Goal: Task Accomplishment & Management: Manage account settings

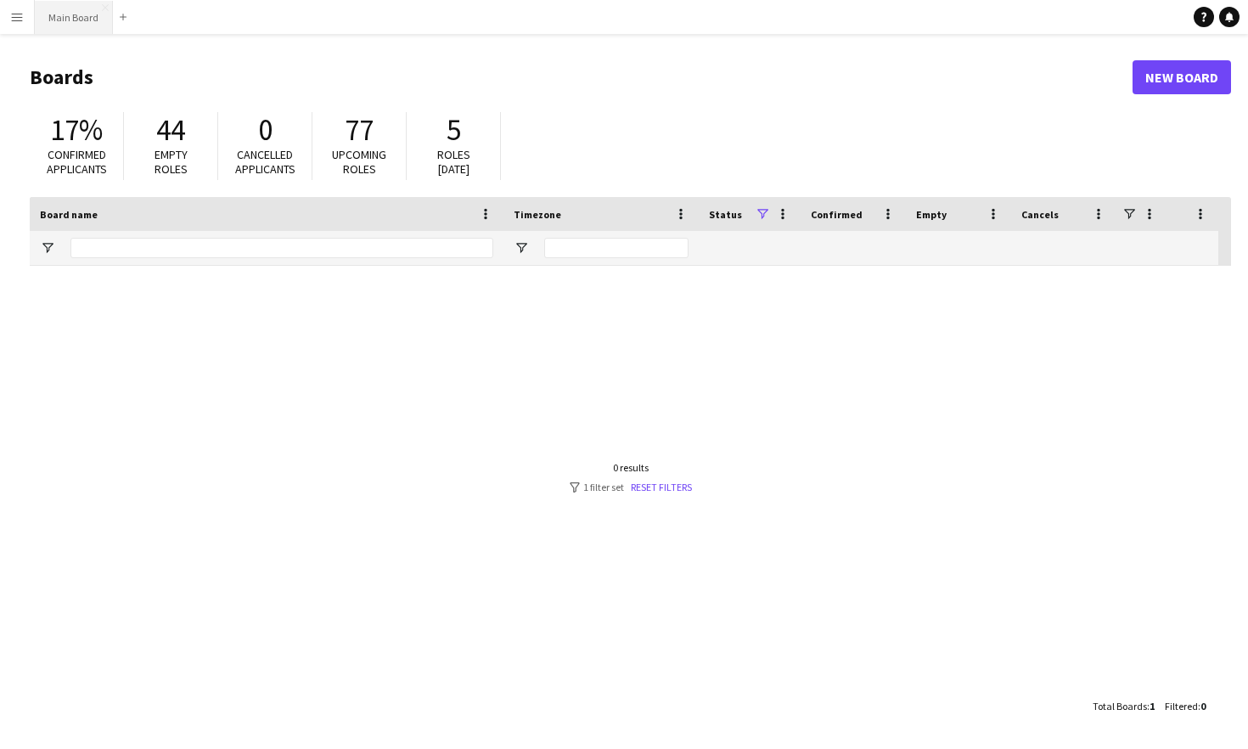
click at [51, 11] on button "Main Board Close" at bounding box center [74, 17] width 78 height 33
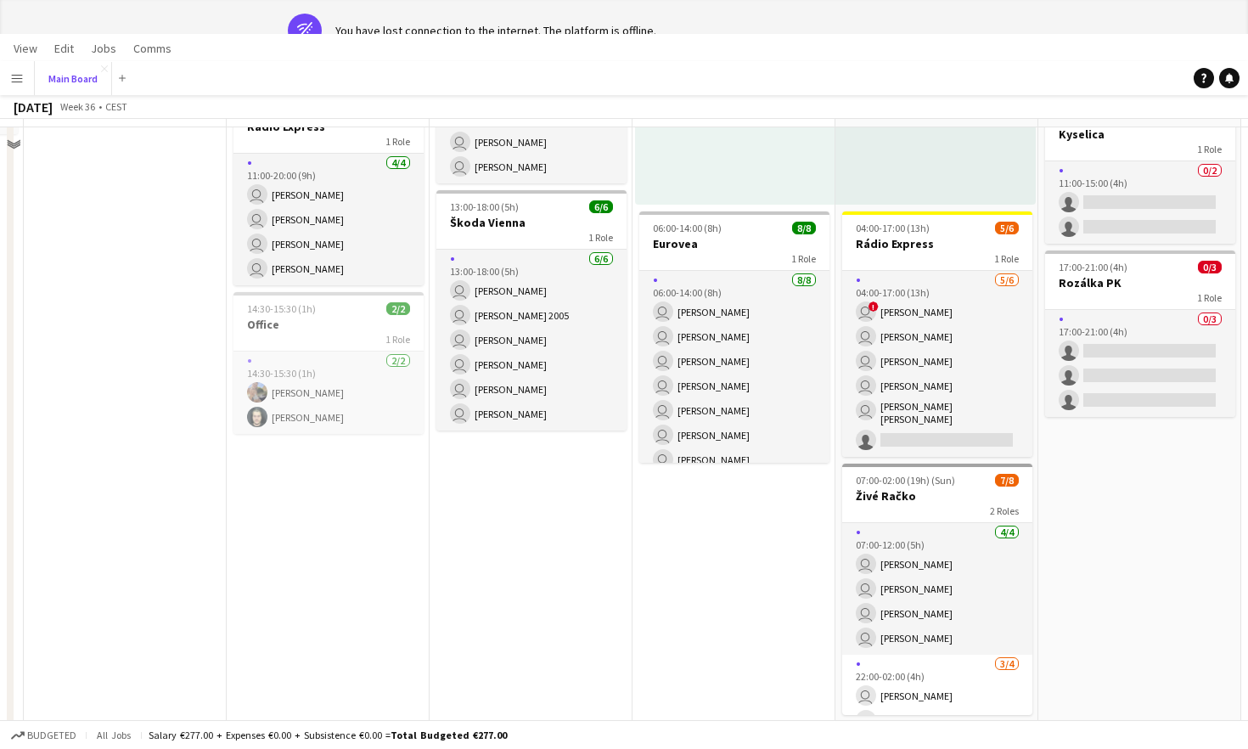
scroll to position [979, 0]
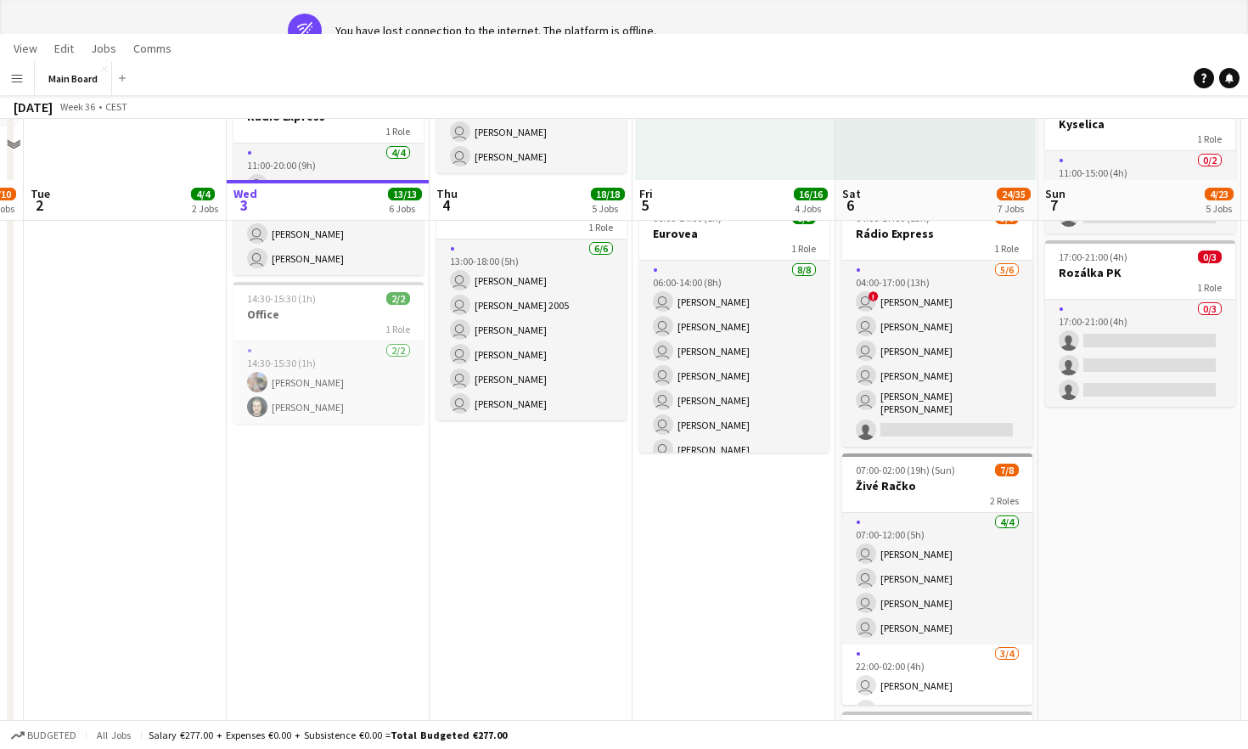
click at [559, 500] on app-date-cell "pin Backstage Crew Click to add Role Click to add Role Click to add Role Click …" at bounding box center [530, 245] width 203 height 1944
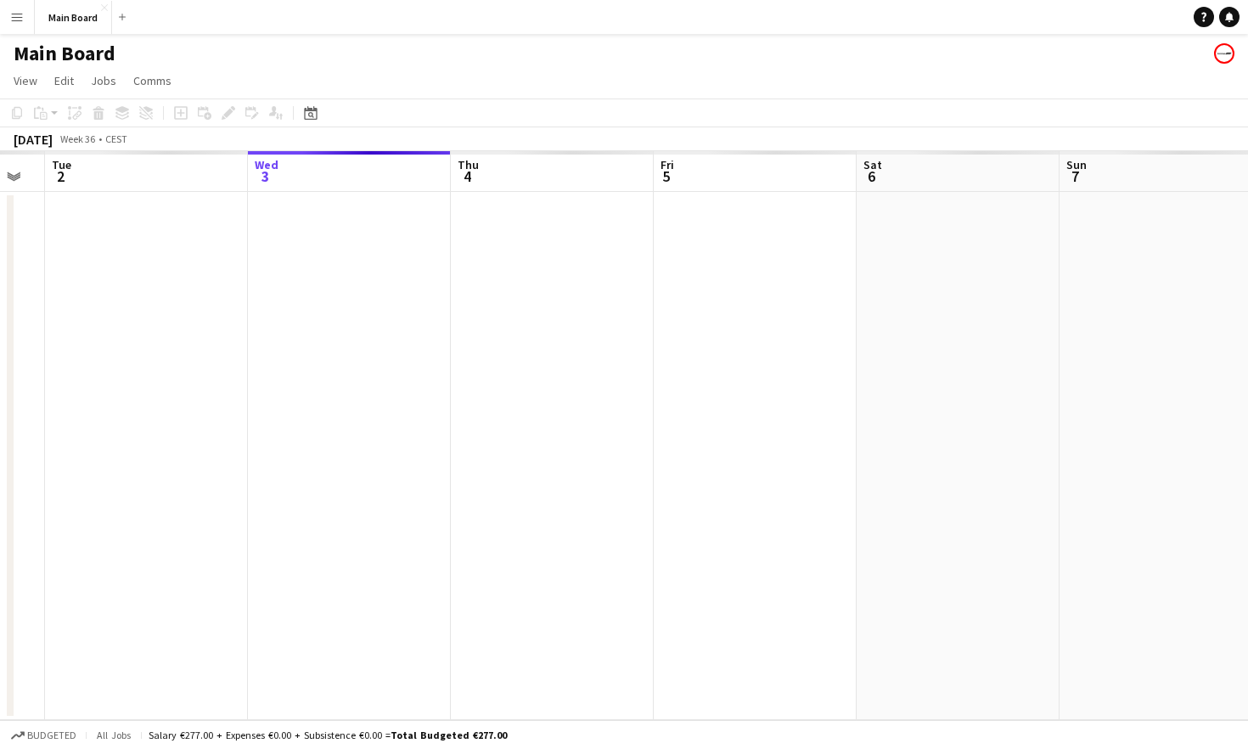
scroll to position [0, 346]
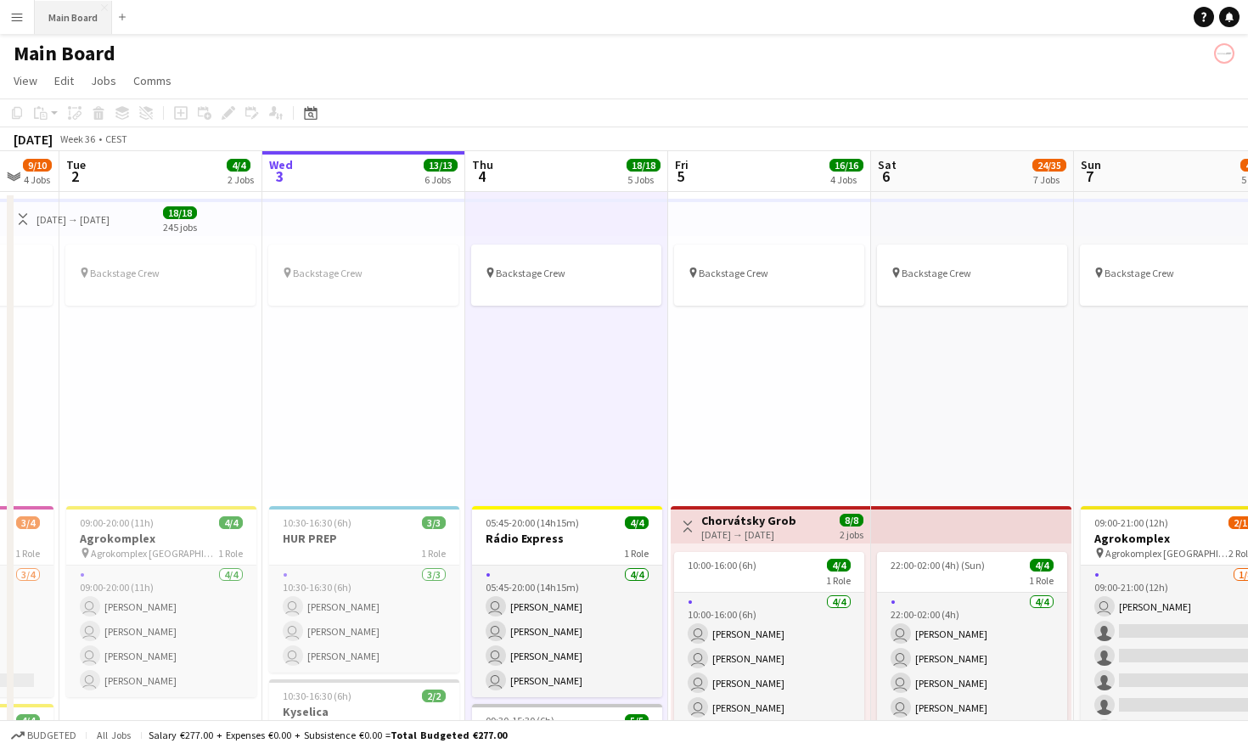
click at [85, 20] on button "Main Board Close" at bounding box center [73, 17] width 77 height 33
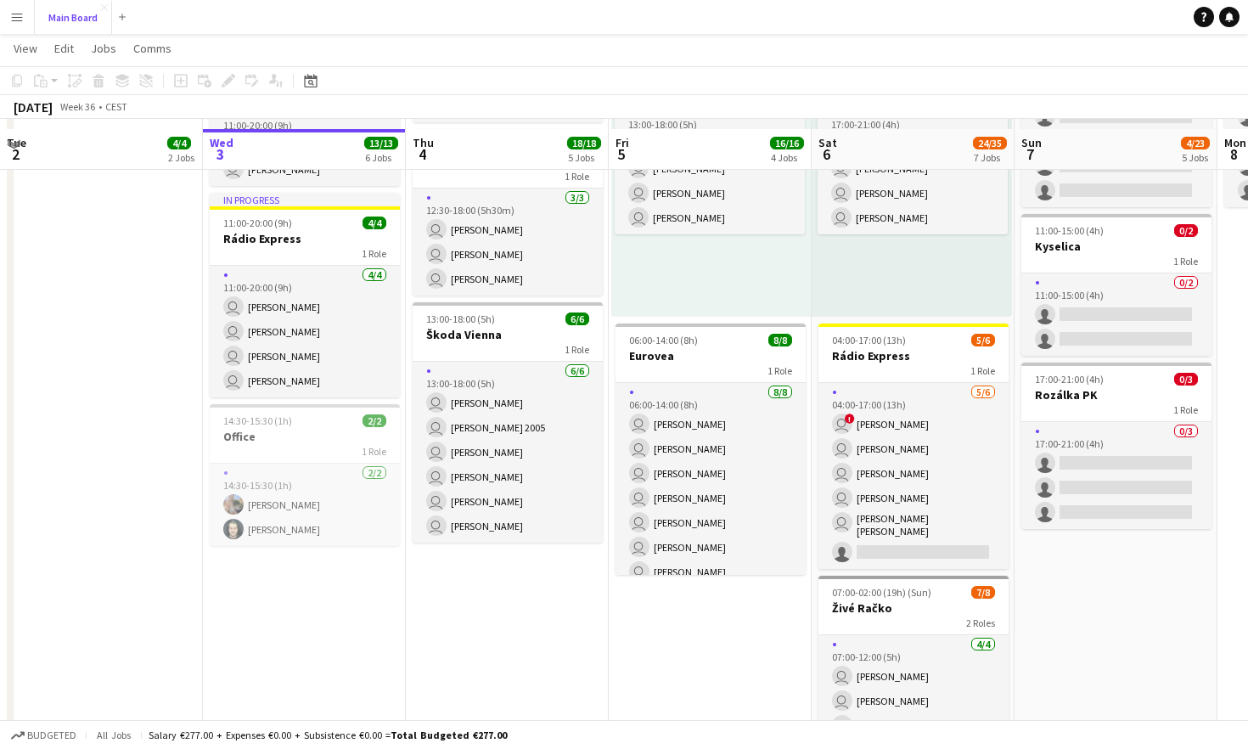
scroll to position [806, 0]
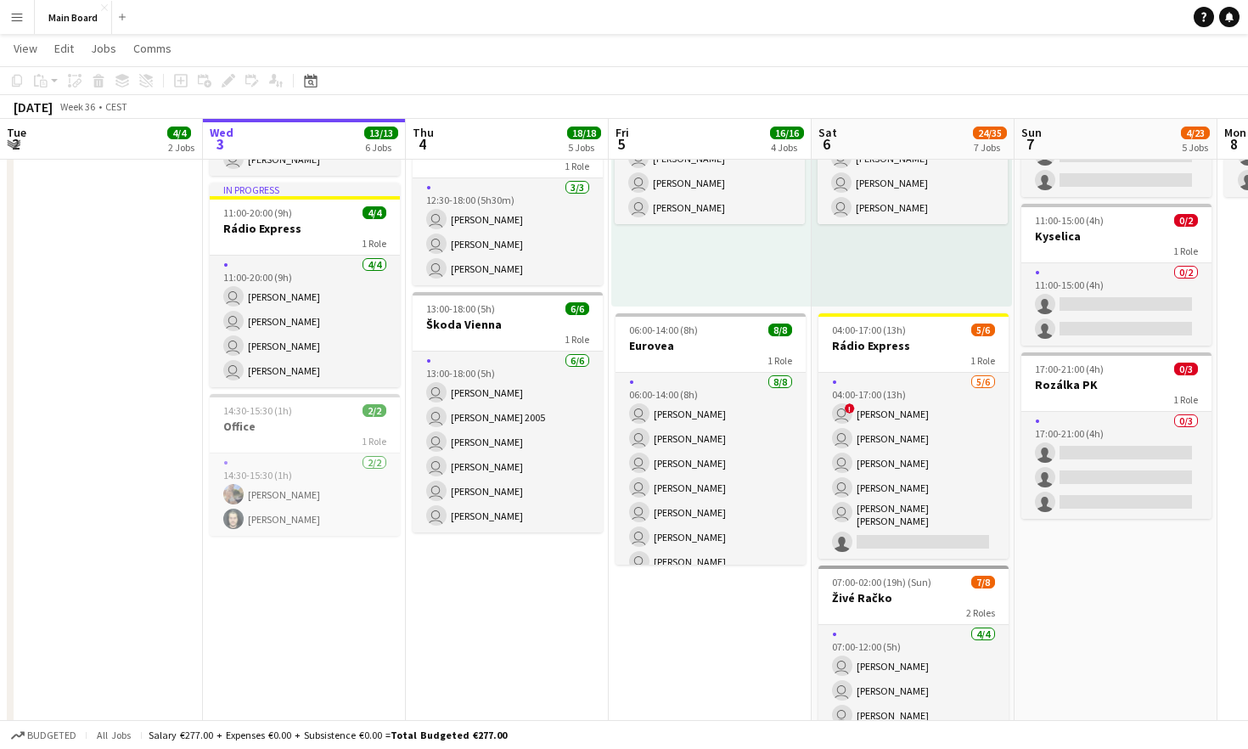
click at [340, 582] on app-date-cell "pin Backstage Crew Click to add Role Click to add Role Click to add Role Click …" at bounding box center [304, 357] width 203 height 1944
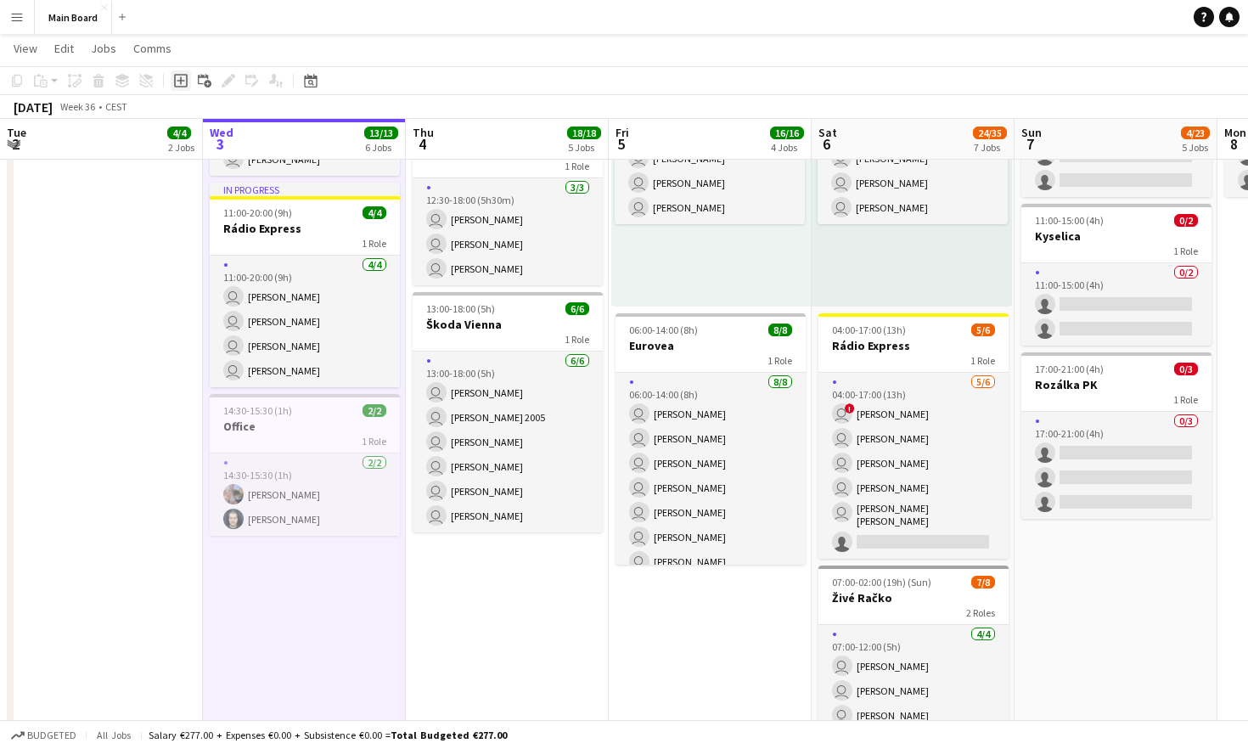
click at [184, 81] on icon "Add job" at bounding box center [181, 81] width 14 height 14
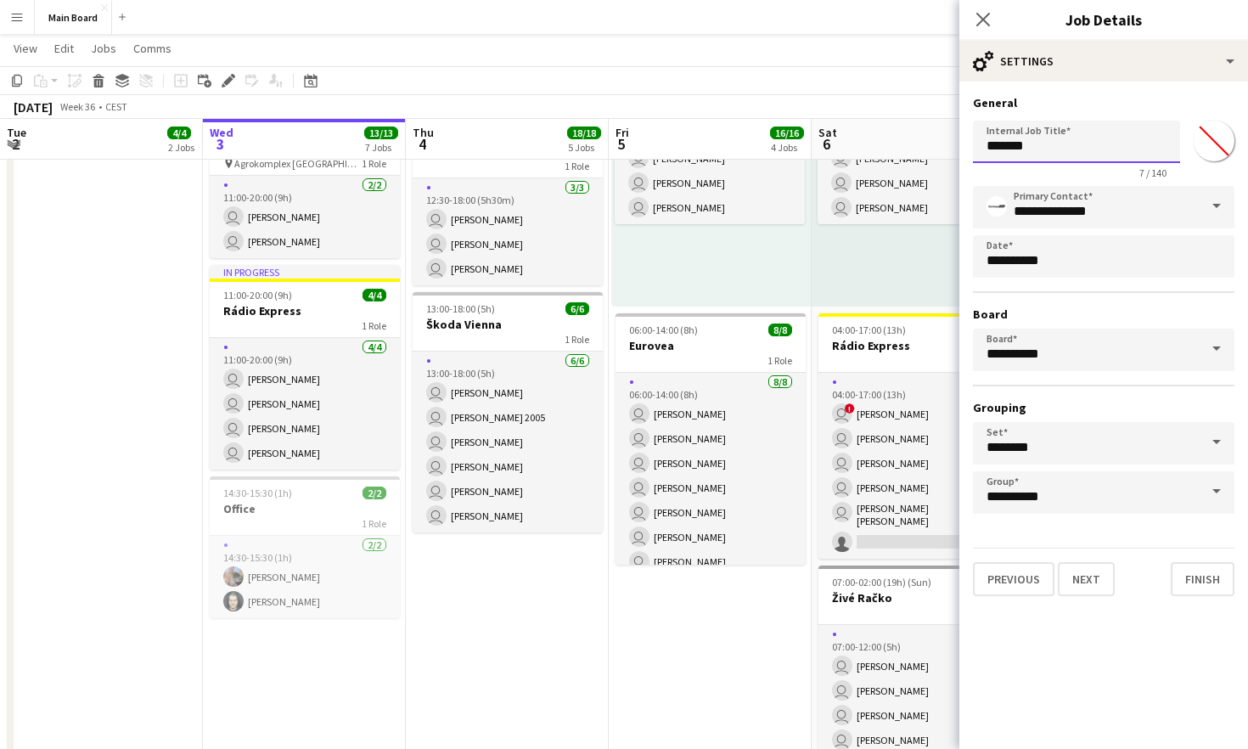
click at [779, 148] on input "*******" at bounding box center [1076, 142] width 207 height 42
drag, startPoint x: 1085, startPoint y: 144, endPoint x: 905, endPoint y: 148, distance: 180.0
click at [779, 149] on body "Menu Boards Boards Boards All jobs Status Workforce Workforce My Workforce Recr…" at bounding box center [624, 275] width 1248 height 2163
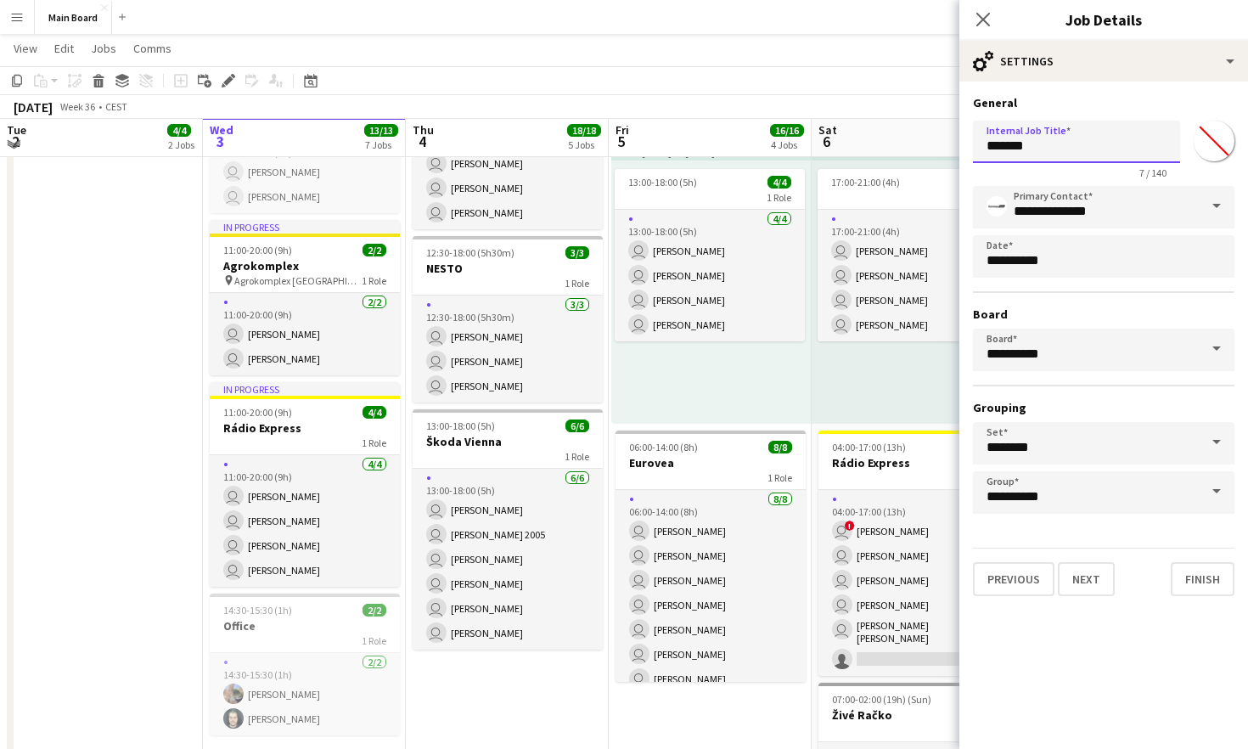
scroll to position [682, 0]
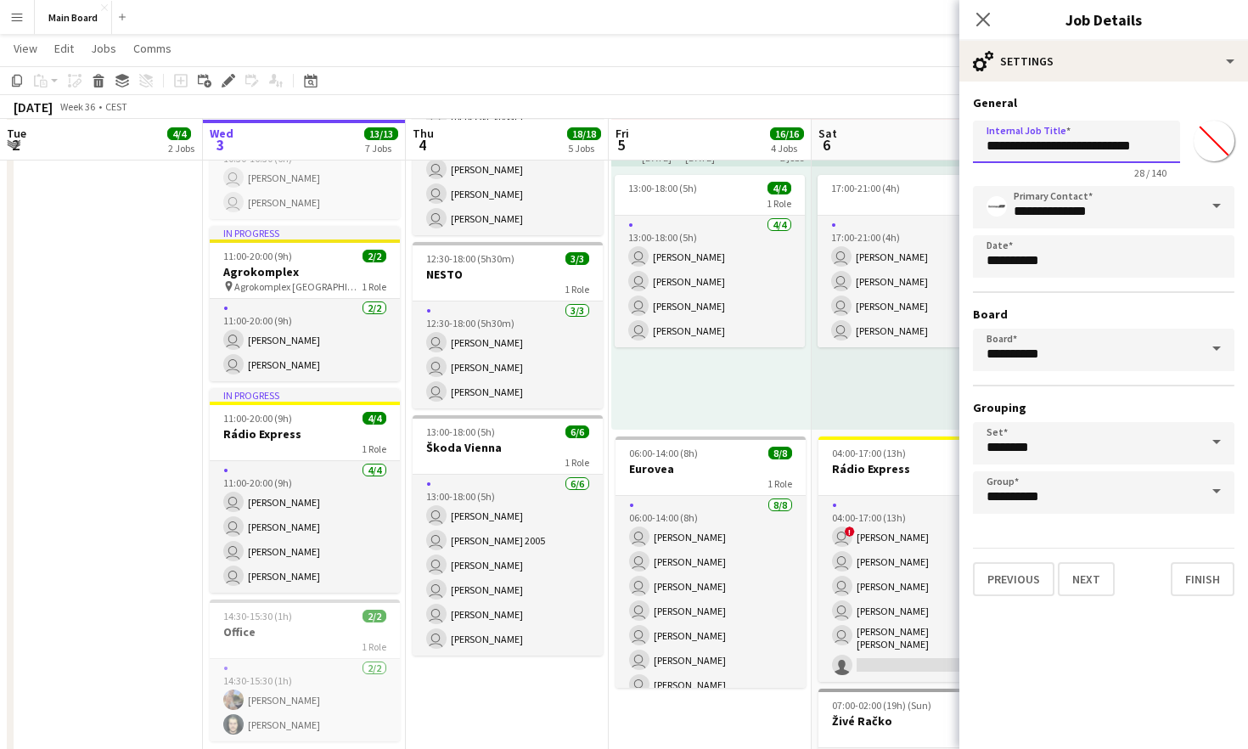
type input "**********"
click at [779, 141] on input "*******" at bounding box center [1213, 140] width 61 height 61
click at [779, 637] on mat-expansion-panel "**********" at bounding box center [1103, 414] width 289 height 667
click at [779, 570] on button "Next" at bounding box center [1086, 579] width 57 height 34
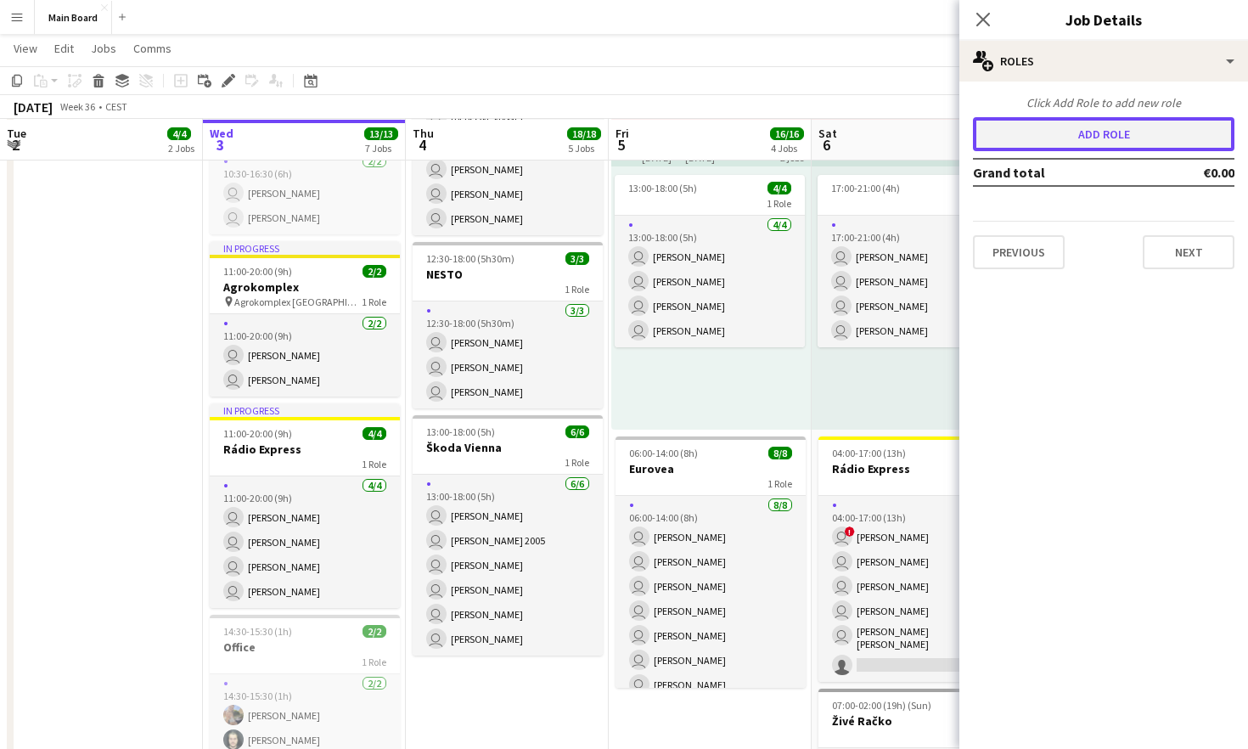
click at [779, 139] on button "Add role" at bounding box center [1103, 134] width 261 height 34
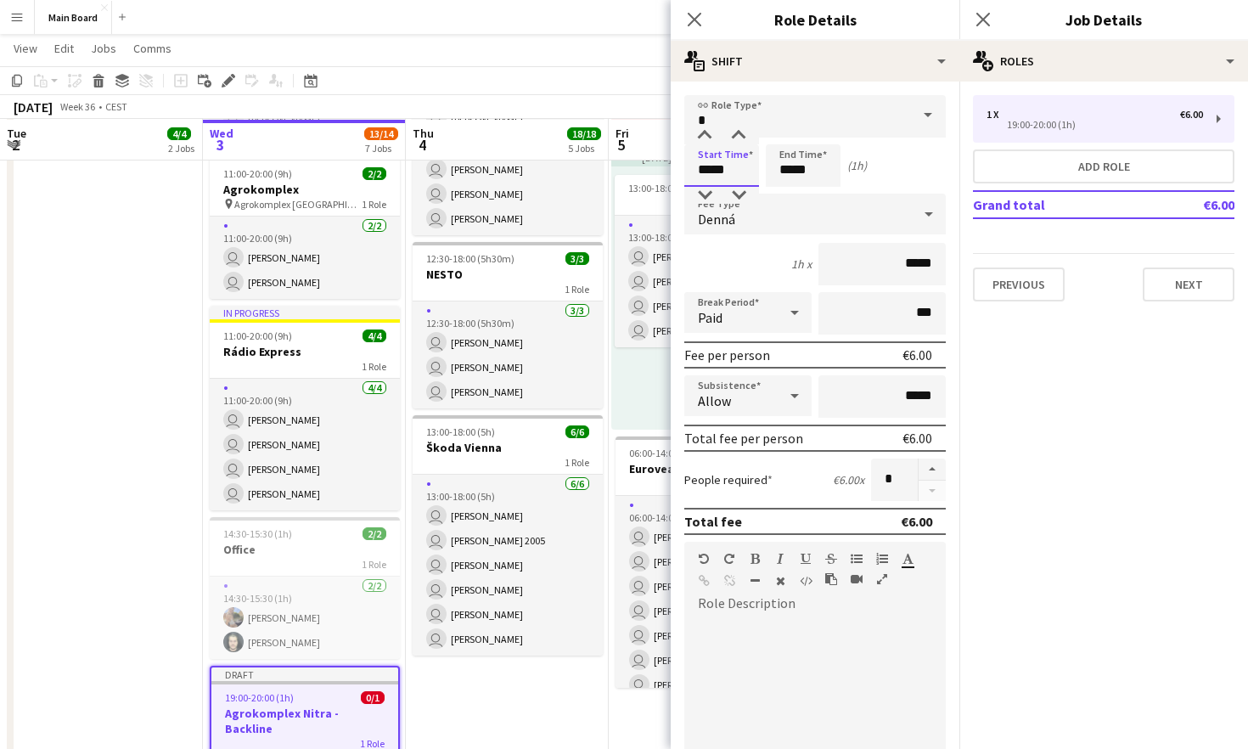
click at [719, 170] on input "*****" at bounding box center [721, 165] width 75 height 42
click at [700, 194] on div at bounding box center [705, 195] width 34 height 17
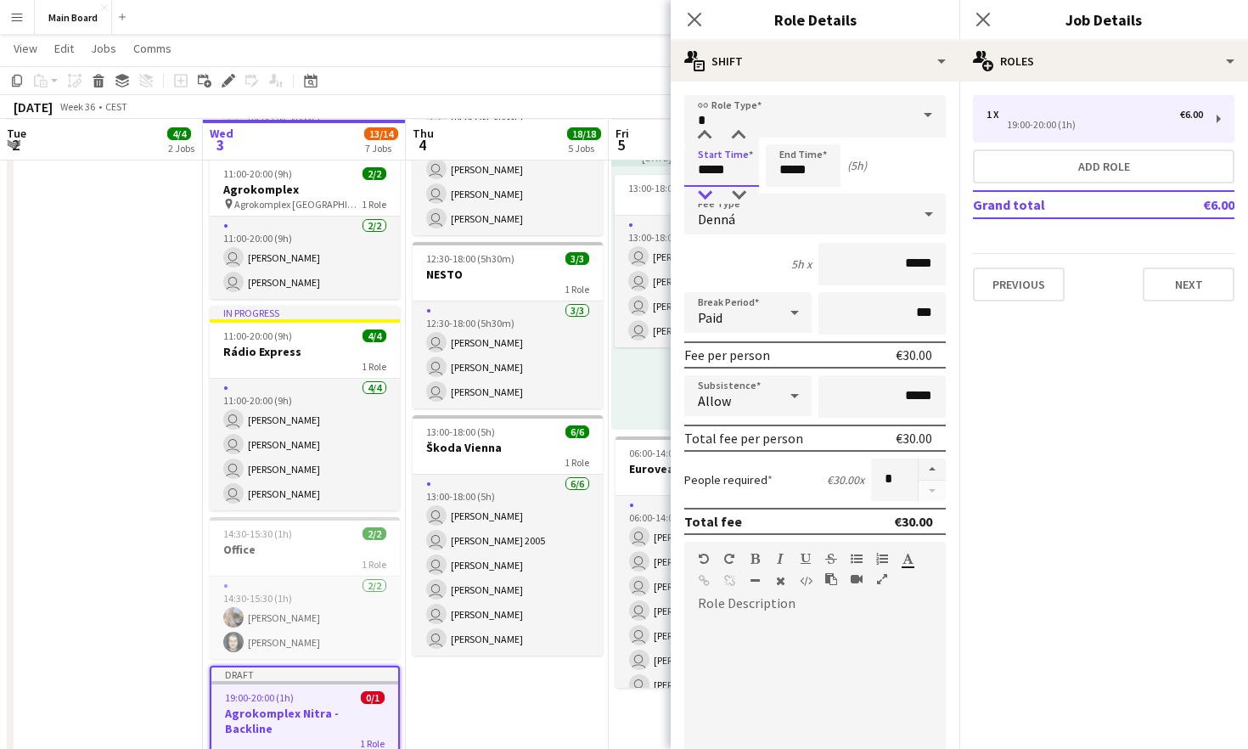
type input "*****"
click at [700, 194] on div at bounding box center [705, 195] width 34 height 17
click at [779, 150] on input "*****" at bounding box center [803, 165] width 75 height 42
click at [779, 142] on div at bounding box center [820, 135] width 34 height 17
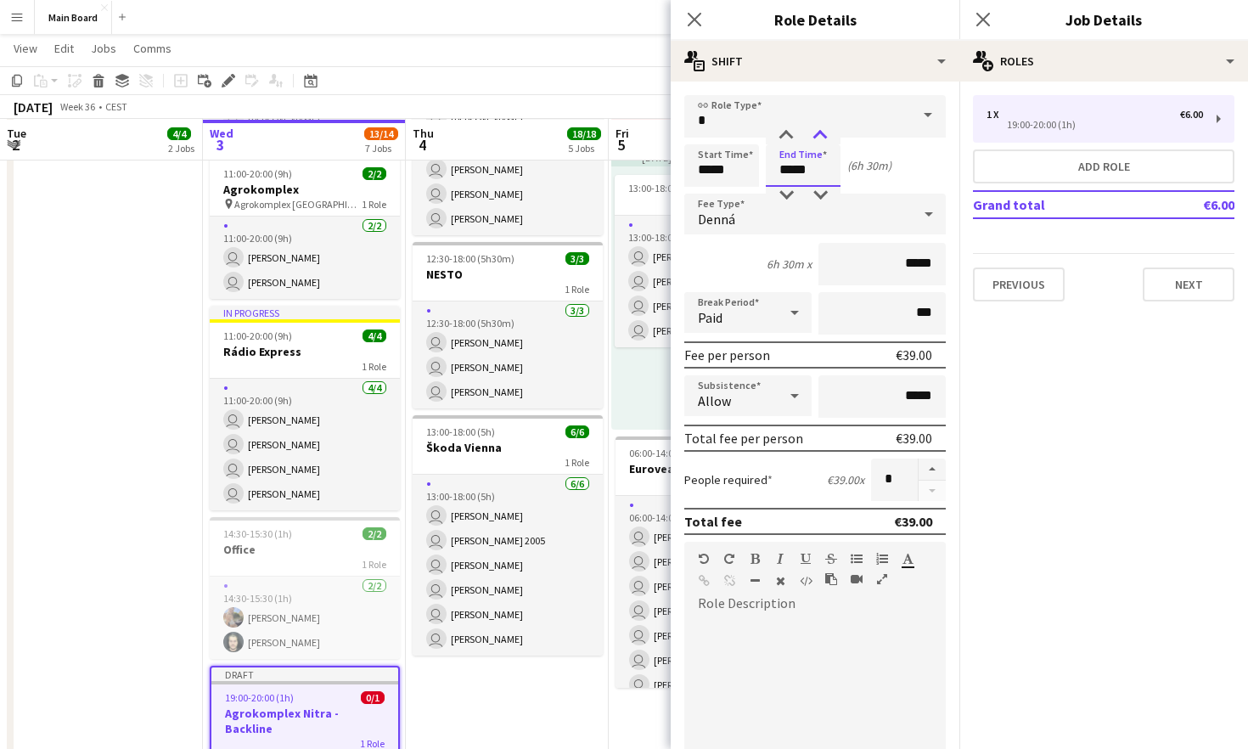
click at [779, 137] on div at bounding box center [820, 135] width 34 height 17
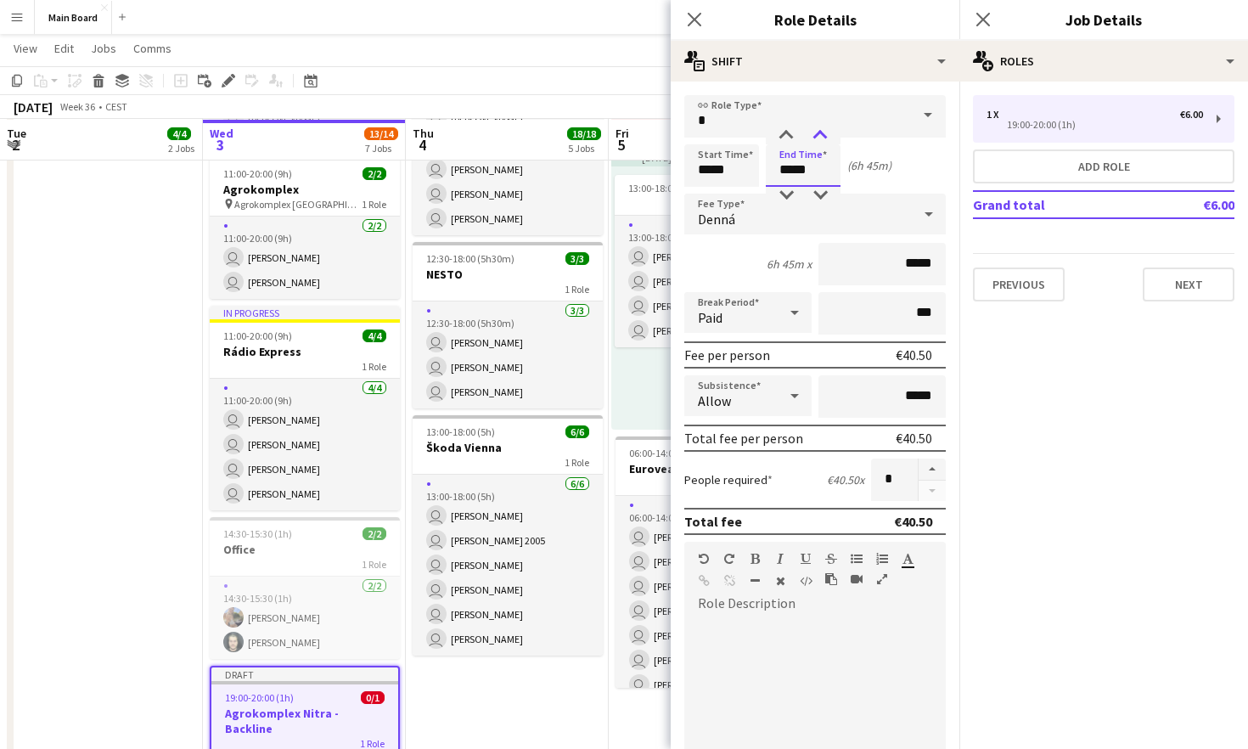
click at [779, 137] on div at bounding box center [820, 135] width 34 height 17
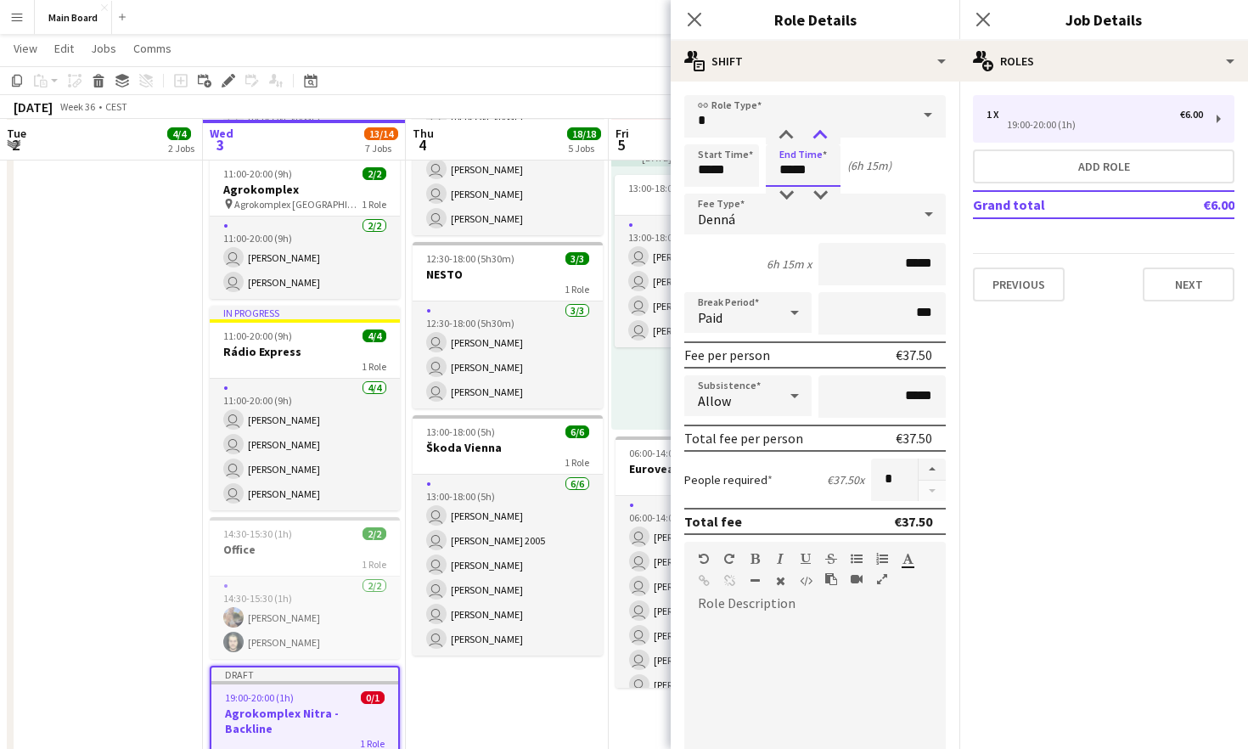
click at [779, 137] on div at bounding box center [820, 135] width 34 height 17
click at [779, 135] on div at bounding box center [820, 135] width 34 height 17
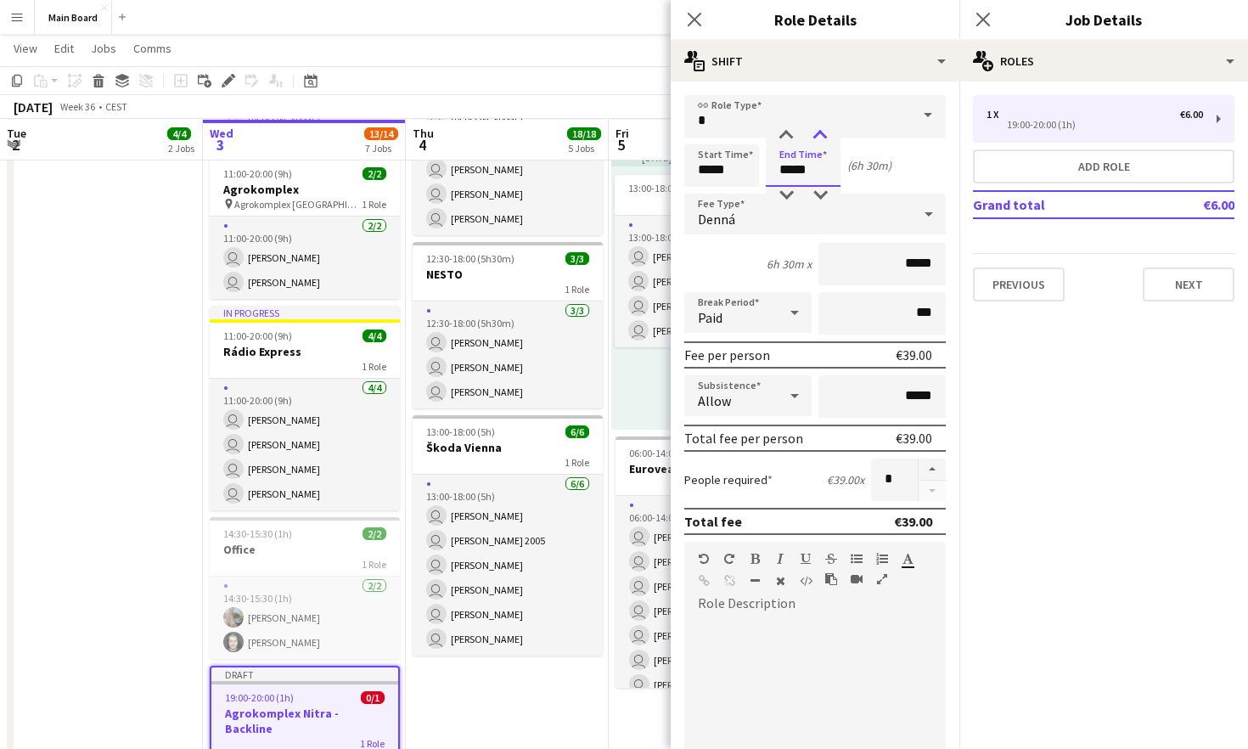
click at [779, 135] on div at bounding box center [820, 135] width 34 height 17
click at [779, 132] on div at bounding box center [786, 135] width 34 height 17
click at [779, 197] on div at bounding box center [786, 195] width 34 height 17
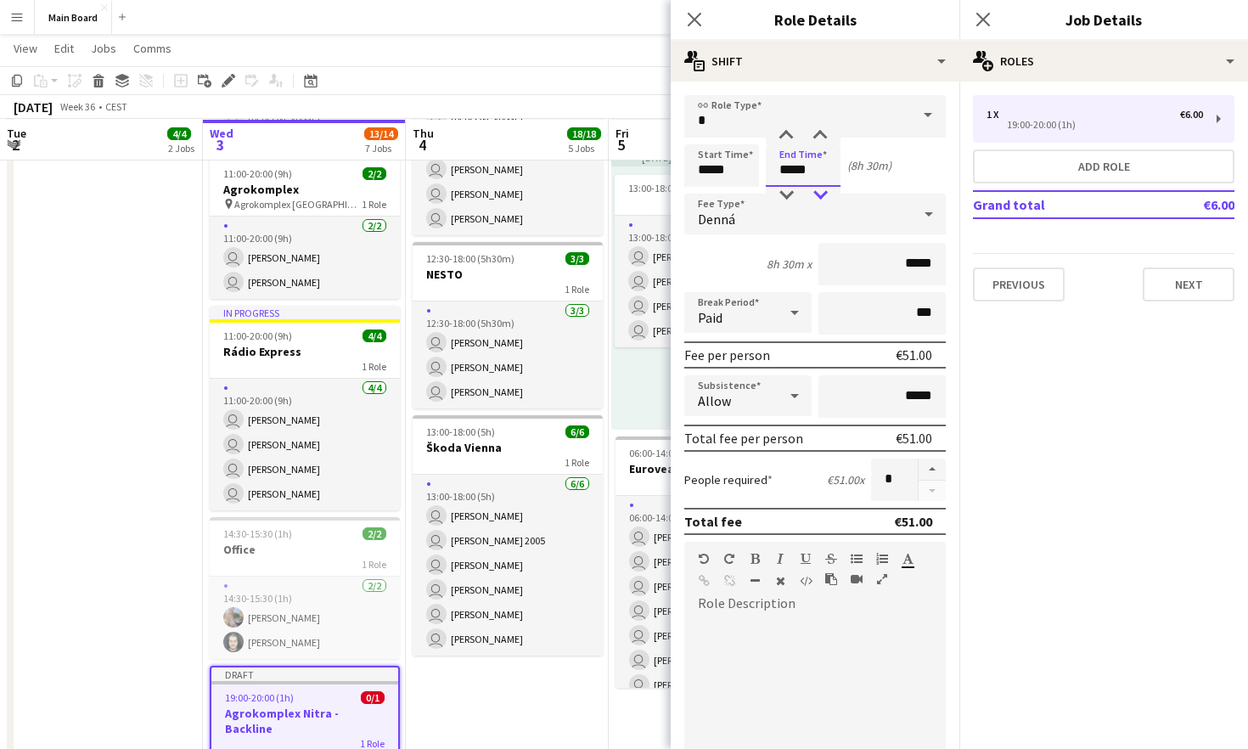
click at [779, 193] on div at bounding box center [820, 195] width 34 height 17
type input "*****"
click at [779, 193] on div at bounding box center [820, 195] width 34 height 17
click at [779, 216] on div "Denná" at bounding box center [797, 214] width 227 height 41
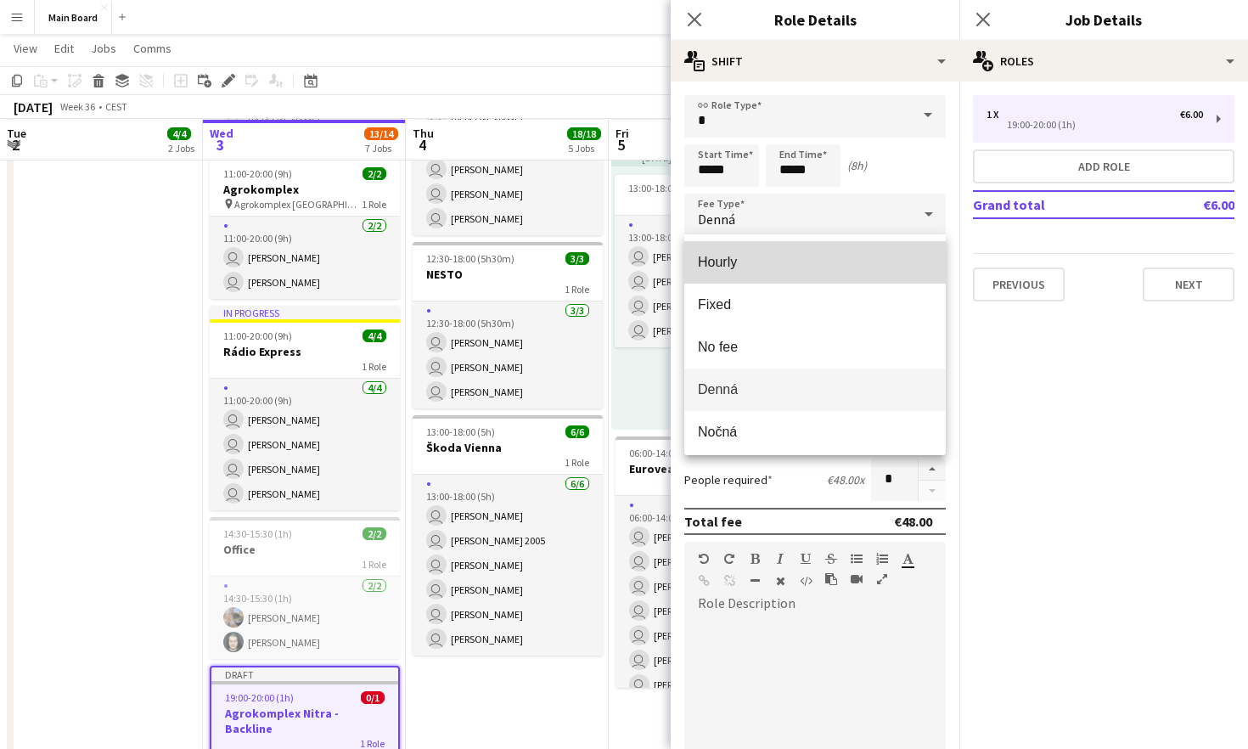
click at [742, 265] on span "Hourly" at bounding box center [815, 262] width 234 height 16
type input "*****"
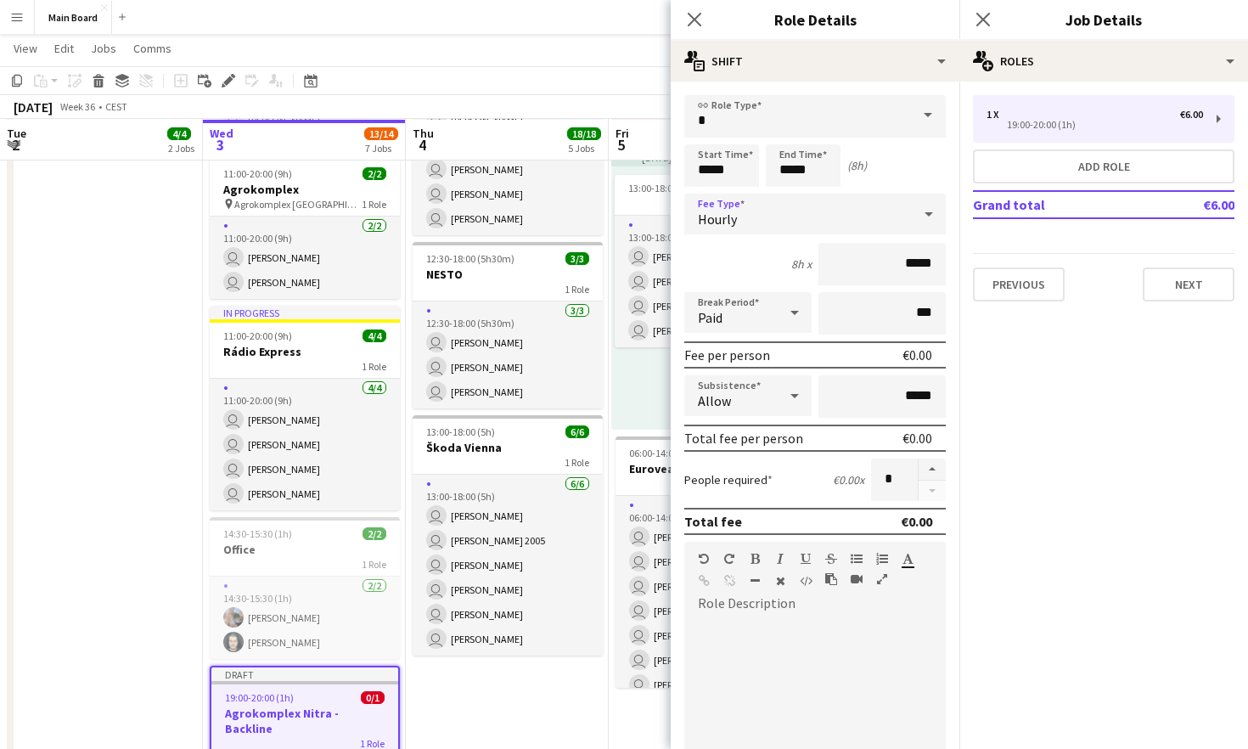
click at [774, 320] on div "Paid" at bounding box center [730, 312] width 93 height 41
click at [749, 401] on span "Unpaid" at bounding box center [748, 403] width 100 height 16
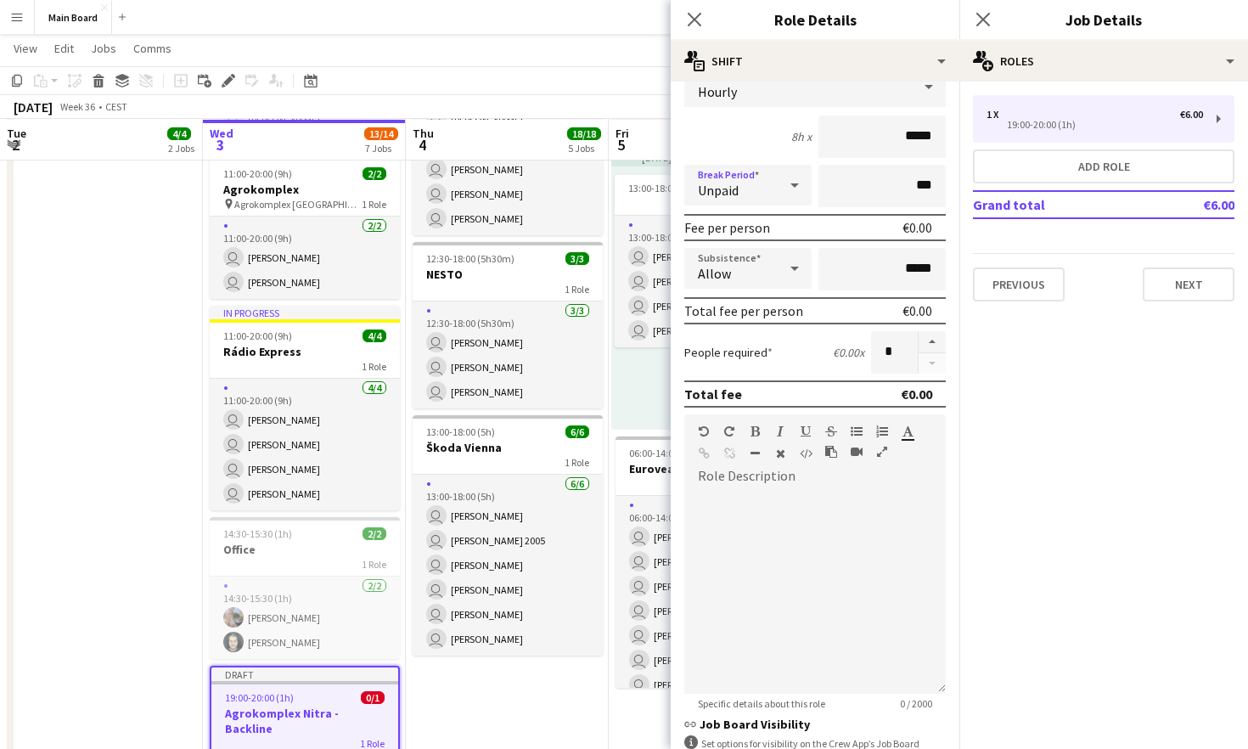
scroll to position [351, 0]
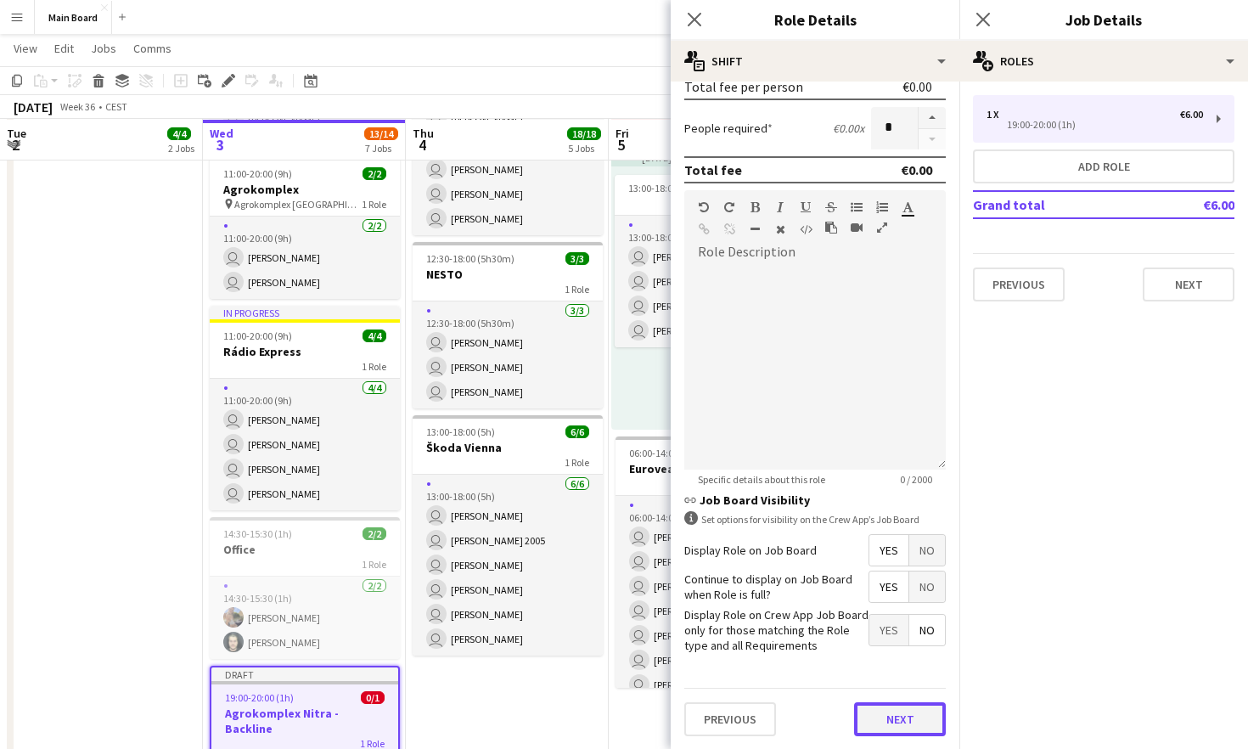
click at [779, 704] on button "Next" at bounding box center [900, 719] width 92 height 34
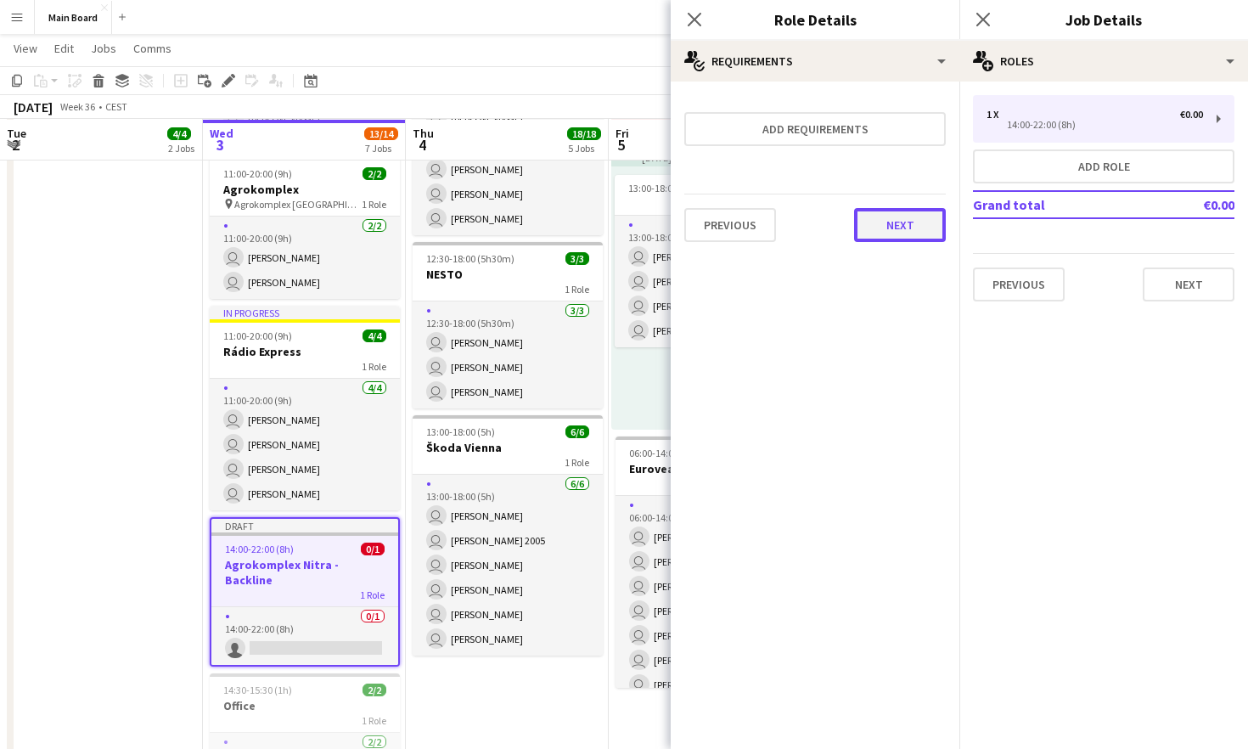
click at [779, 234] on button "Next" at bounding box center [900, 225] width 92 height 34
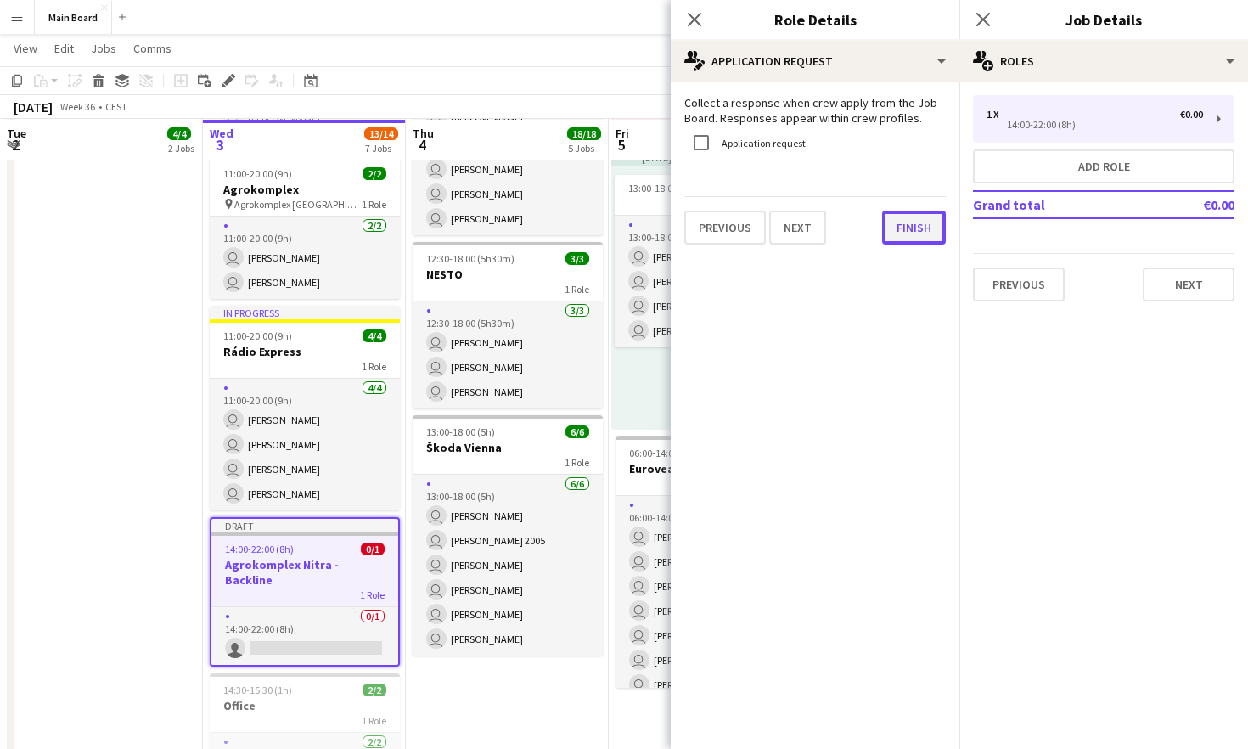
click at [779, 230] on button "Finish" at bounding box center [914, 228] width 64 height 34
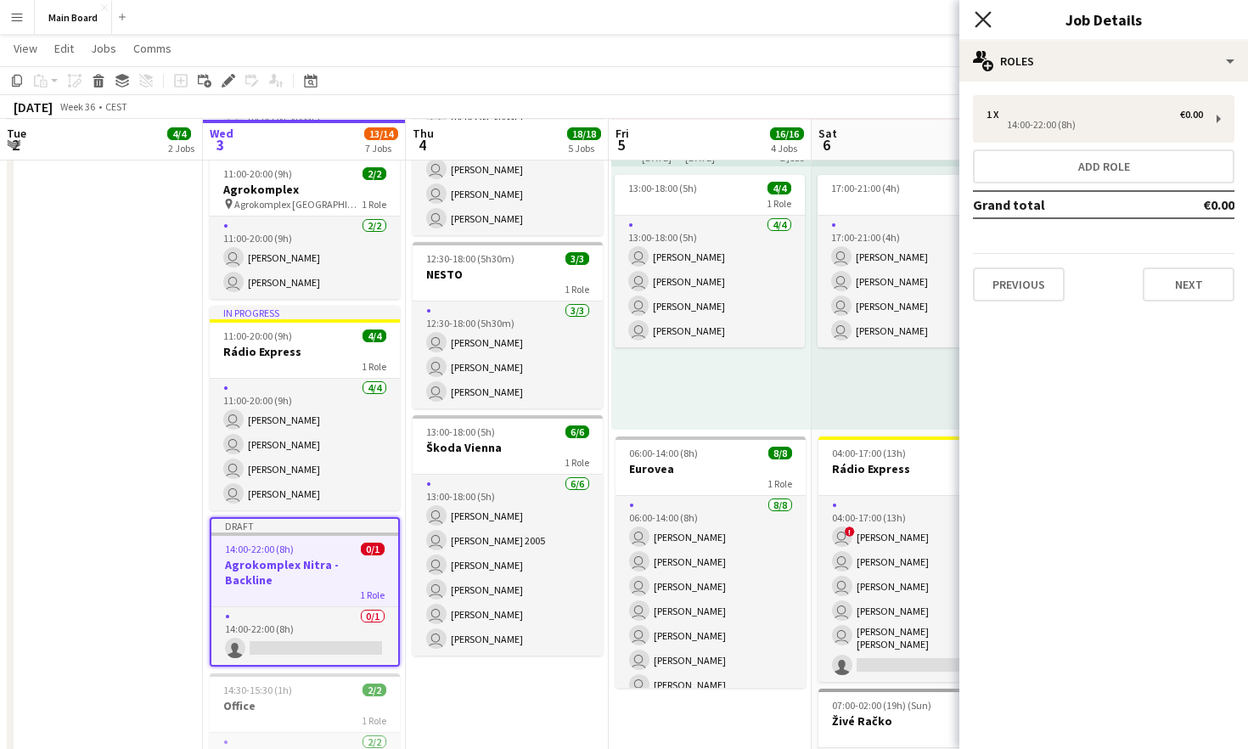
click at [779, 20] on icon "Close pop-in" at bounding box center [982, 19] width 16 height 16
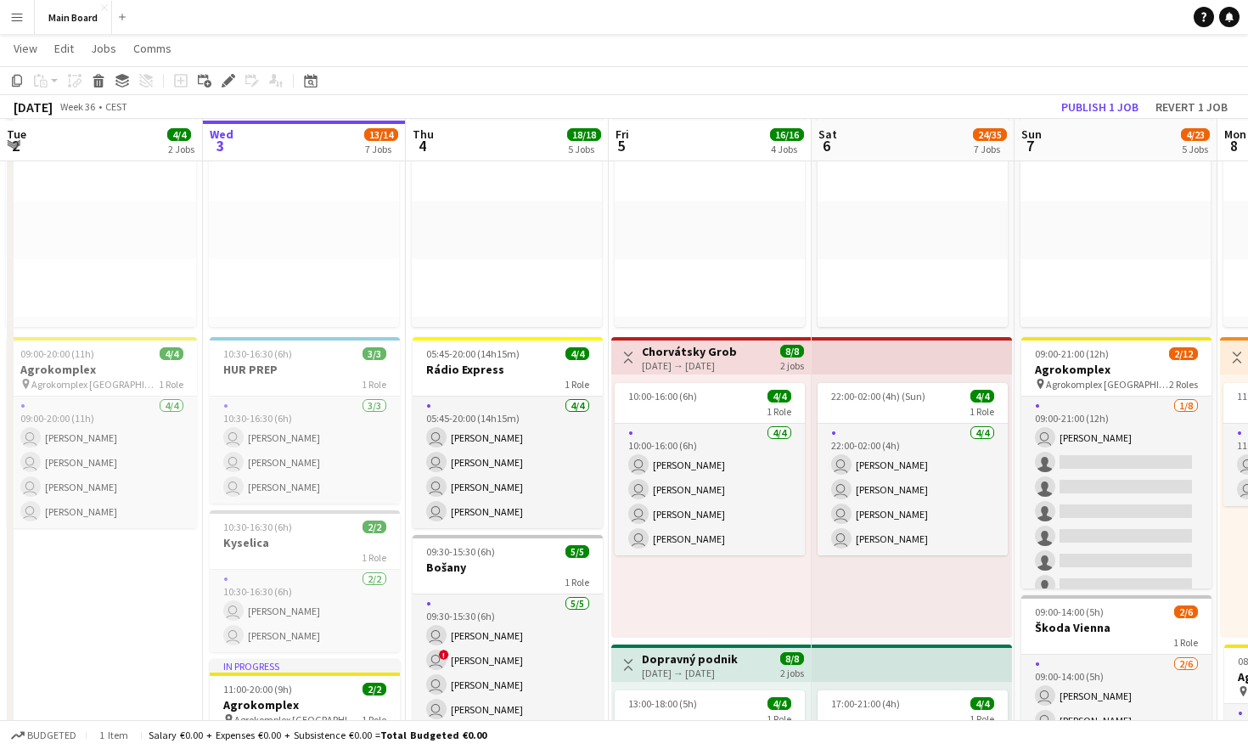
scroll to position [158, 0]
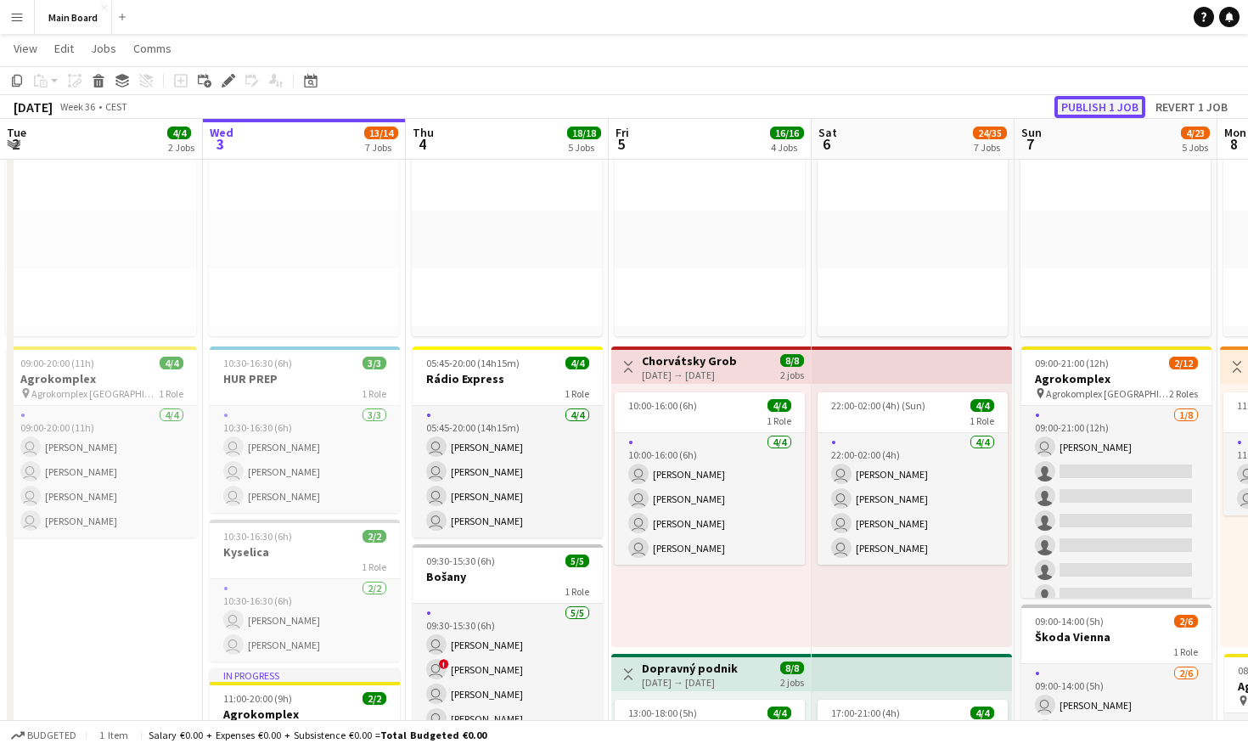
click at [779, 107] on button "Publish 1 job" at bounding box center [1099, 107] width 91 height 22
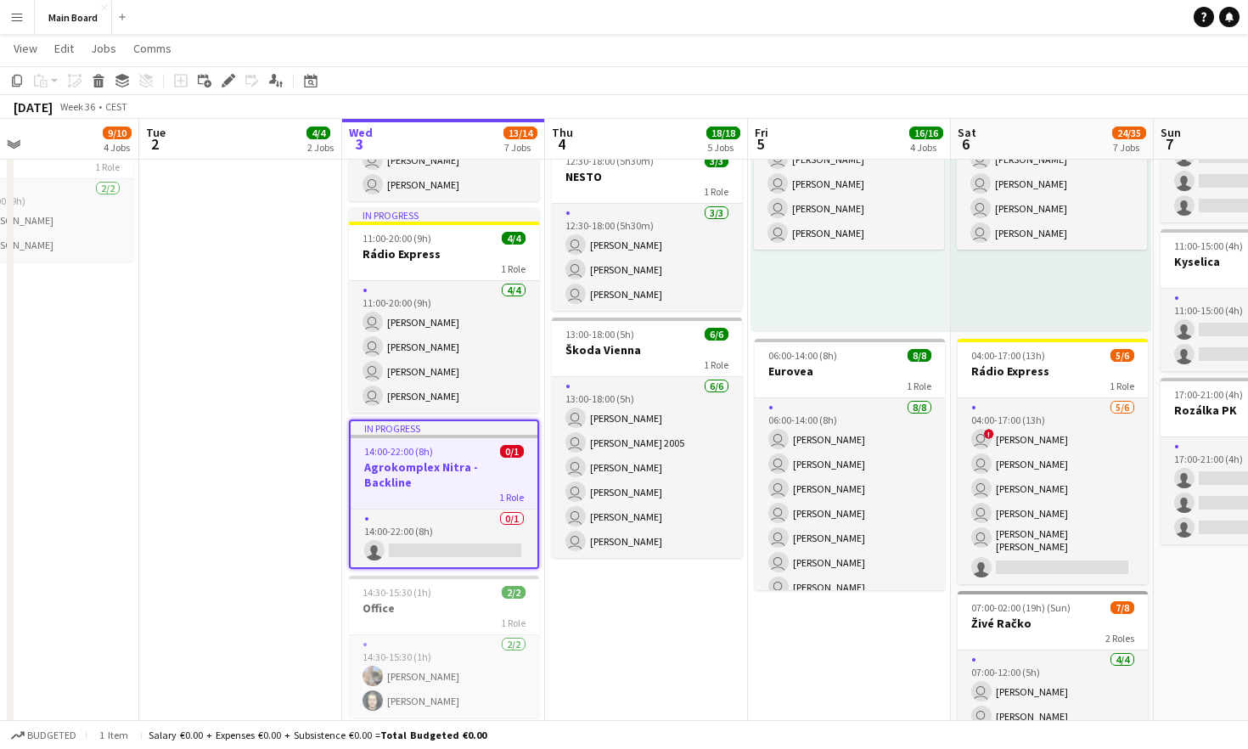
scroll to position [31, 0]
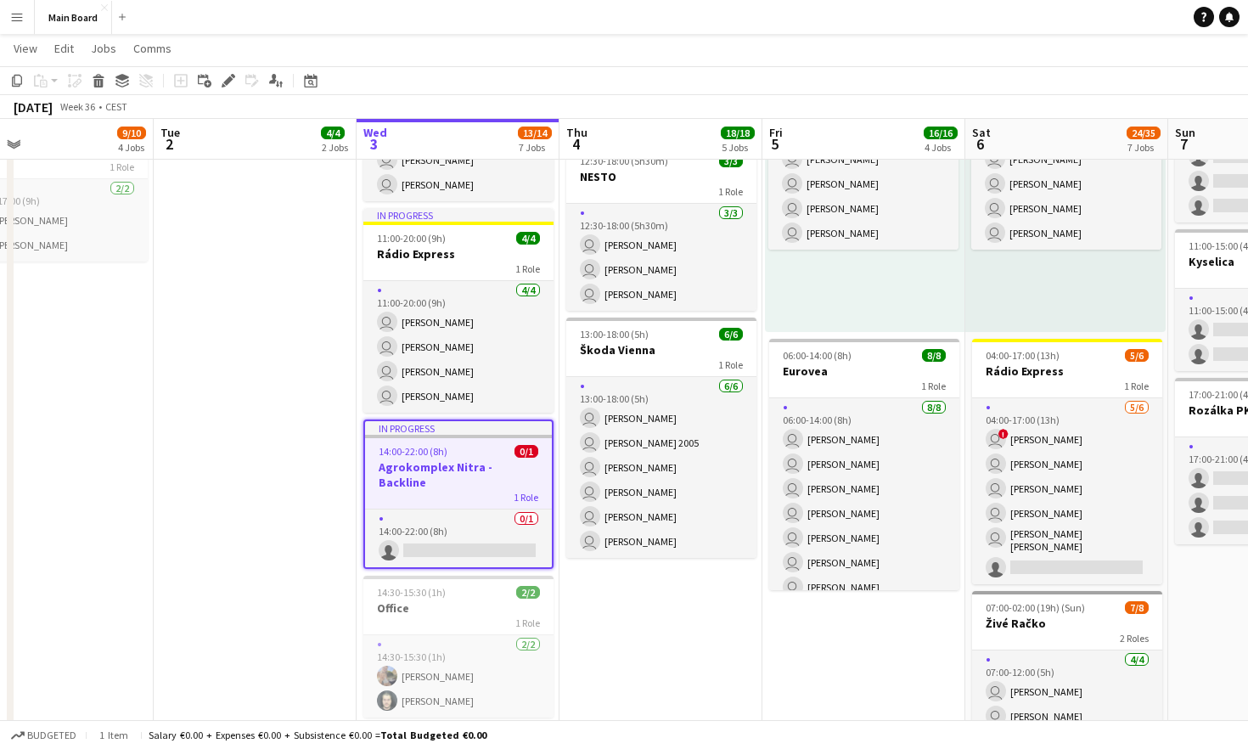
drag, startPoint x: 256, startPoint y: 431, endPoint x: 446, endPoint y: 595, distance: 251.0
click at [453, 600] on app-calendar-viewport "Sat 30 26/26 4 Jobs Sun 31 2/2 2 Jobs Mon 1 9/10 4 Jobs Tue 2 4/4 2 Jobs Wed 3 …" at bounding box center [624, 320] width 1248 height 2068
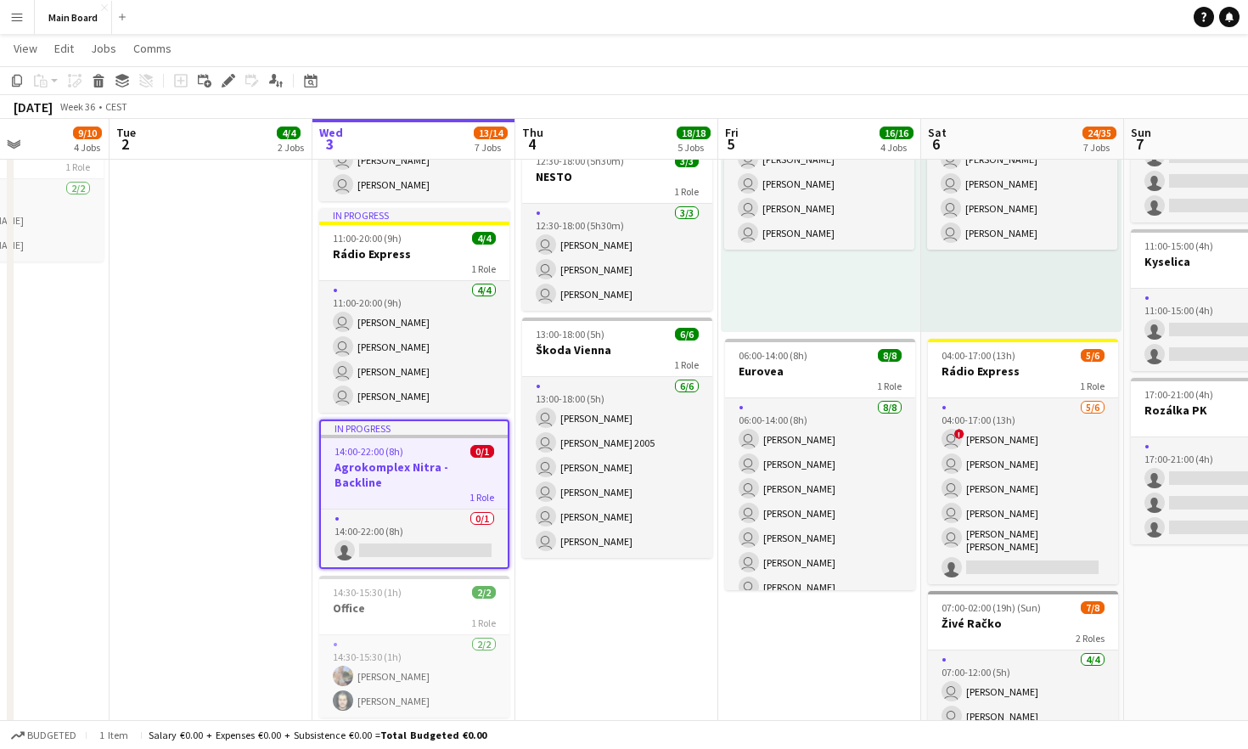
drag, startPoint x: 464, startPoint y: 431, endPoint x: 424, endPoint y: 624, distance: 196.8
click at [426, 625] on app-calendar-viewport "Sat 30 26/26 4 Jobs Sun 31 2/2 2 Jobs Mon 1 9/10 4 Jobs Tue 2 4/4 2 Jobs Wed 3 …" at bounding box center [624, 320] width 1248 height 2068
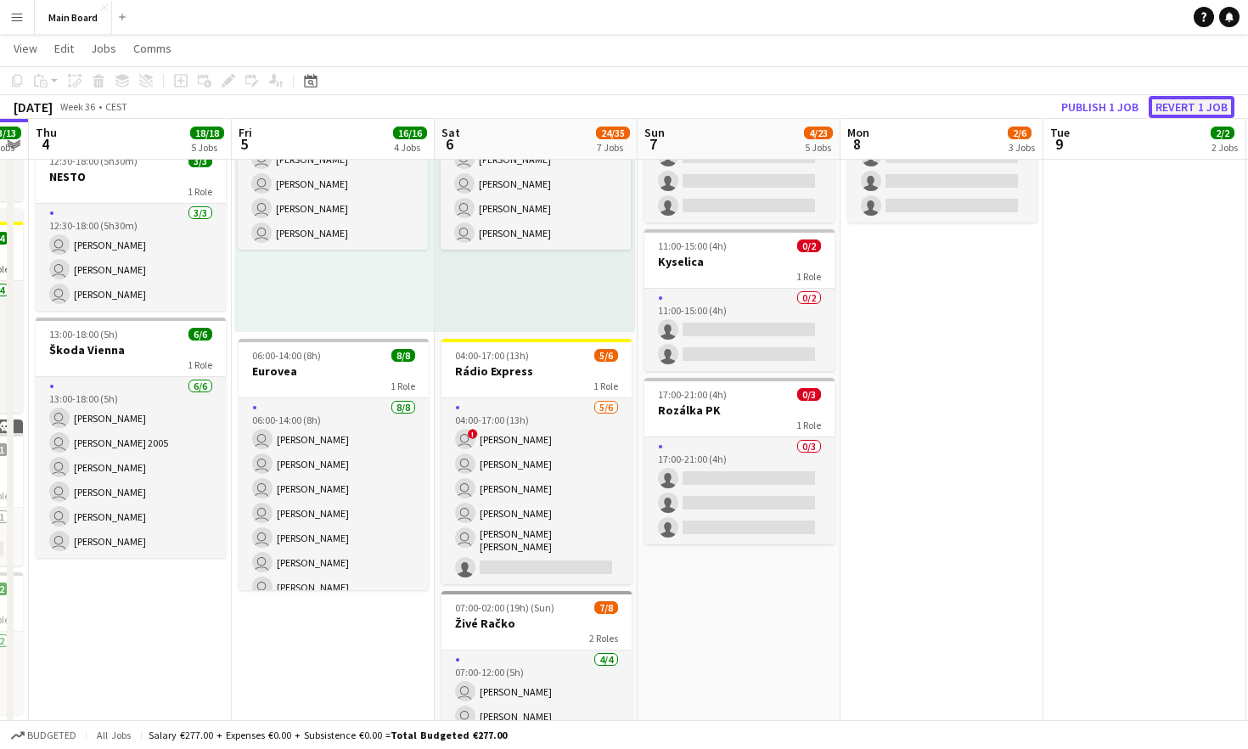
click at [779, 104] on button "Revert 1 job" at bounding box center [1191, 107] width 86 height 22
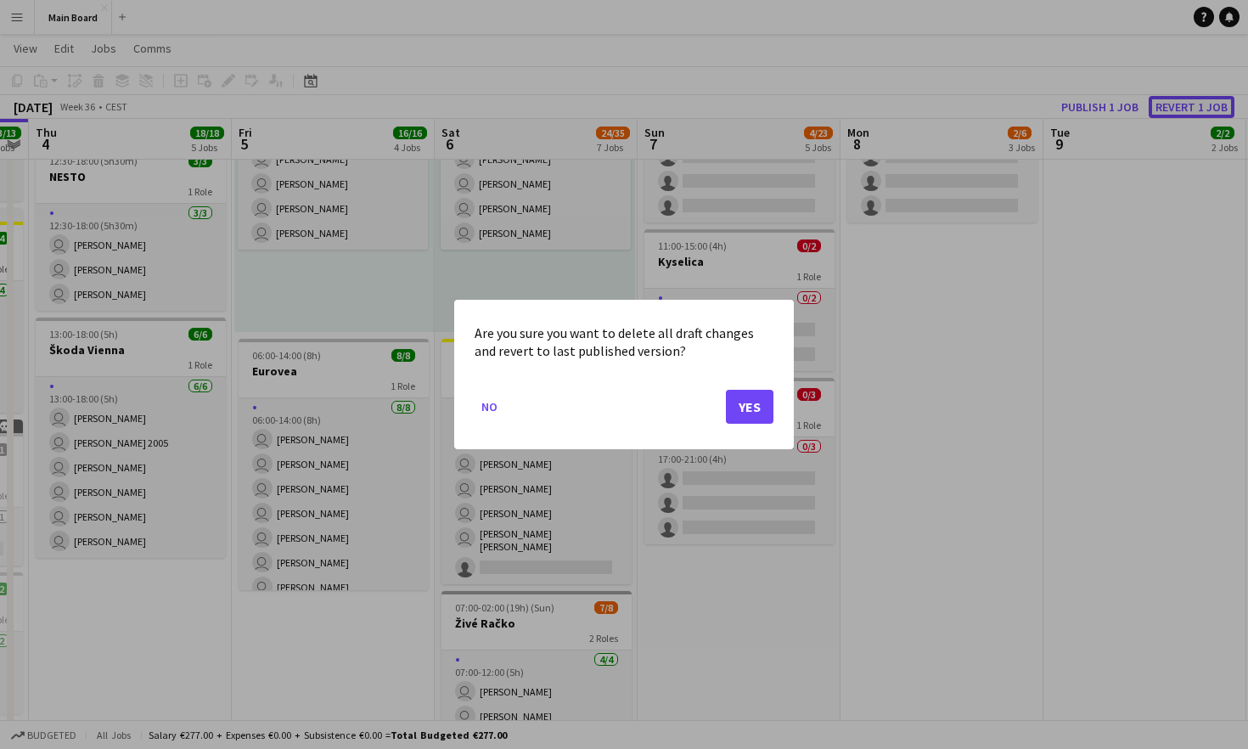
scroll to position [0, 0]
click at [776, 379] on div "Are you sure you want to delete all draft changes and revert to last published …" at bounding box center [624, 374] width 340 height 149
click at [764, 397] on button "Yes" at bounding box center [750, 407] width 48 height 34
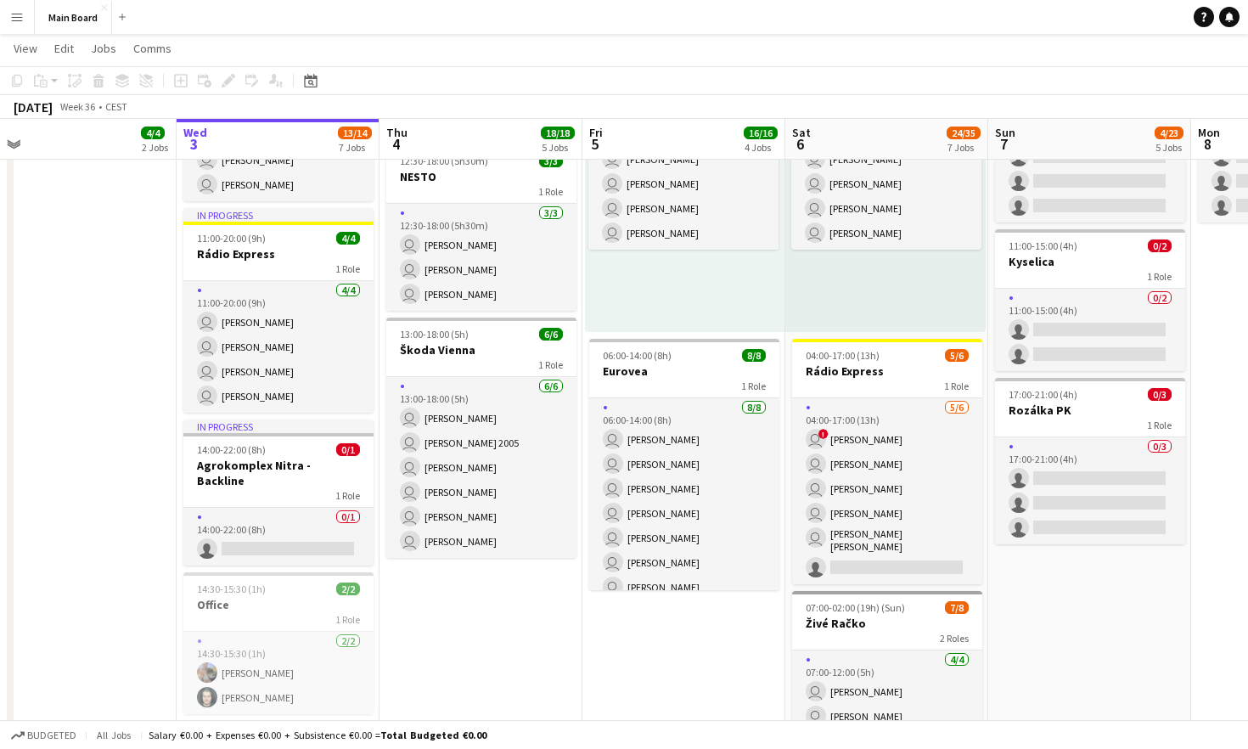
scroll to position [0, 435]
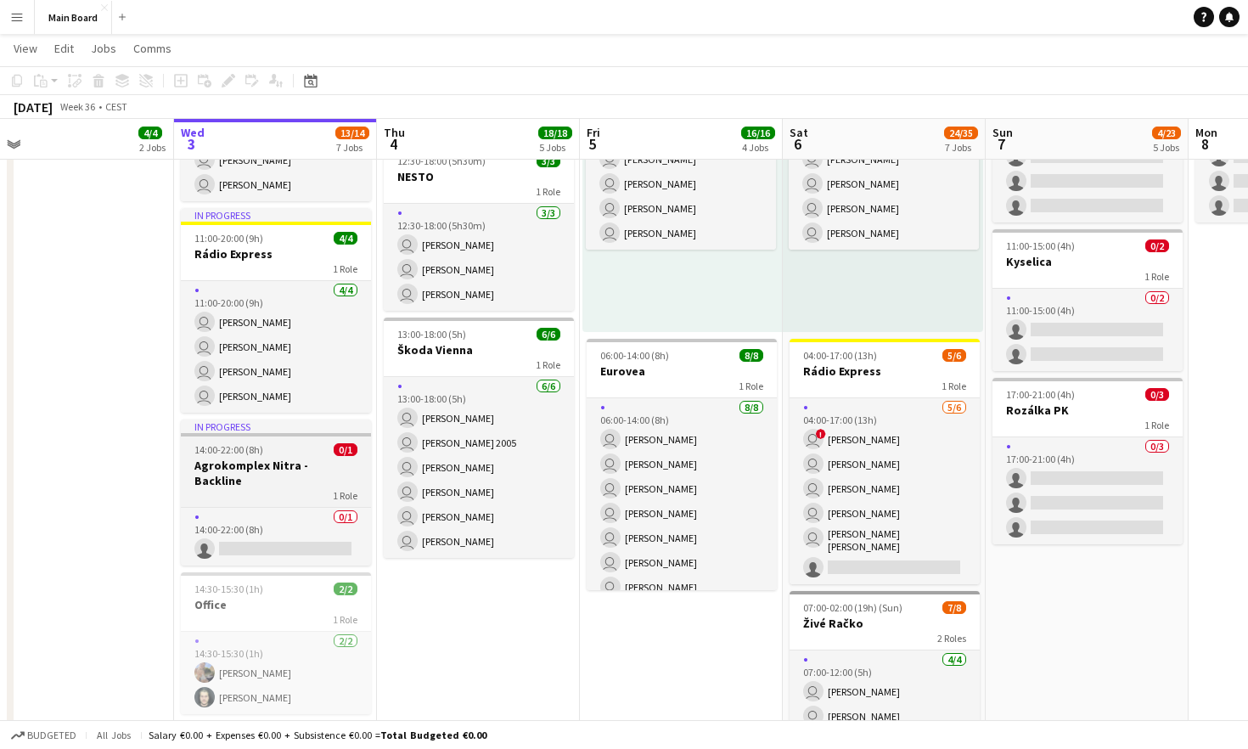
click at [286, 438] on app-job-card "In progress 14:00-22:00 (8h) 0/1 Agrokomplex Nitra - Backline 1 Role 0/1 14:00-…" at bounding box center [276, 492] width 190 height 146
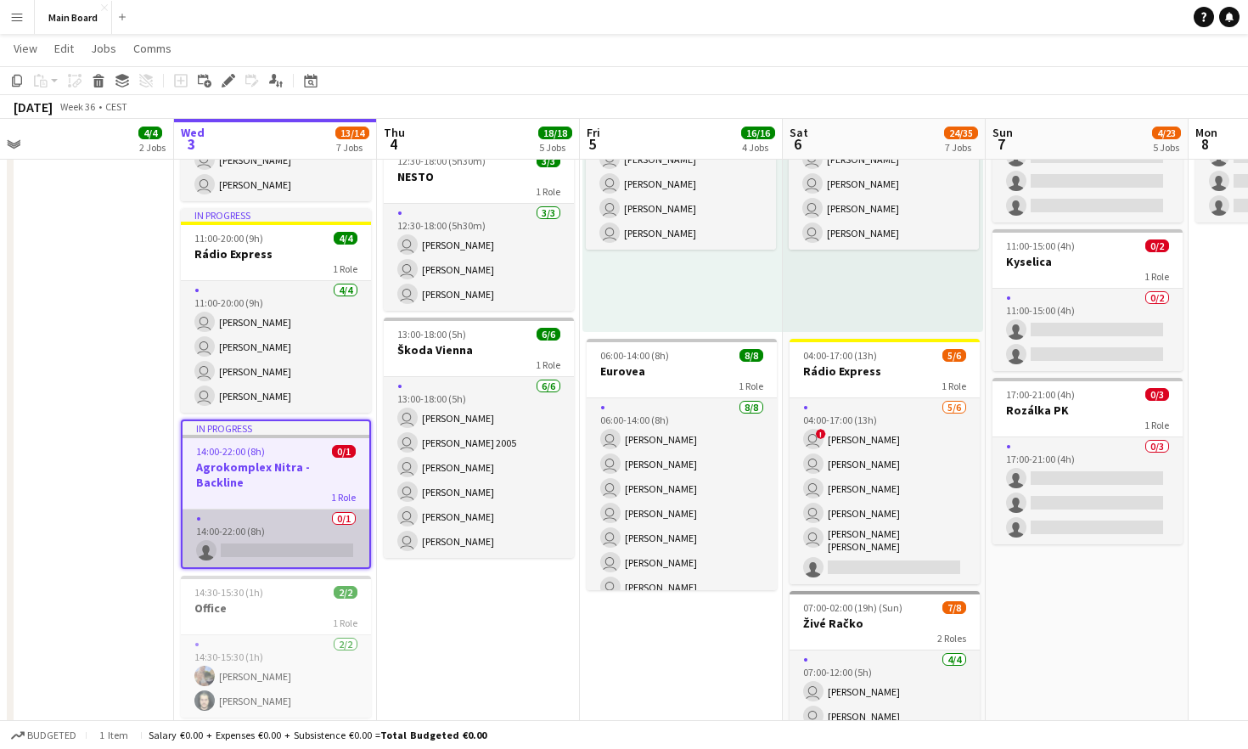
click at [296, 537] on app-card-role "0/1 14:00-22:00 (8h) single-neutral-actions" at bounding box center [275, 538] width 187 height 58
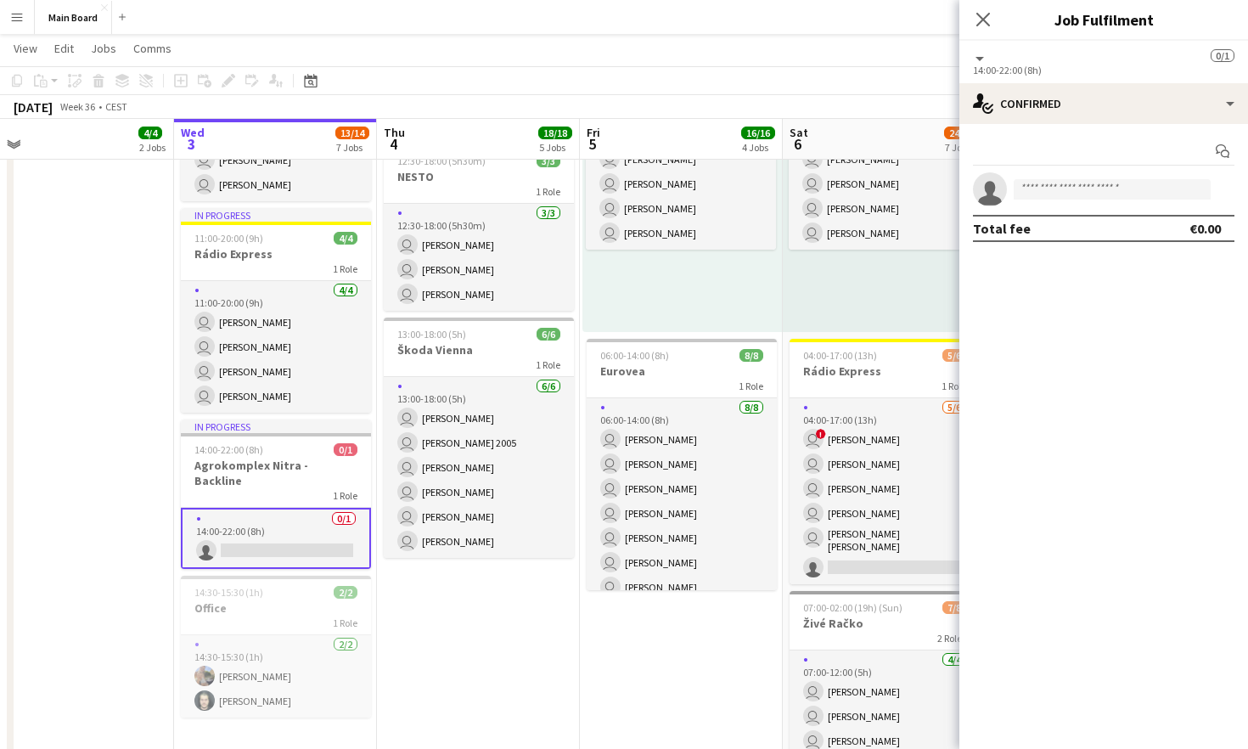
click at [779, 128] on div "Start chat single-neutral-actions Total fee €0.00" at bounding box center [1103, 190] width 289 height 132
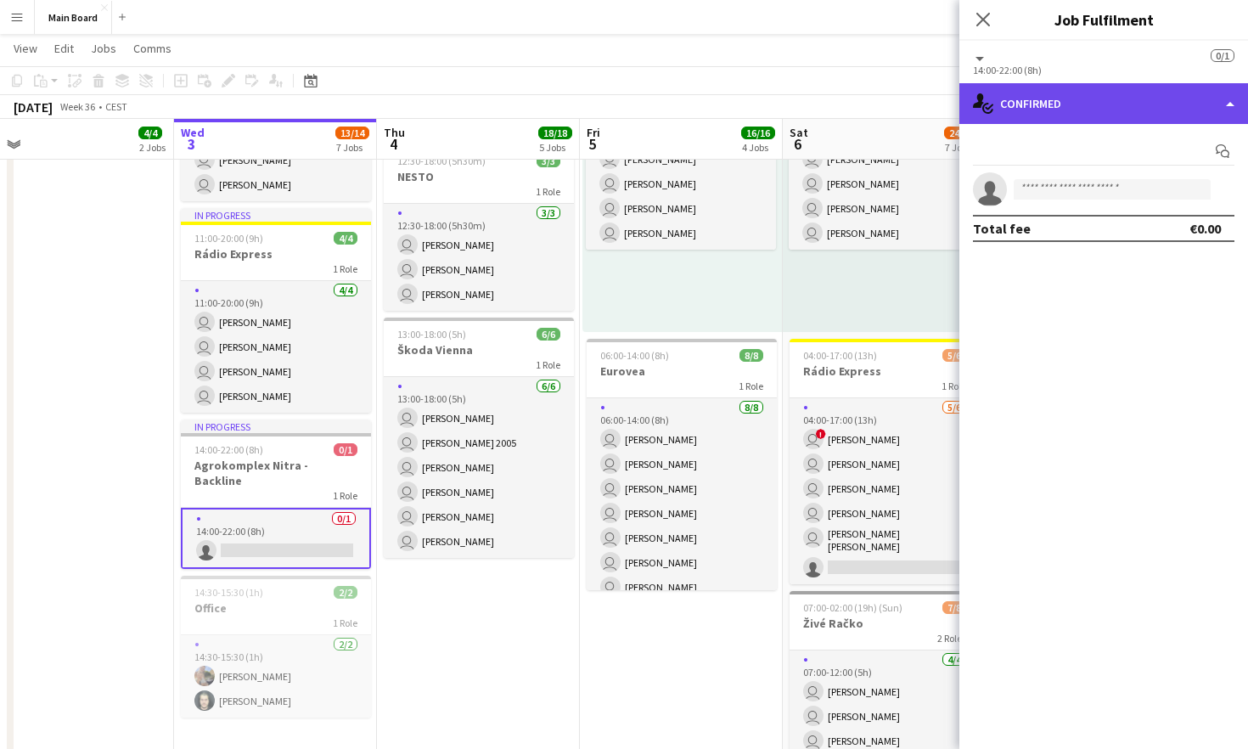
click at [779, 109] on div "single-neutral-actions-check-2 Confirmed" at bounding box center [1103, 103] width 289 height 41
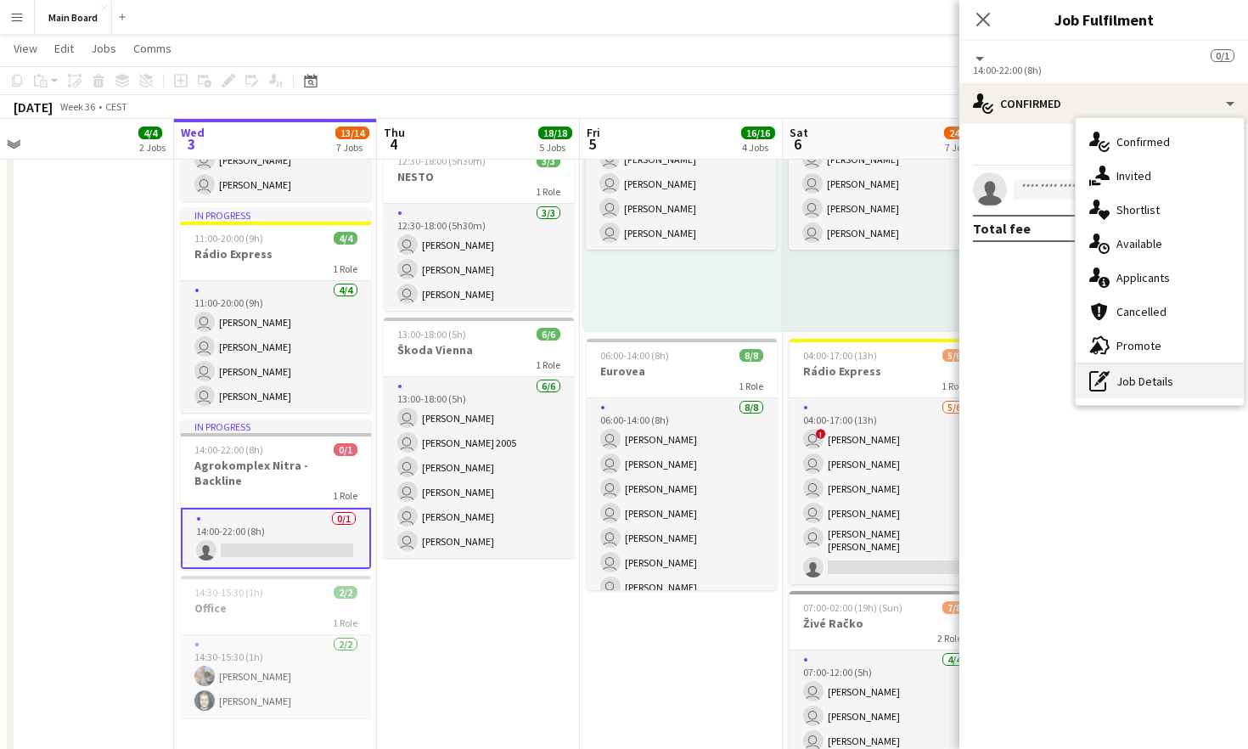
click at [779, 378] on div "pen-write Job Details" at bounding box center [1159, 381] width 168 height 34
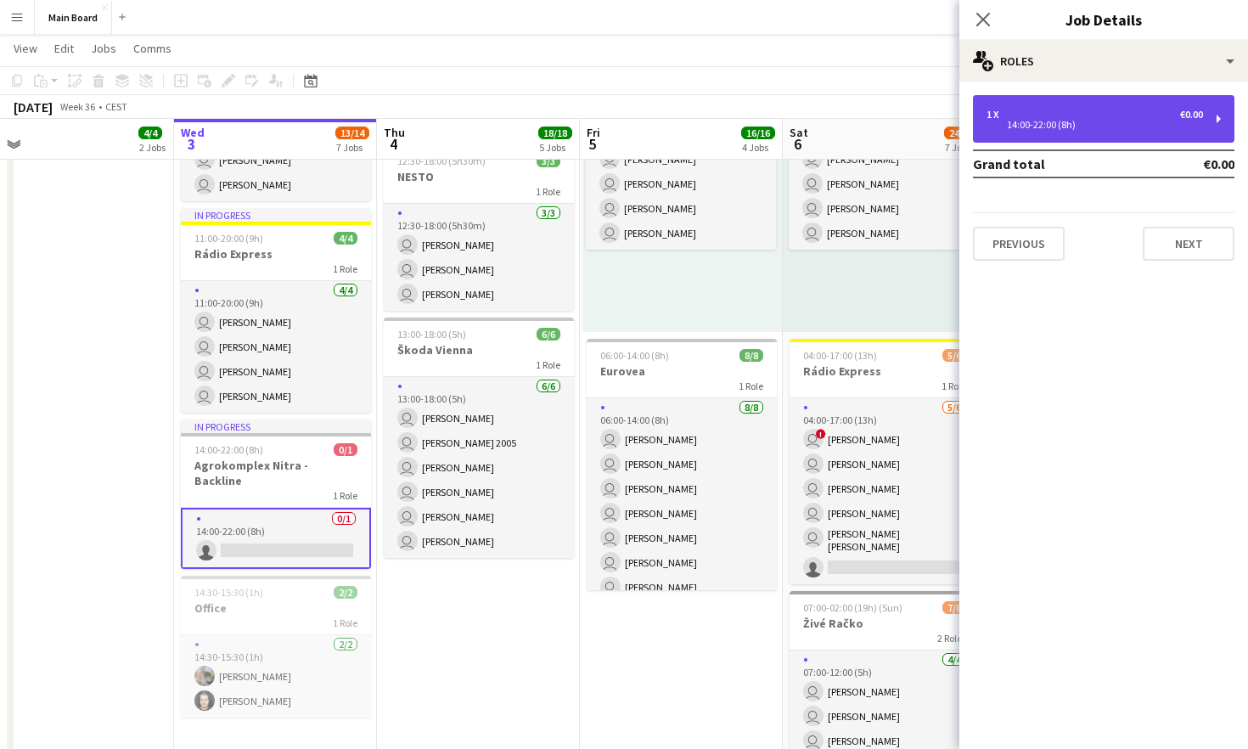
click at [779, 125] on div "14:00-22:00 (8h)" at bounding box center [1094, 125] width 216 height 8
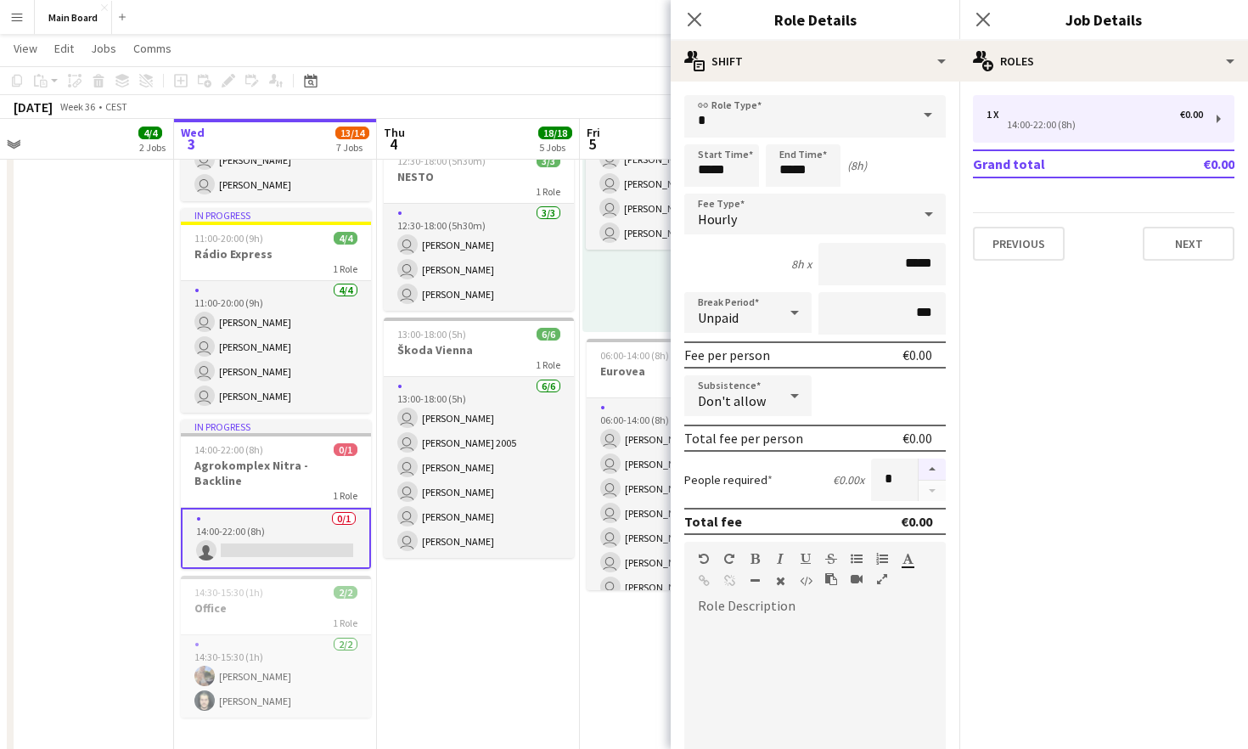
click at [779, 464] on button "button" at bounding box center [931, 469] width 27 height 22
type input "*"
click at [694, 25] on icon "Close pop-in" at bounding box center [694, 19] width 16 height 16
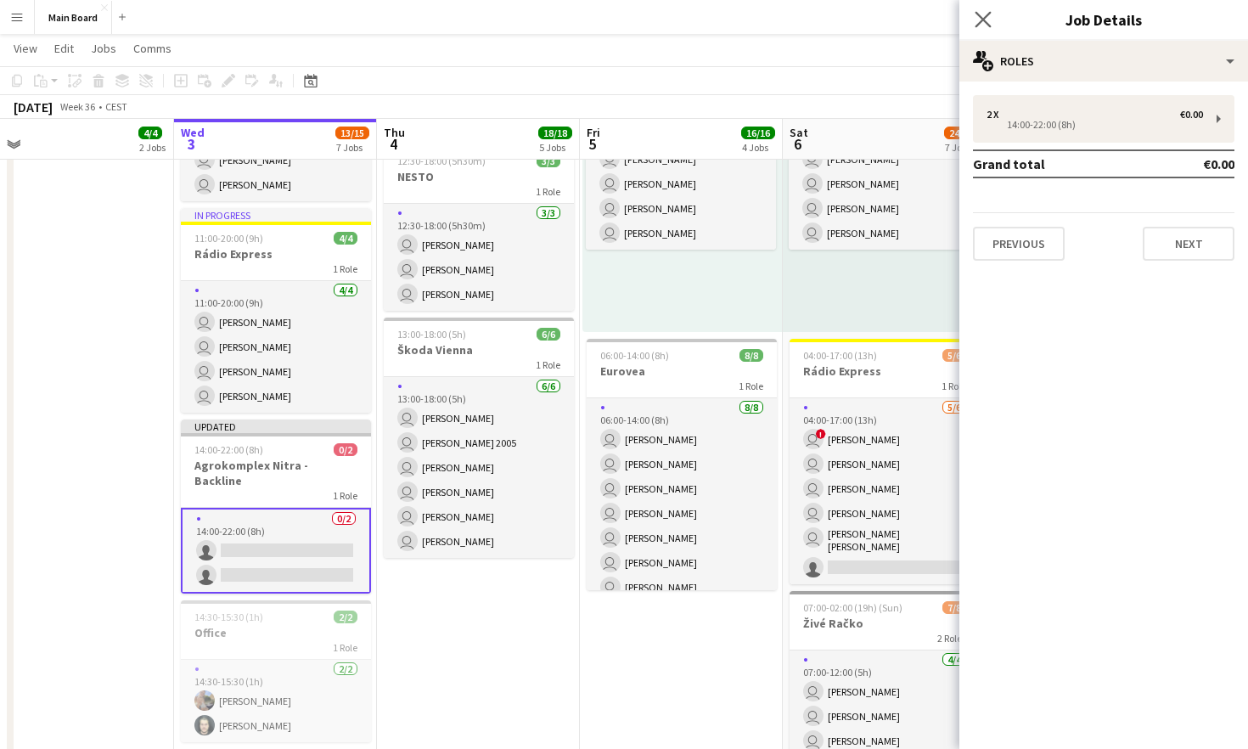
click at [779, 28] on app-icon "Close pop-in" at bounding box center [983, 20] width 25 height 25
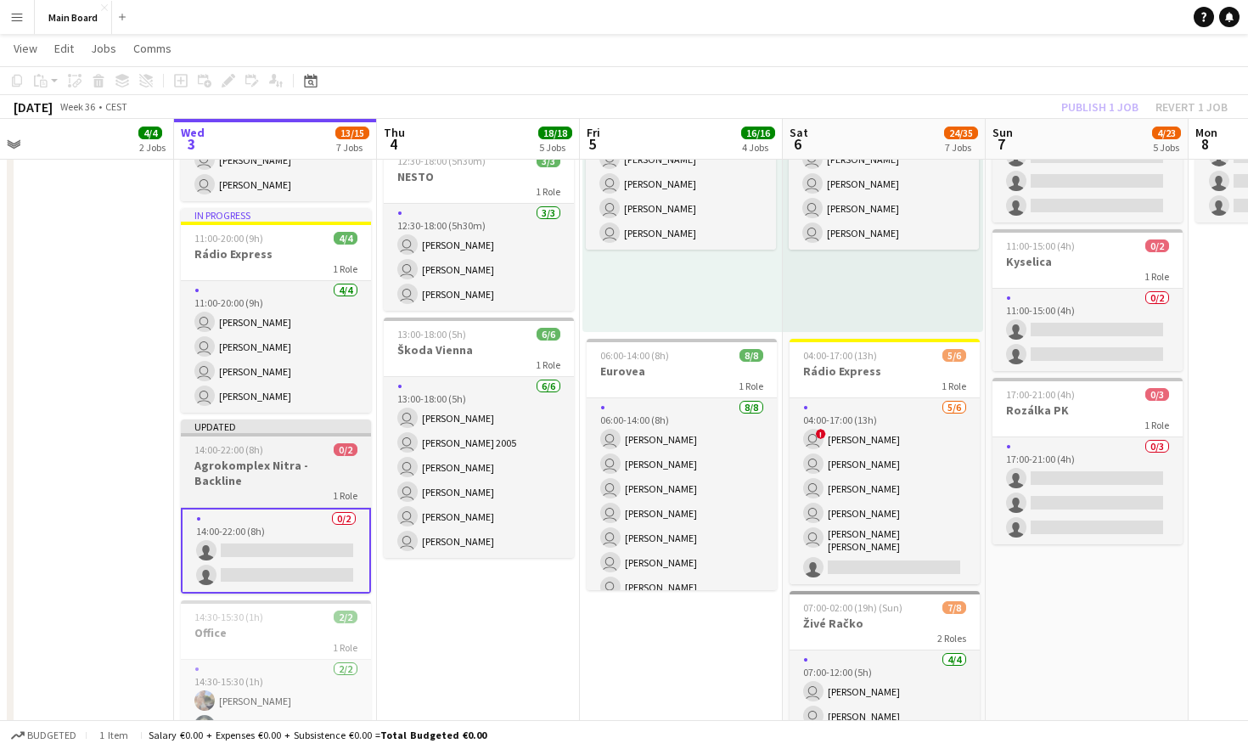
click at [295, 433] on div at bounding box center [276, 434] width 190 height 3
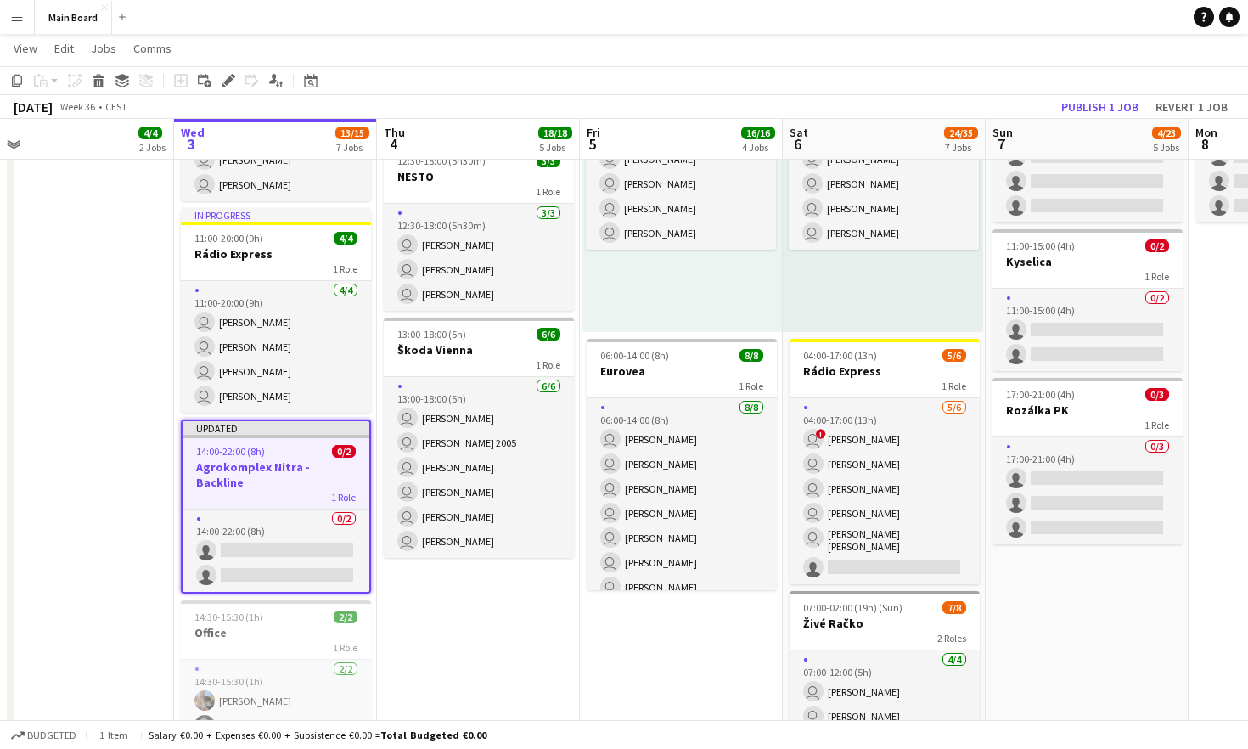
click at [458, 640] on app-date-cell "pin Backstage Crew Click to add Role Click to add Role Click to add Role Click …" at bounding box center [478, 382] width 203 height 1944
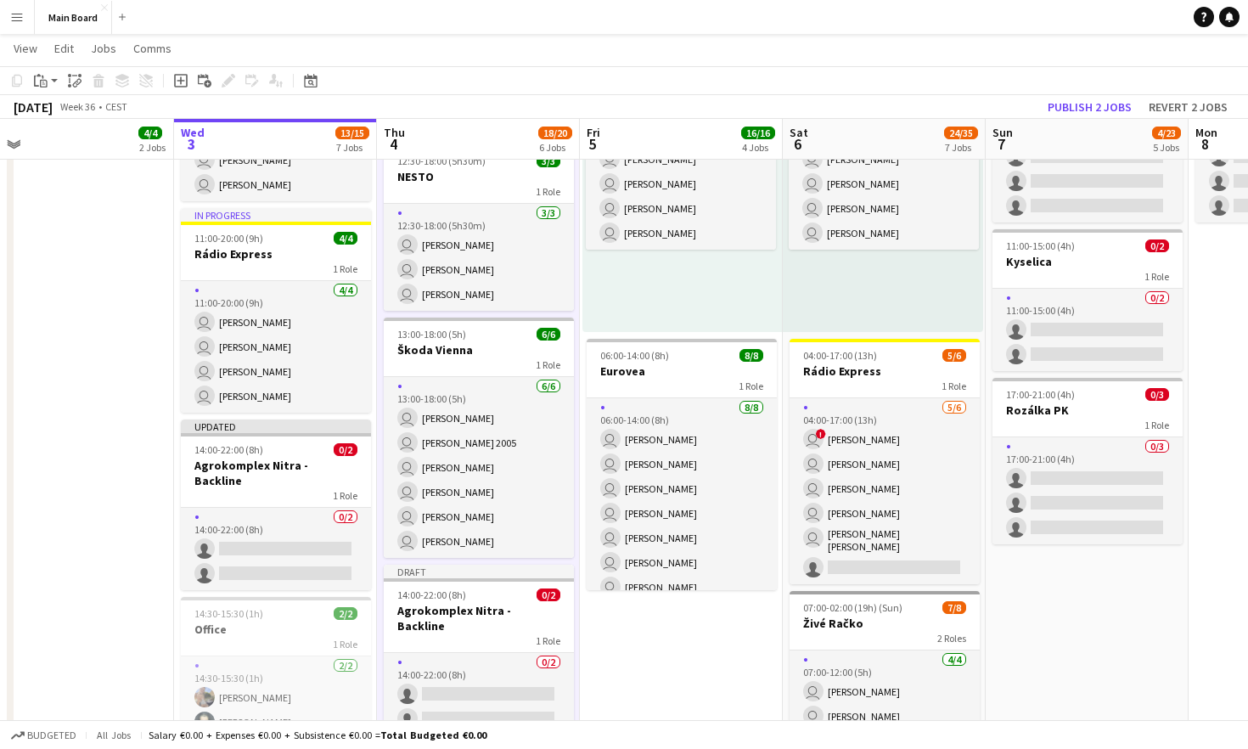
click at [644, 632] on app-date-cell "pin Backstage Crew Click to add Role Click to add Role Click to add Role Click …" at bounding box center [681, 382] width 203 height 1944
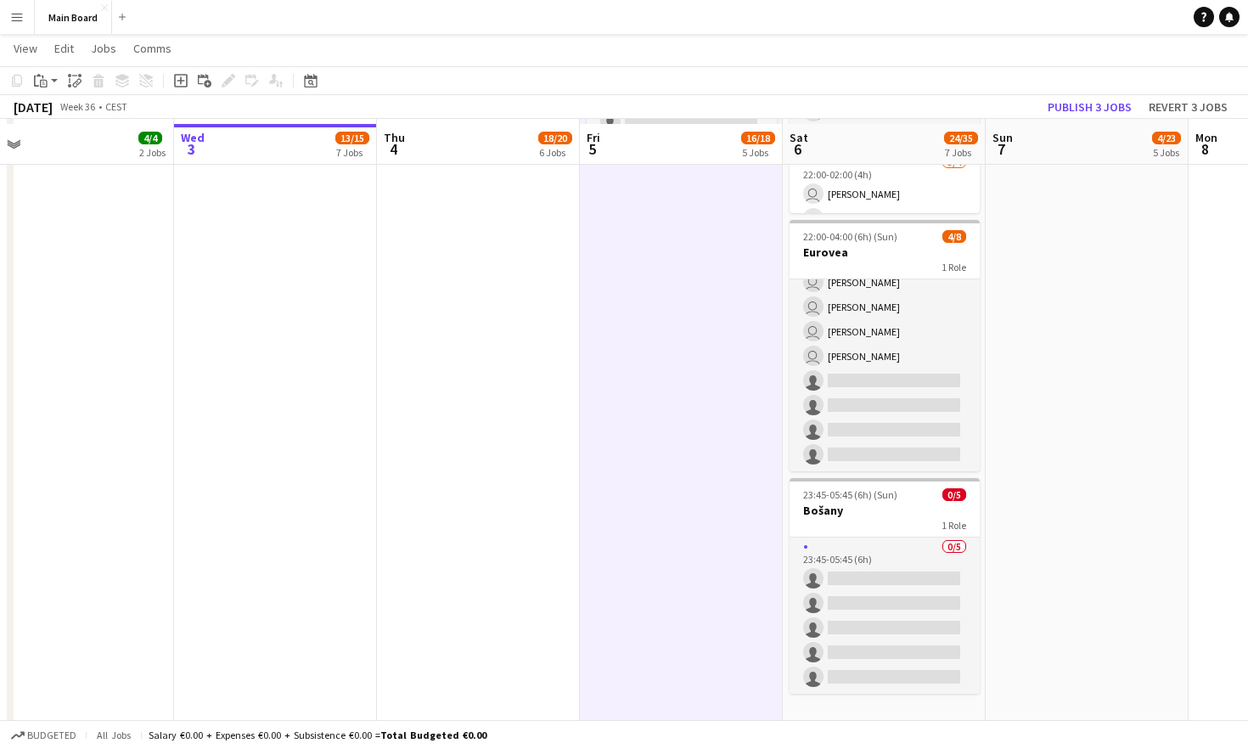
scroll to position [1414, 0]
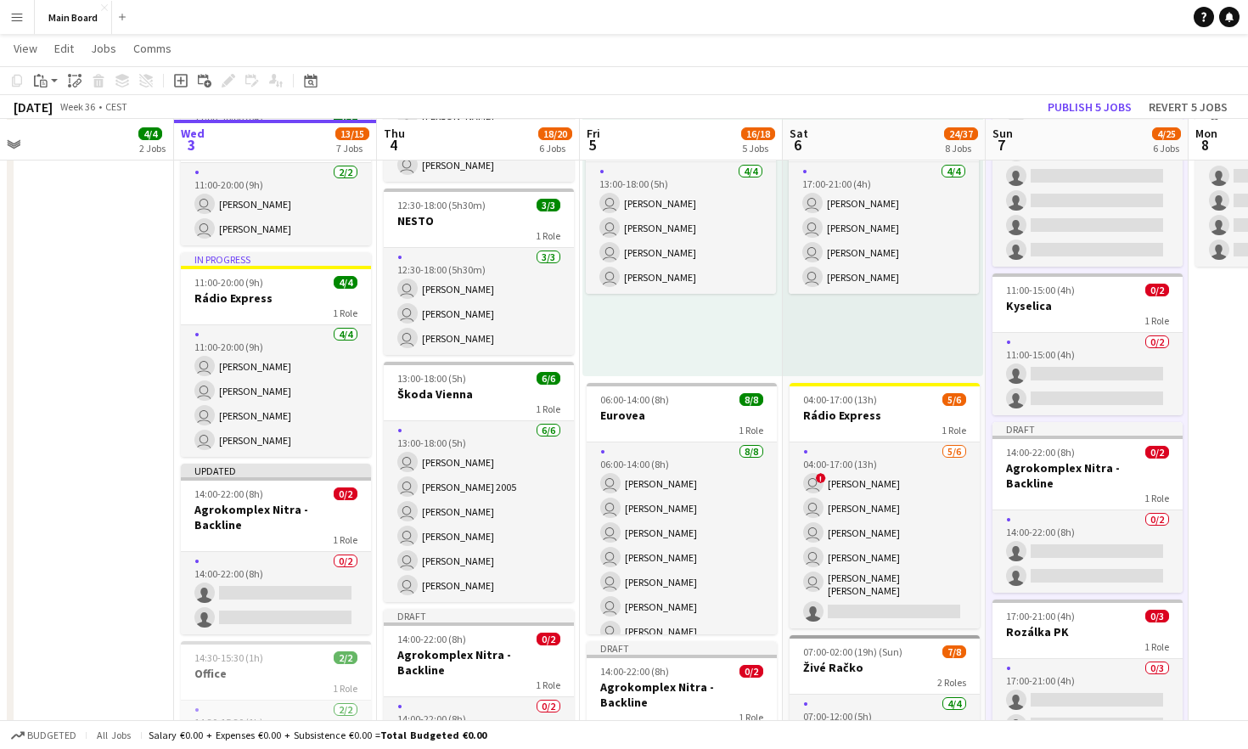
scroll to position [732, 0]
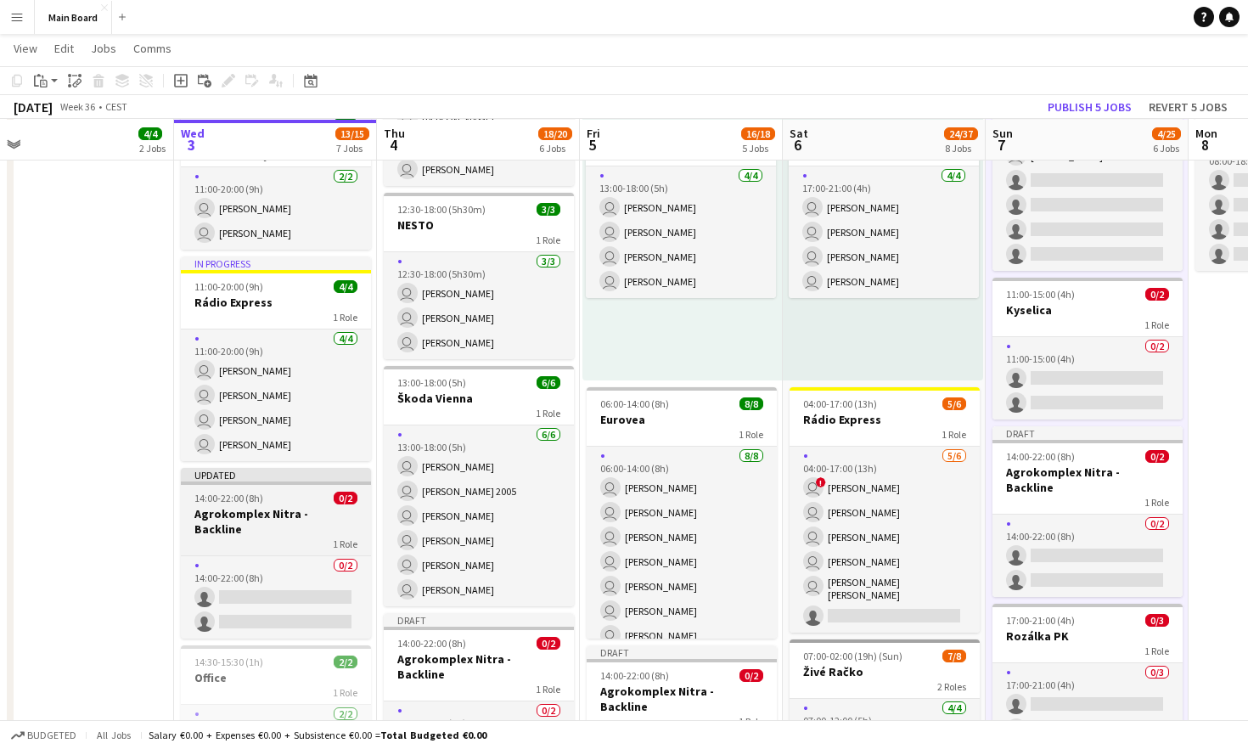
click at [294, 473] on div "Updated" at bounding box center [276, 475] width 190 height 14
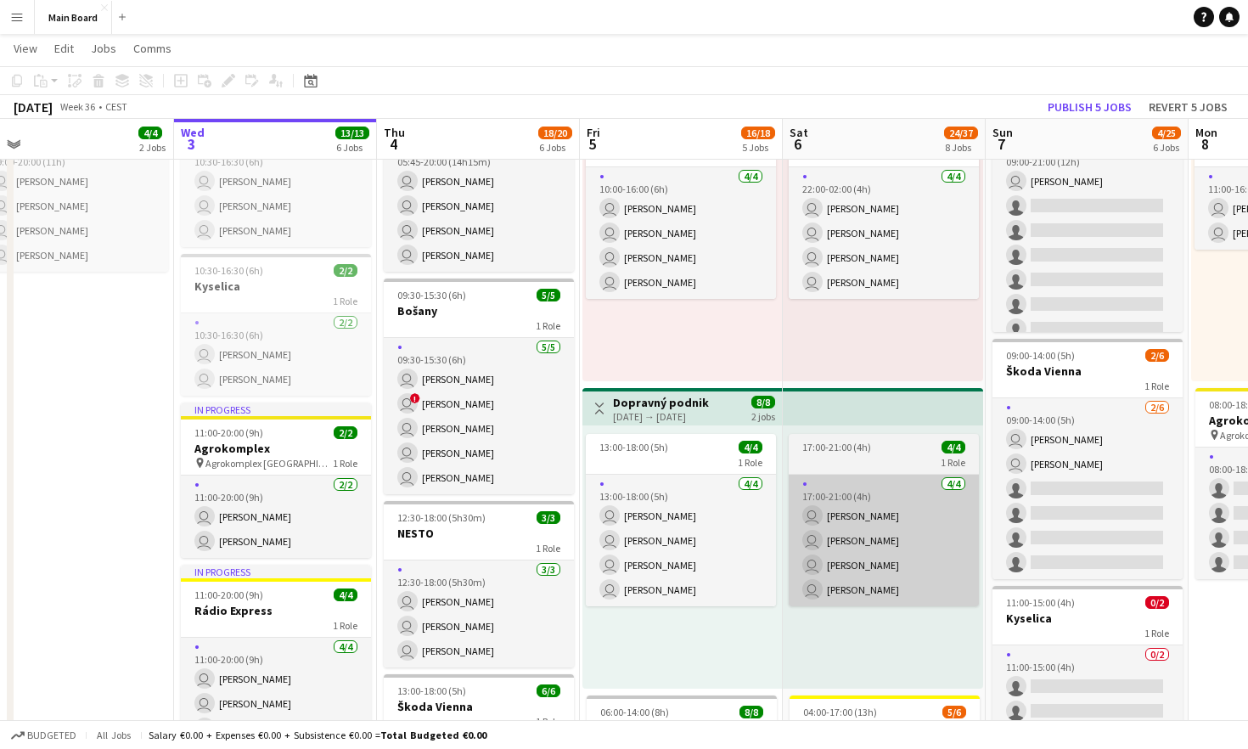
scroll to position [0, 0]
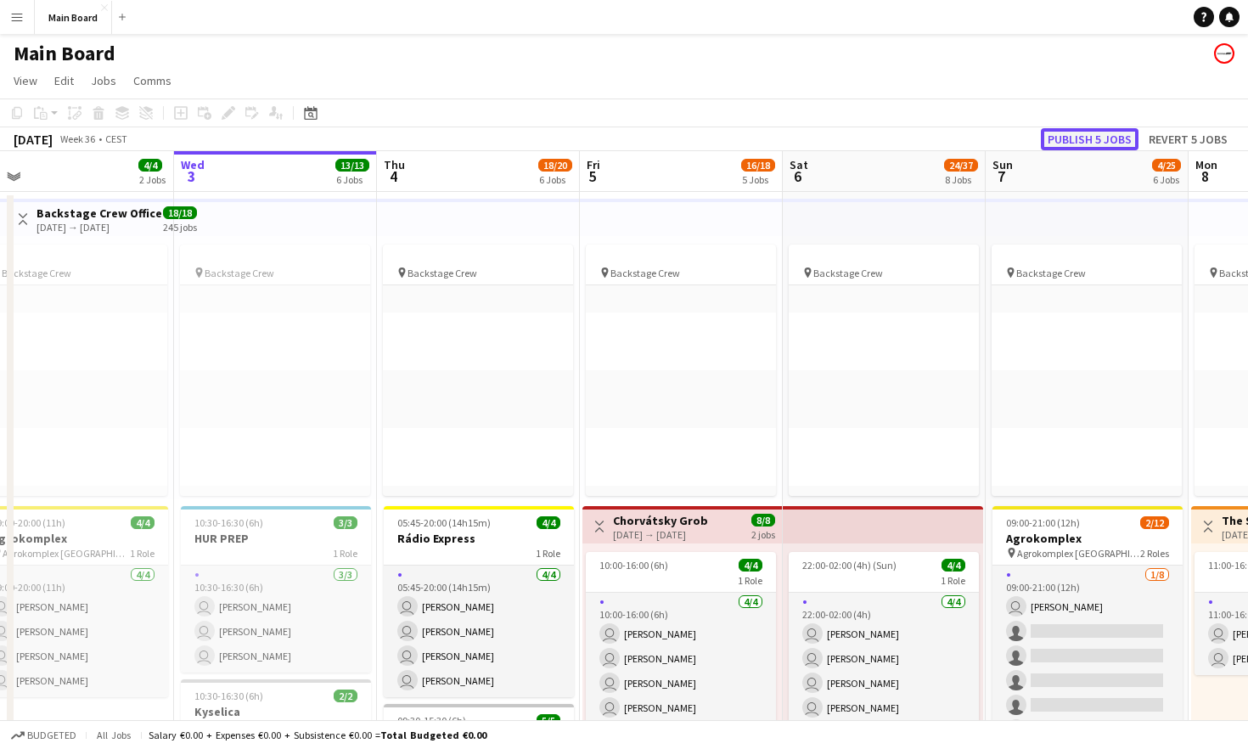
click at [779, 134] on button "Publish 5 jobs" at bounding box center [1090, 139] width 98 height 22
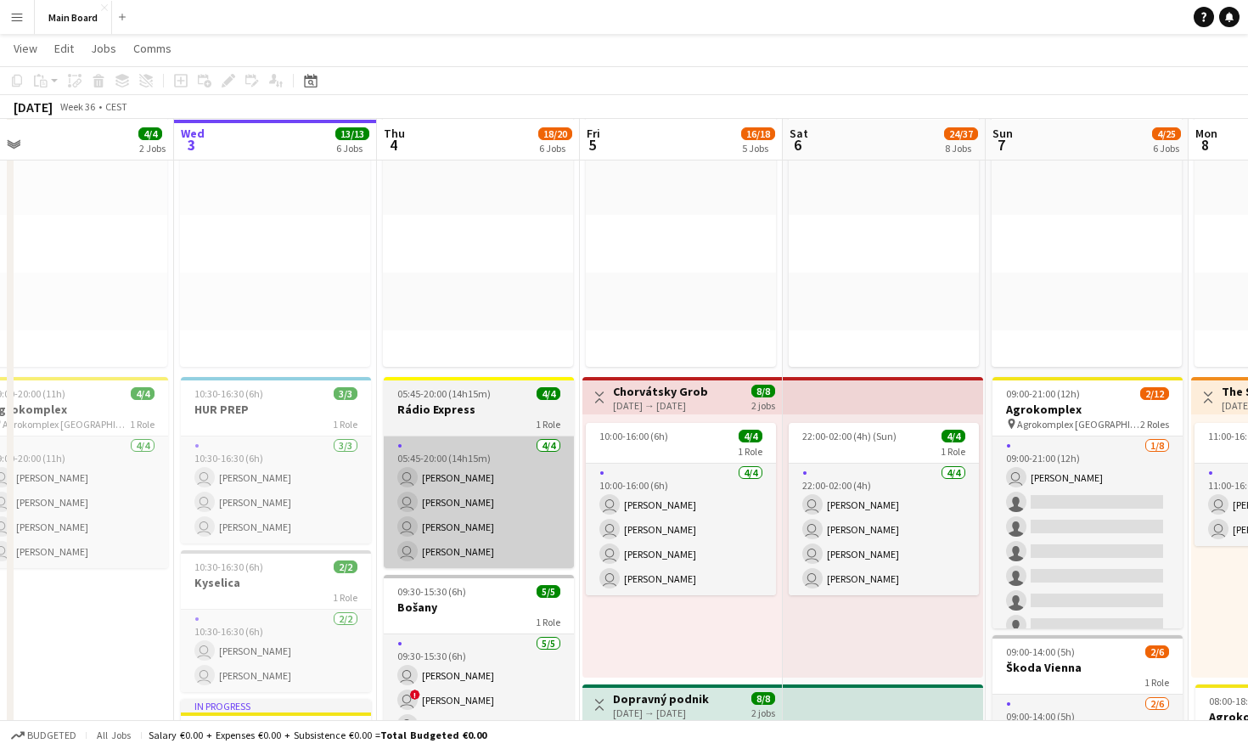
scroll to position [129, 0]
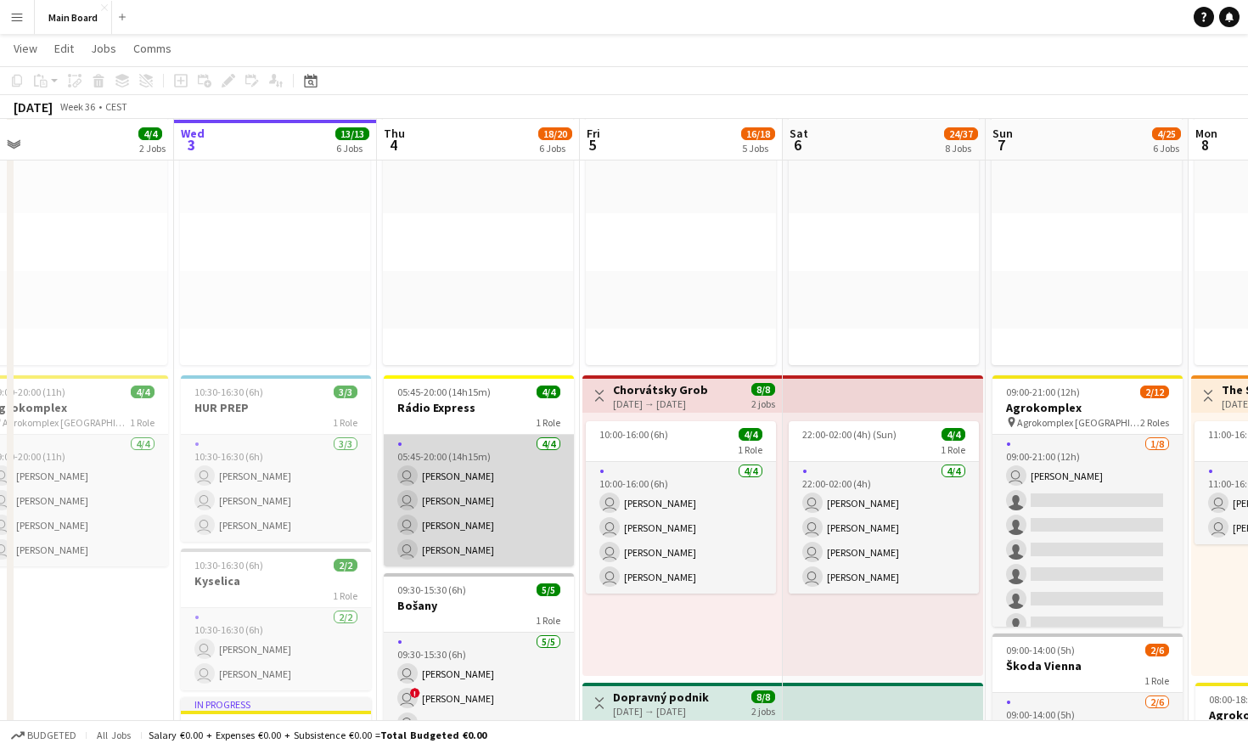
click at [458, 536] on app-card-role "[DATE] 05:45-20:00 (14h15m) user [PERSON_NAME] user [PERSON_NAME] user [PERSON_…" at bounding box center [479, 501] width 190 height 132
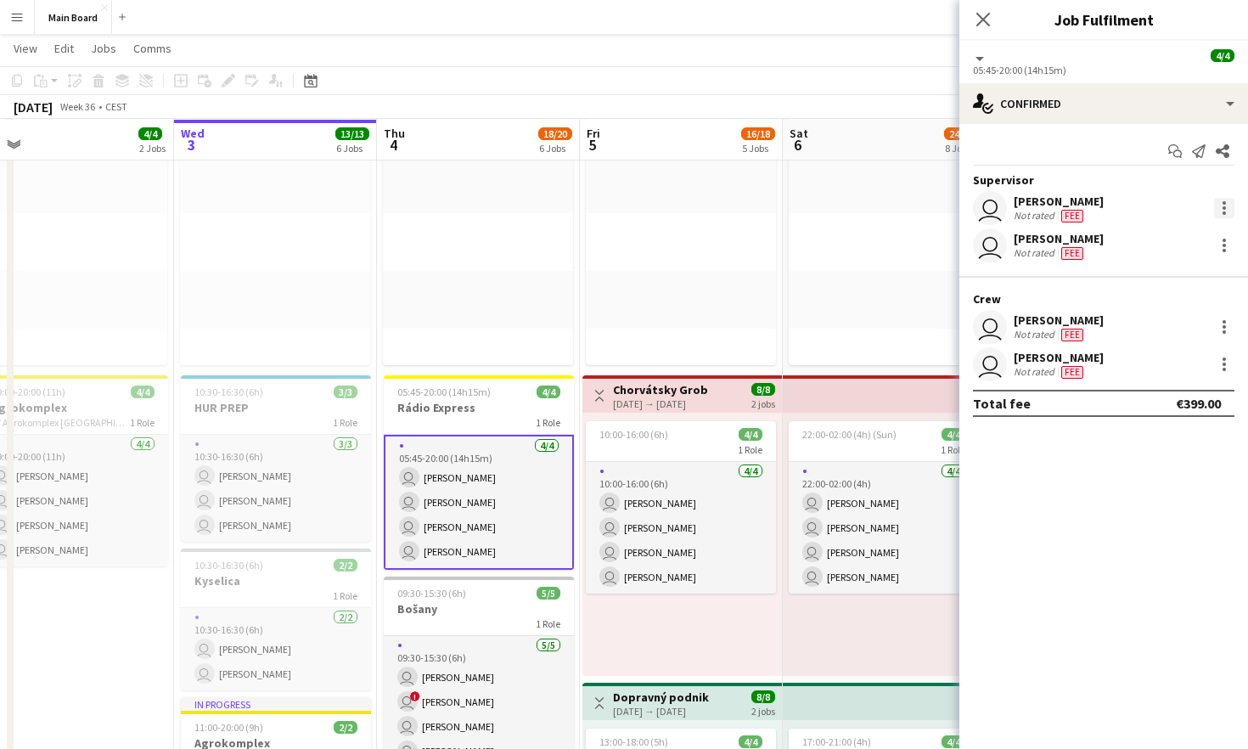
click at [779, 209] on div at bounding box center [1223, 207] width 3 height 3
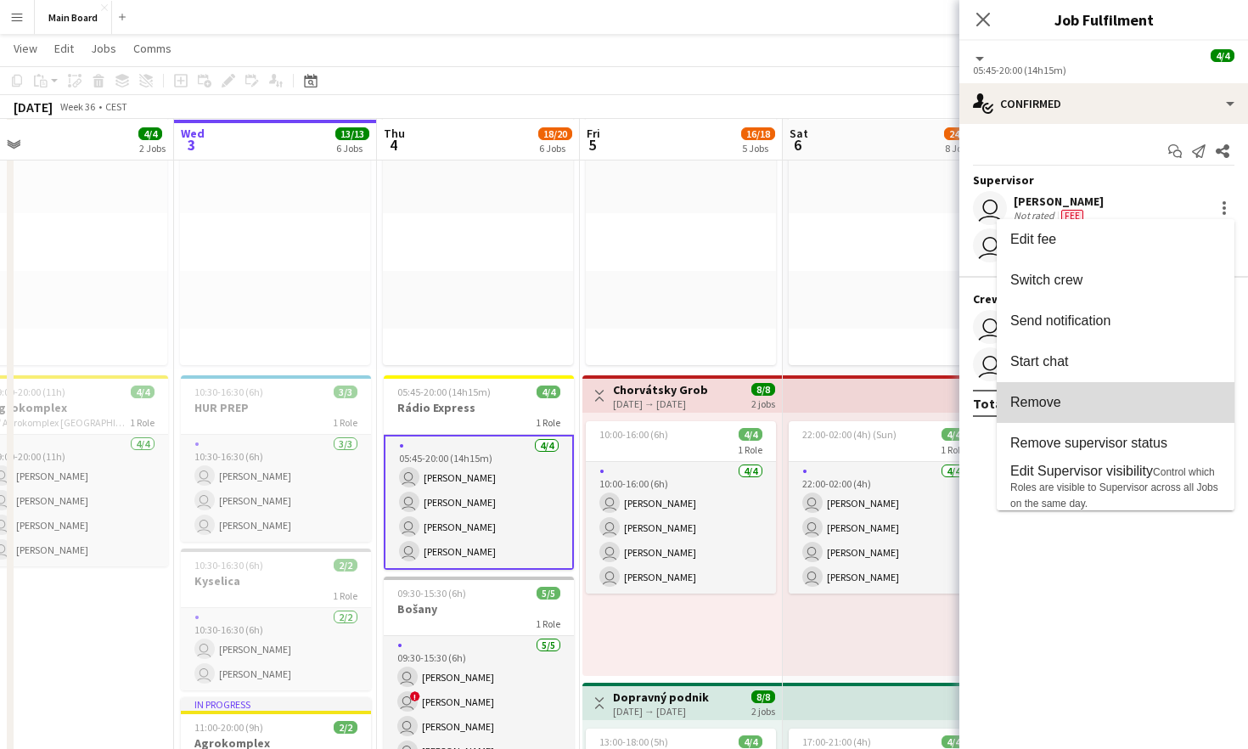
click at [779, 395] on span "Remove" at bounding box center [1035, 402] width 51 height 14
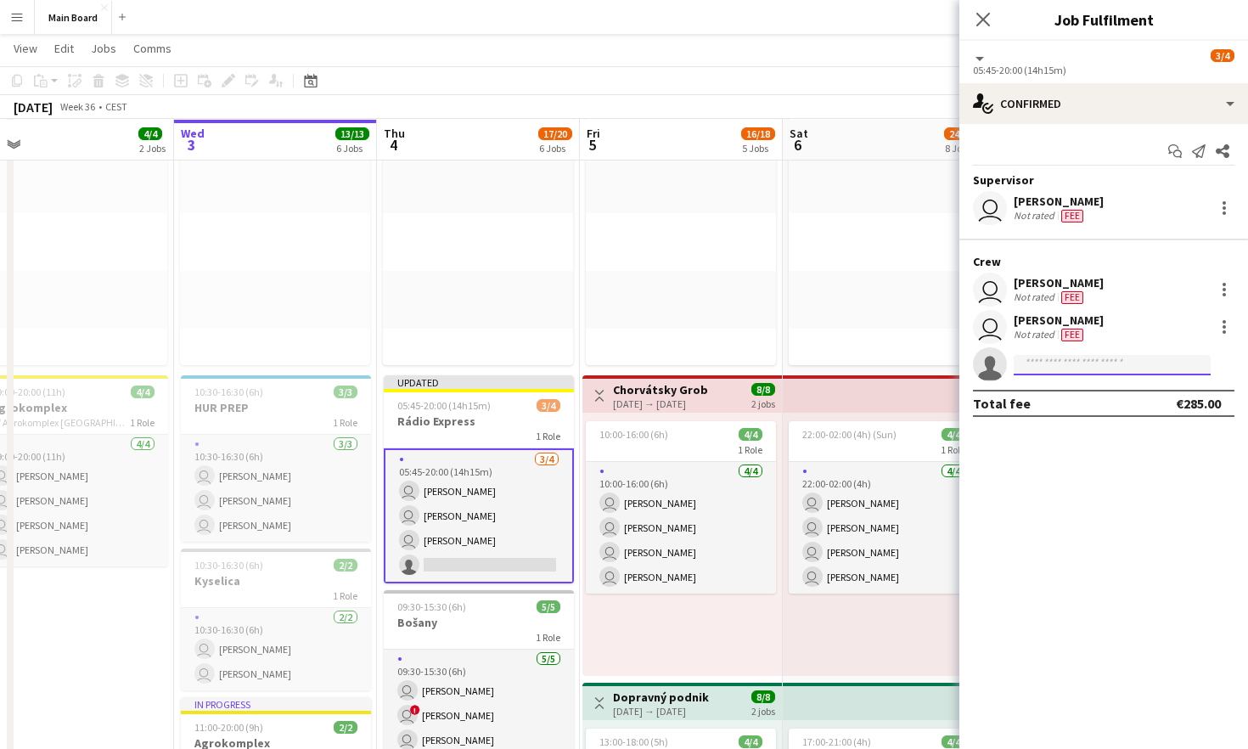
click at [779, 367] on input at bounding box center [1111, 365] width 197 height 20
type input "****"
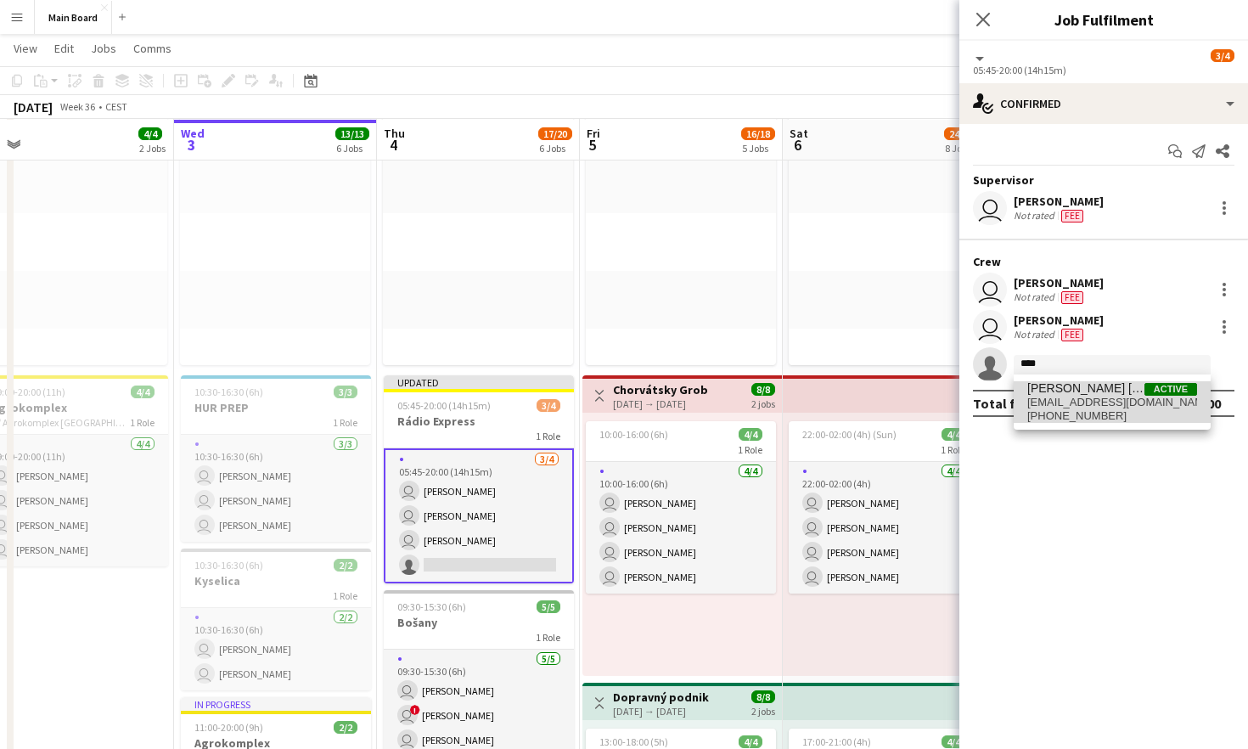
click at [779, 390] on span "[PERSON_NAME] [PERSON_NAME]" at bounding box center [1085, 388] width 117 height 14
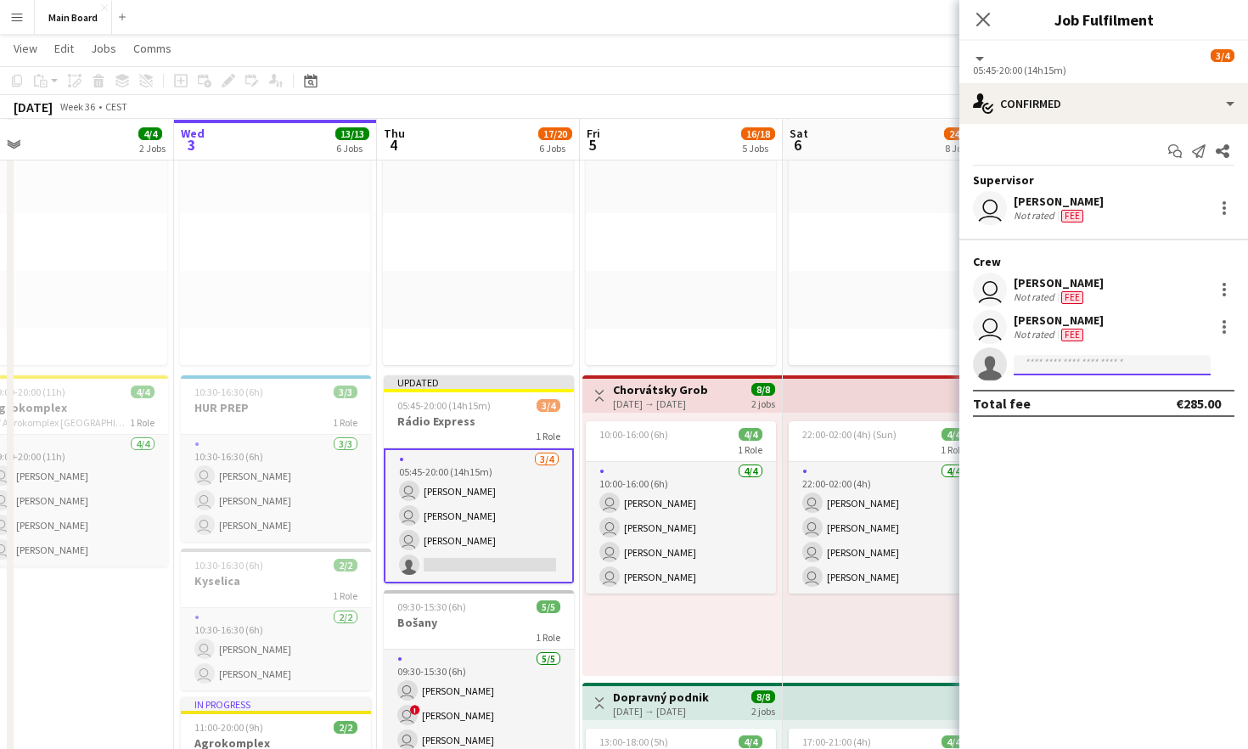
scroll to position [0, 0]
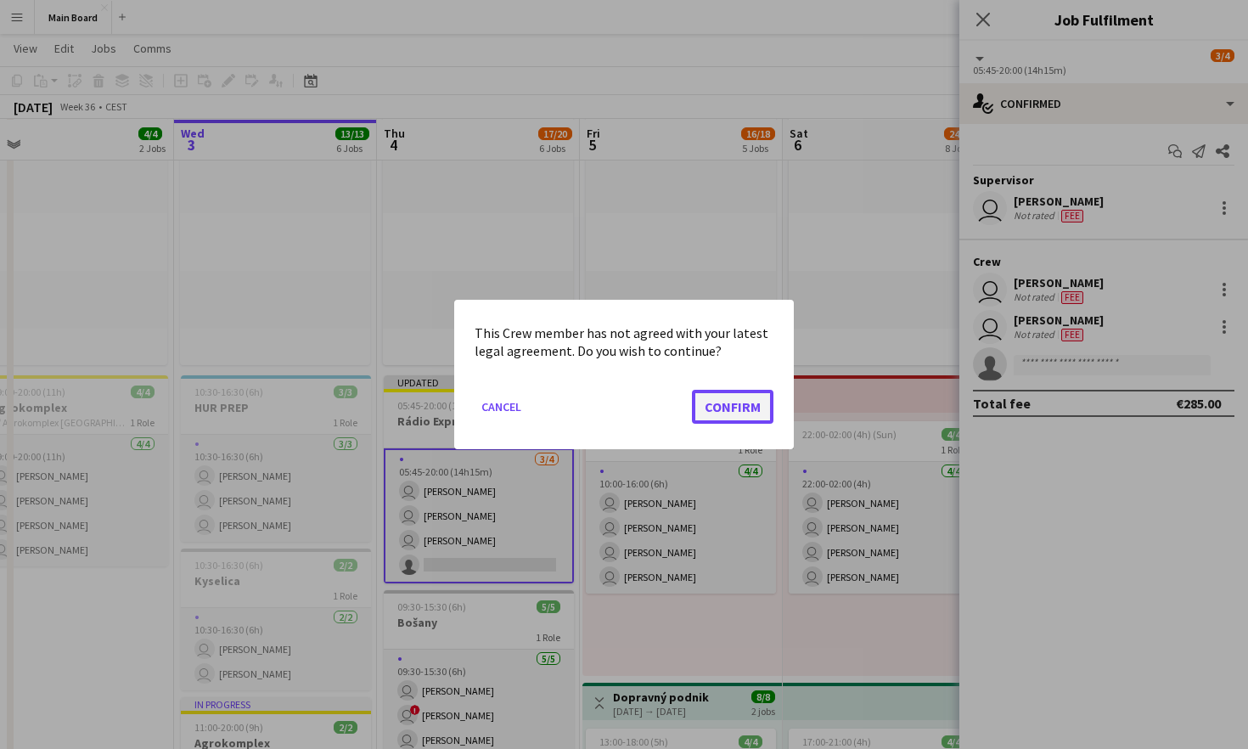
click at [710, 395] on button "Confirm" at bounding box center [732, 407] width 81 height 34
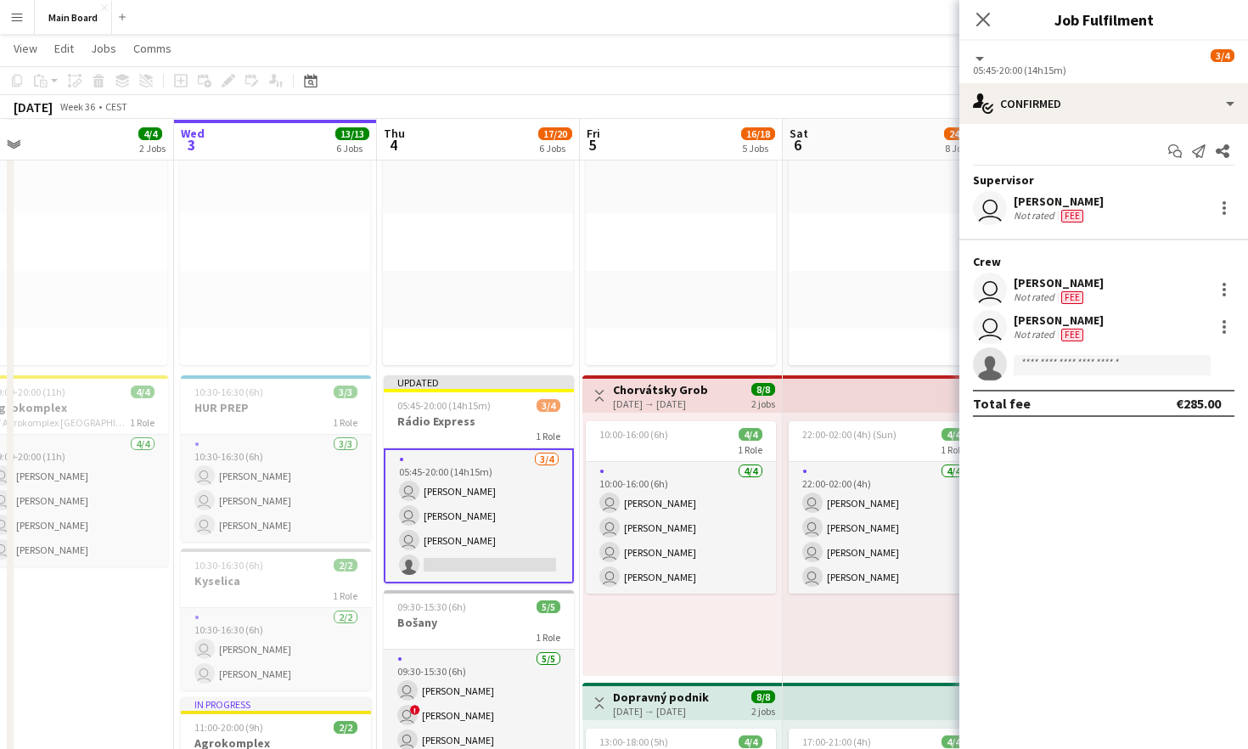
scroll to position [129, 0]
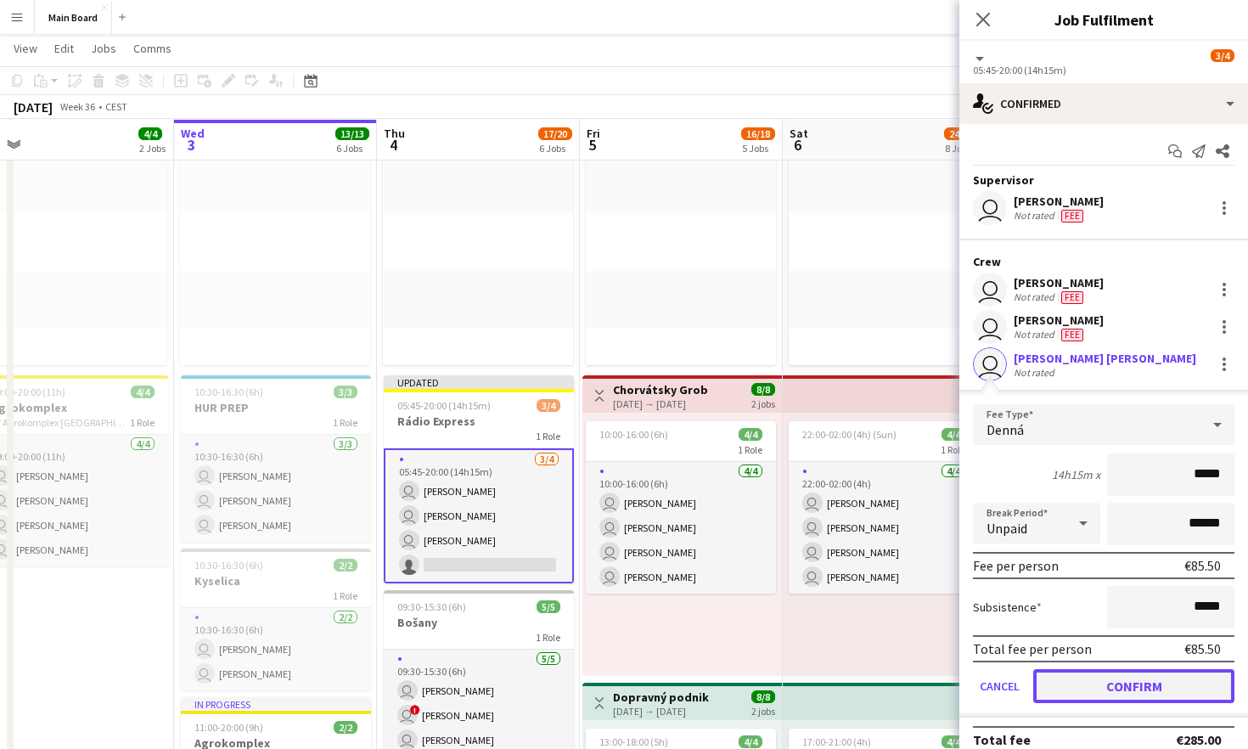
click at [779, 688] on button "Confirm" at bounding box center [1133, 686] width 201 height 34
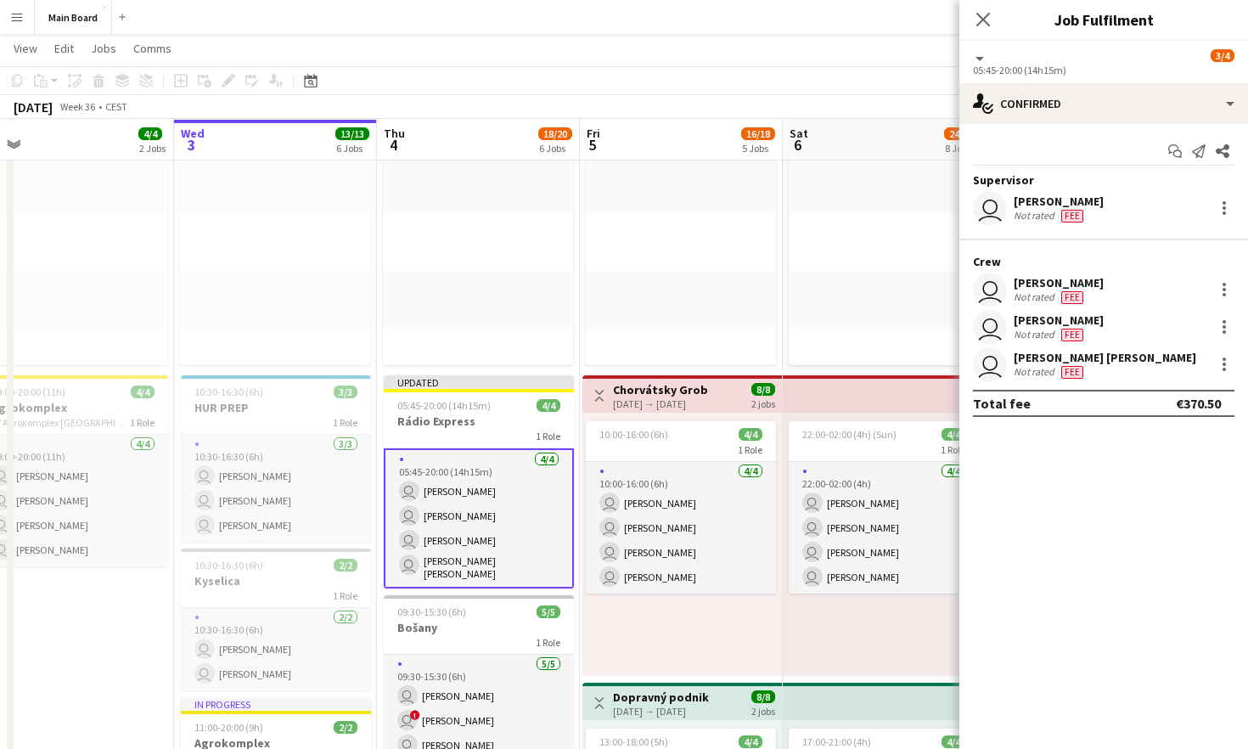
click at [779, 25] on div "Close pop-in" at bounding box center [983, 19] width 48 height 39
click at [779, 23] on icon at bounding box center [982, 19] width 16 height 16
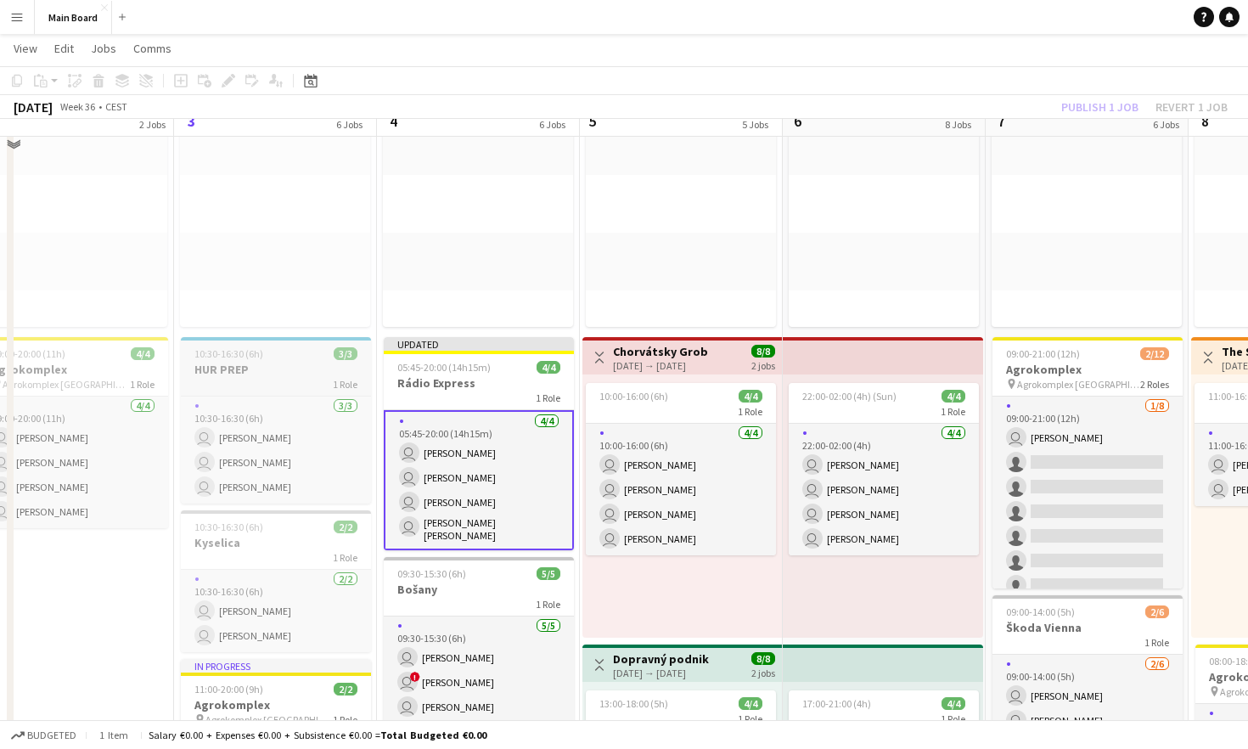
scroll to position [0, 0]
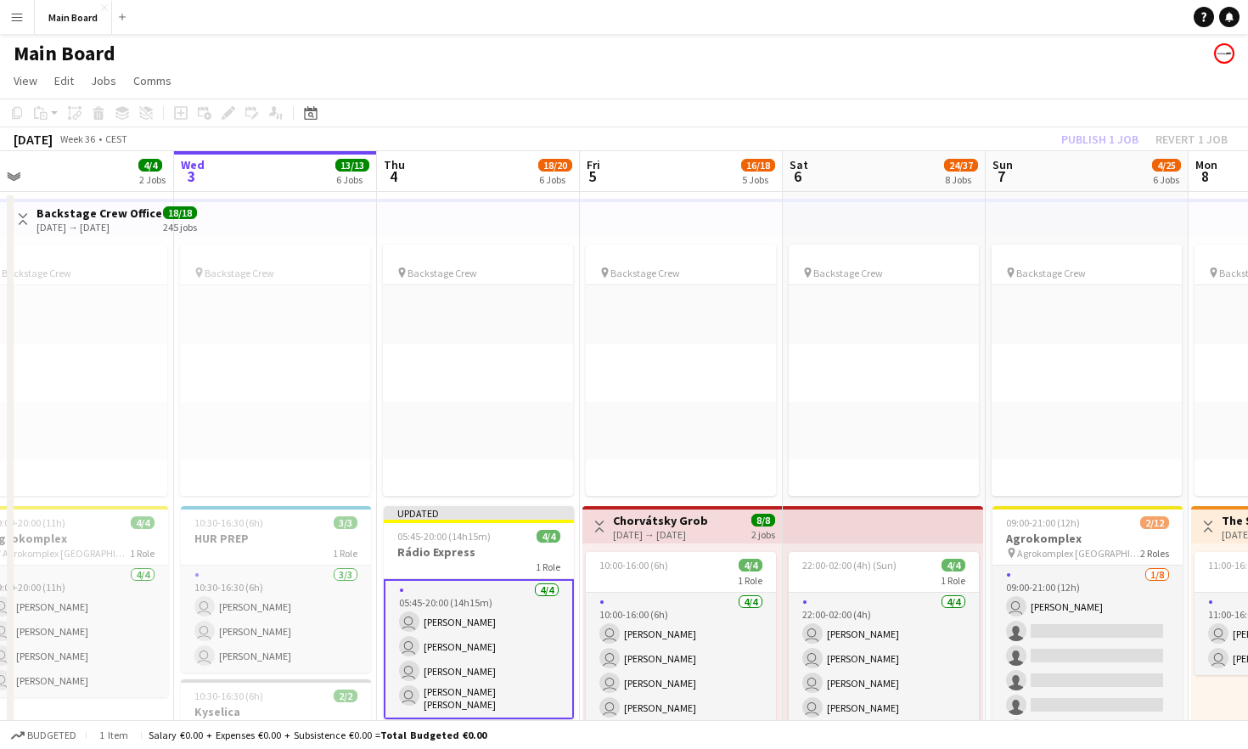
click at [779, 132] on div "Publish 1 job Revert 1 job" at bounding box center [1144, 139] width 207 height 22
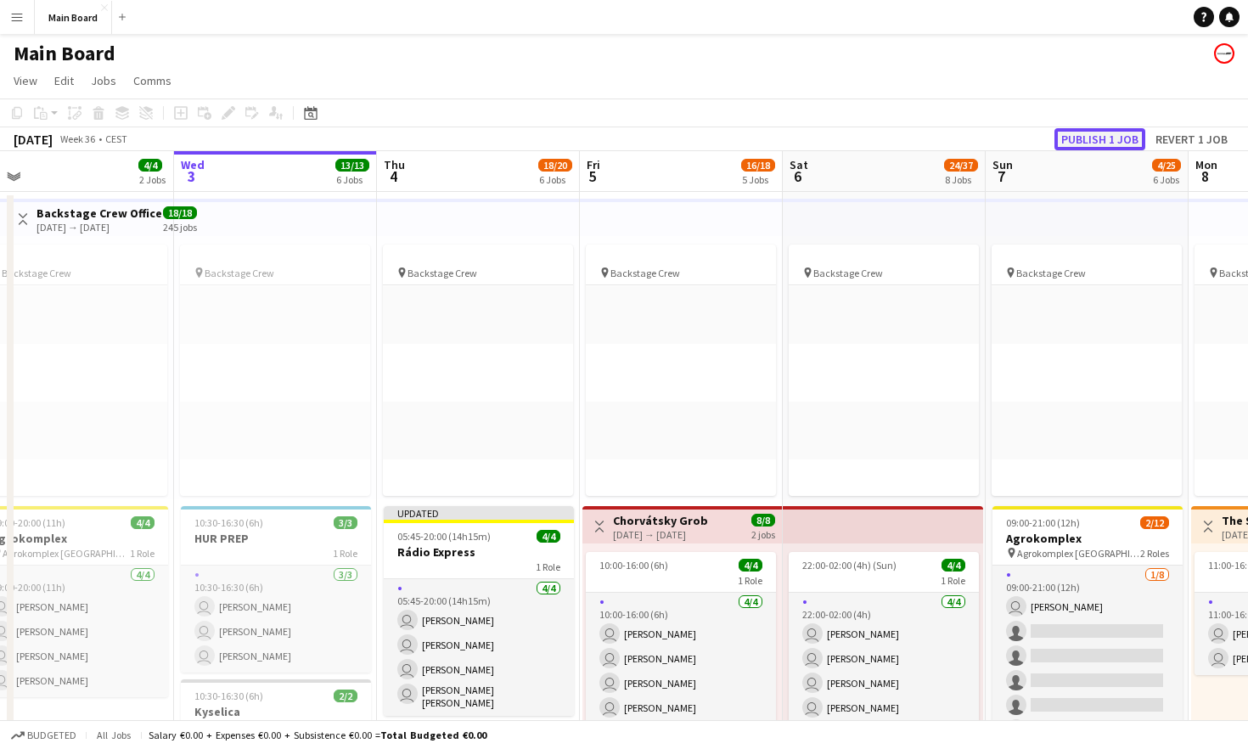
click at [779, 132] on button "Publish 1 job" at bounding box center [1099, 139] width 91 height 22
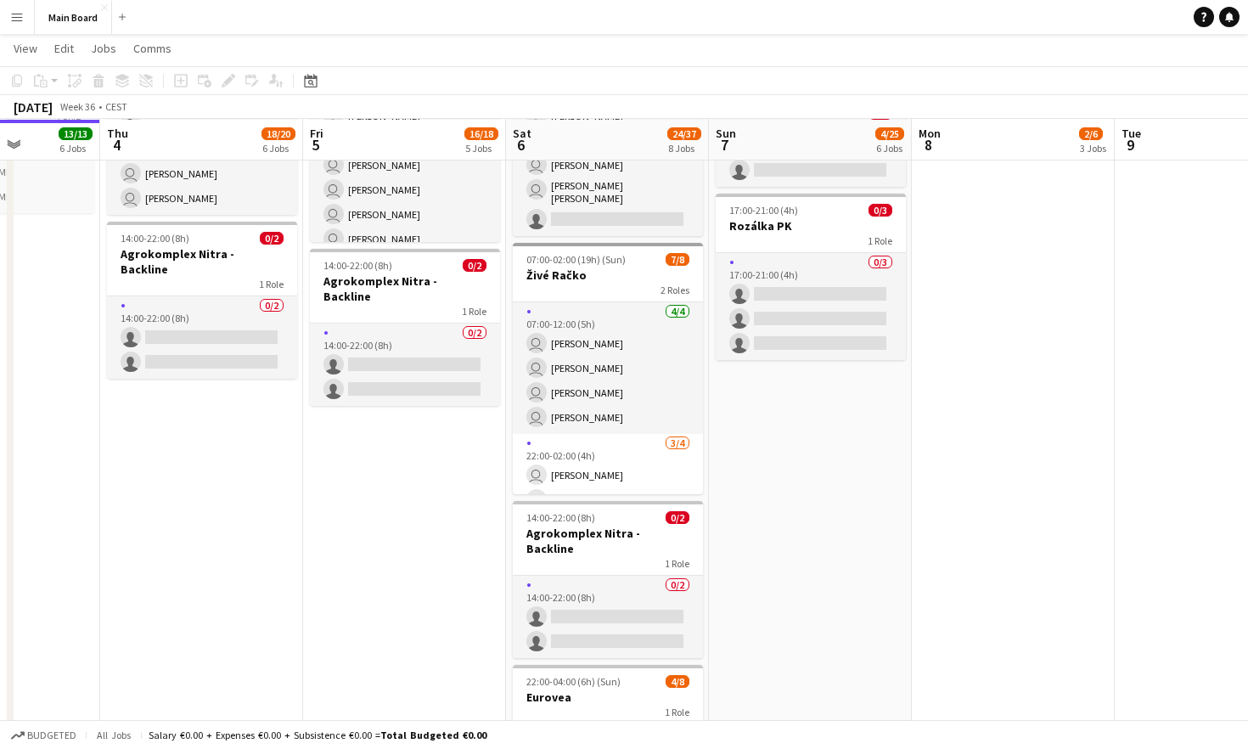
scroll to position [1137, 0]
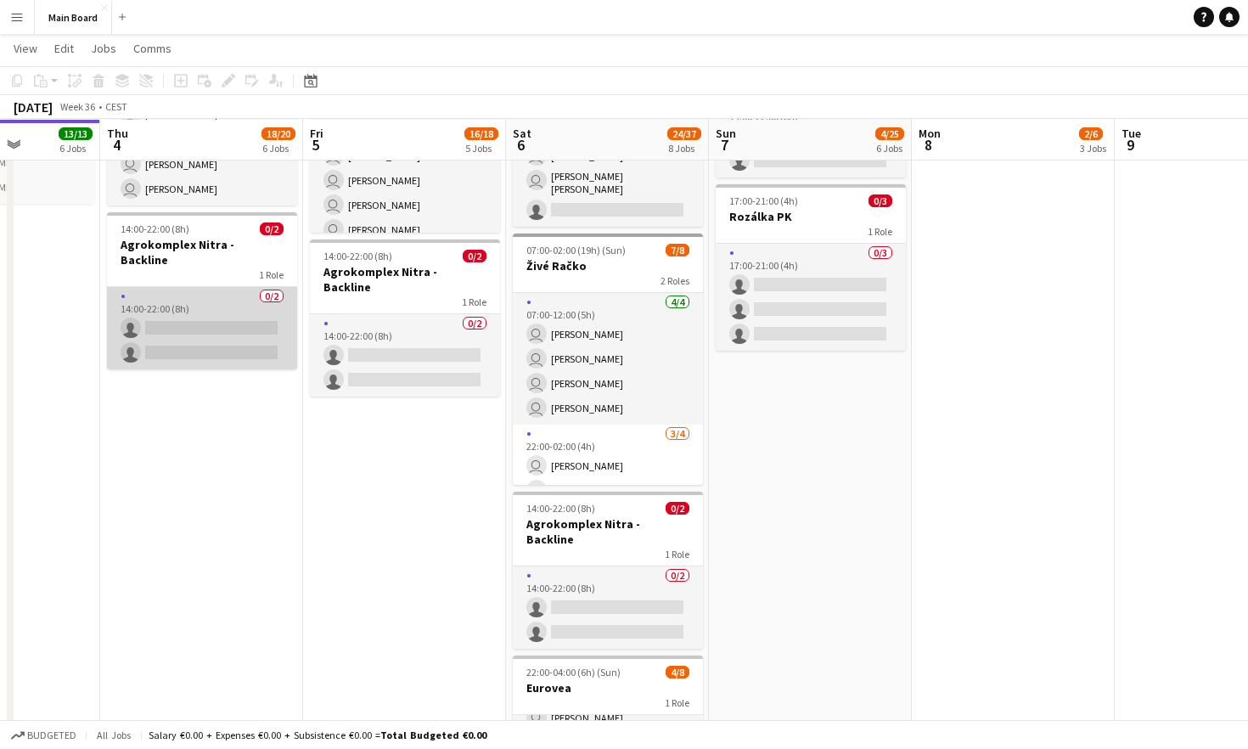
click at [205, 287] on app-card-role "0/2 14:00-22:00 (8h) single-neutral-actions single-neutral-actions" at bounding box center [202, 328] width 190 height 82
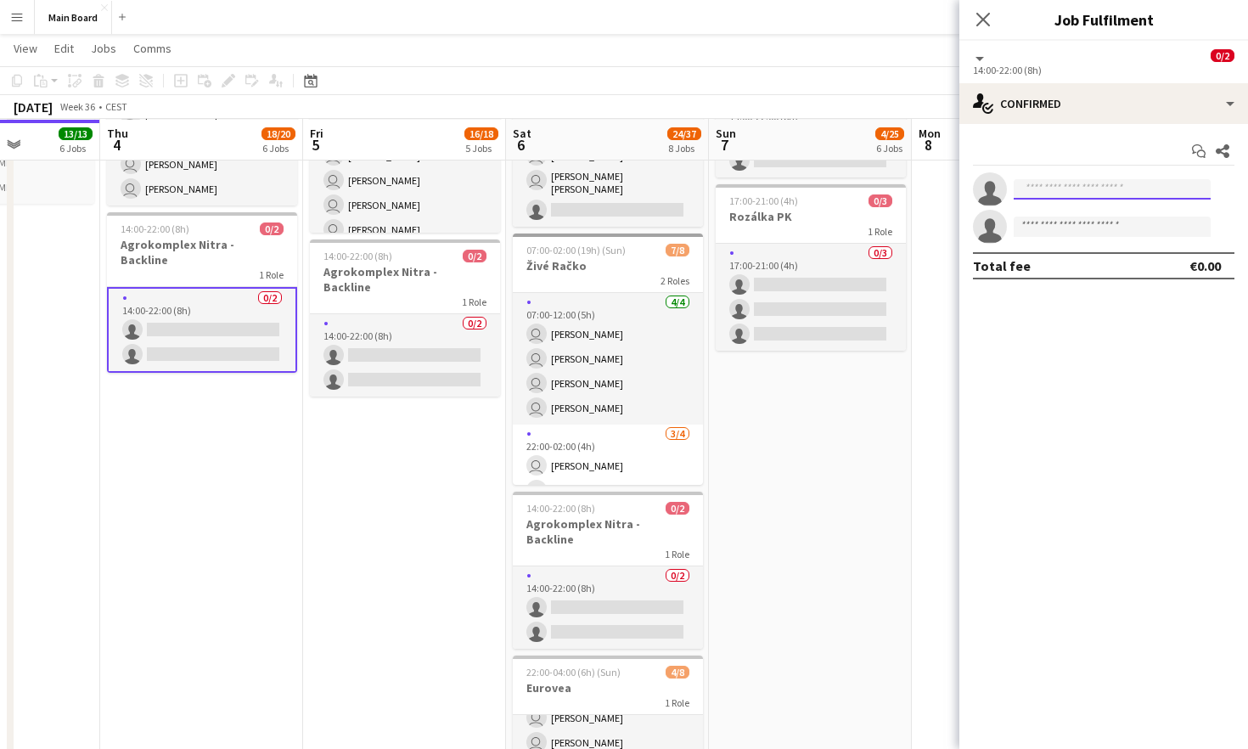
click at [779, 193] on input at bounding box center [1111, 189] width 197 height 20
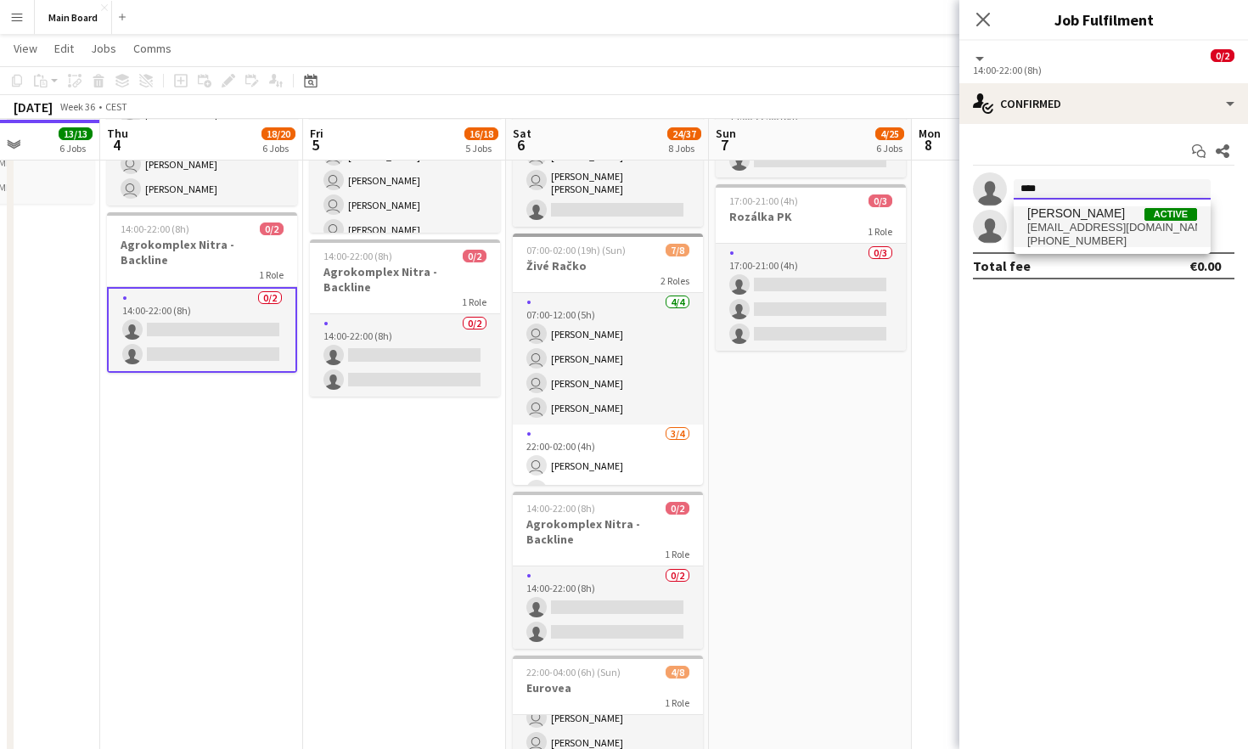
type input "****"
click at [779, 227] on span "[EMAIL_ADDRESS][DOMAIN_NAME]" at bounding box center [1112, 228] width 170 height 14
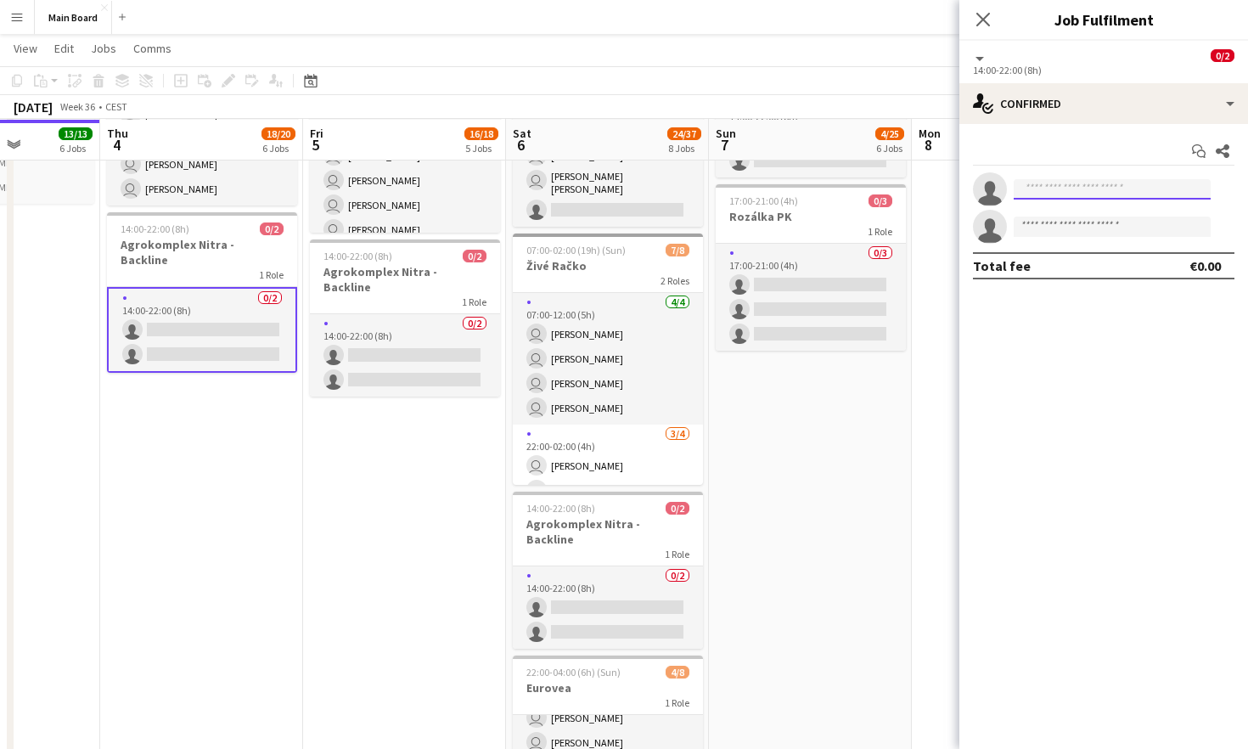
scroll to position [0, 0]
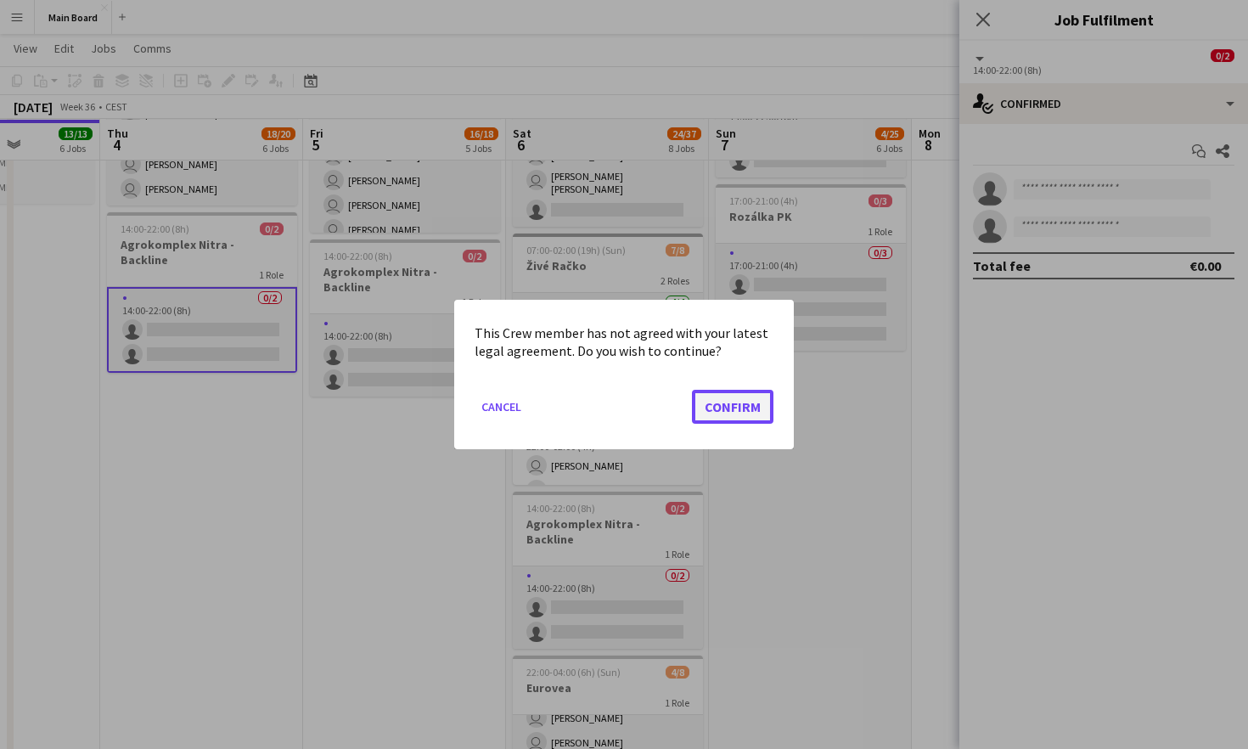
click at [763, 399] on button "Confirm" at bounding box center [732, 407] width 81 height 34
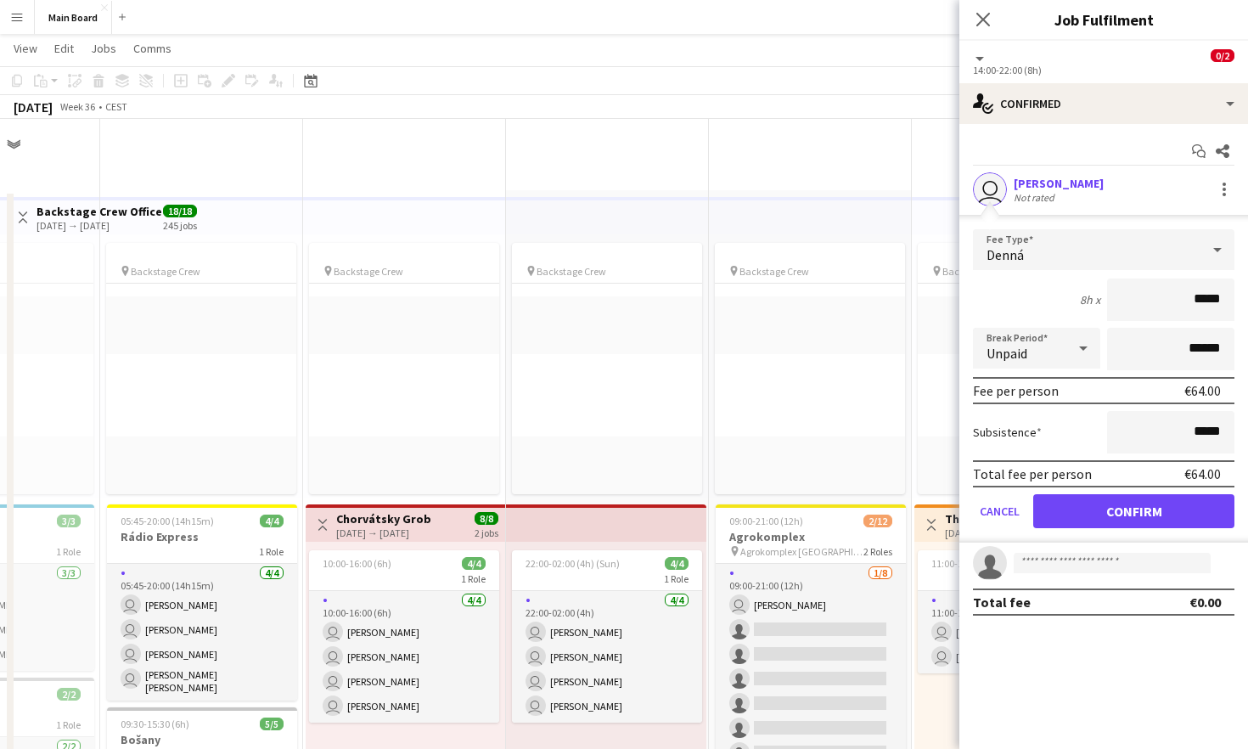
scroll to position [1137, 0]
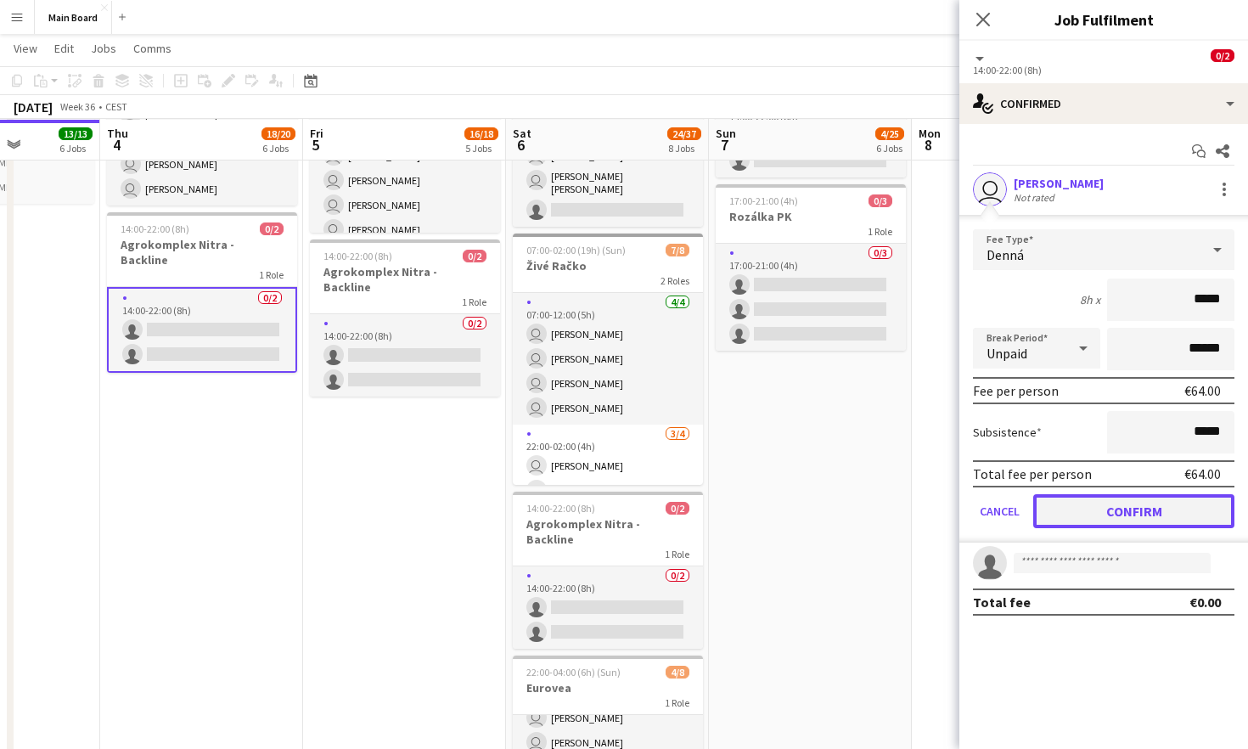
click at [779, 511] on button "Confirm" at bounding box center [1133, 511] width 201 height 34
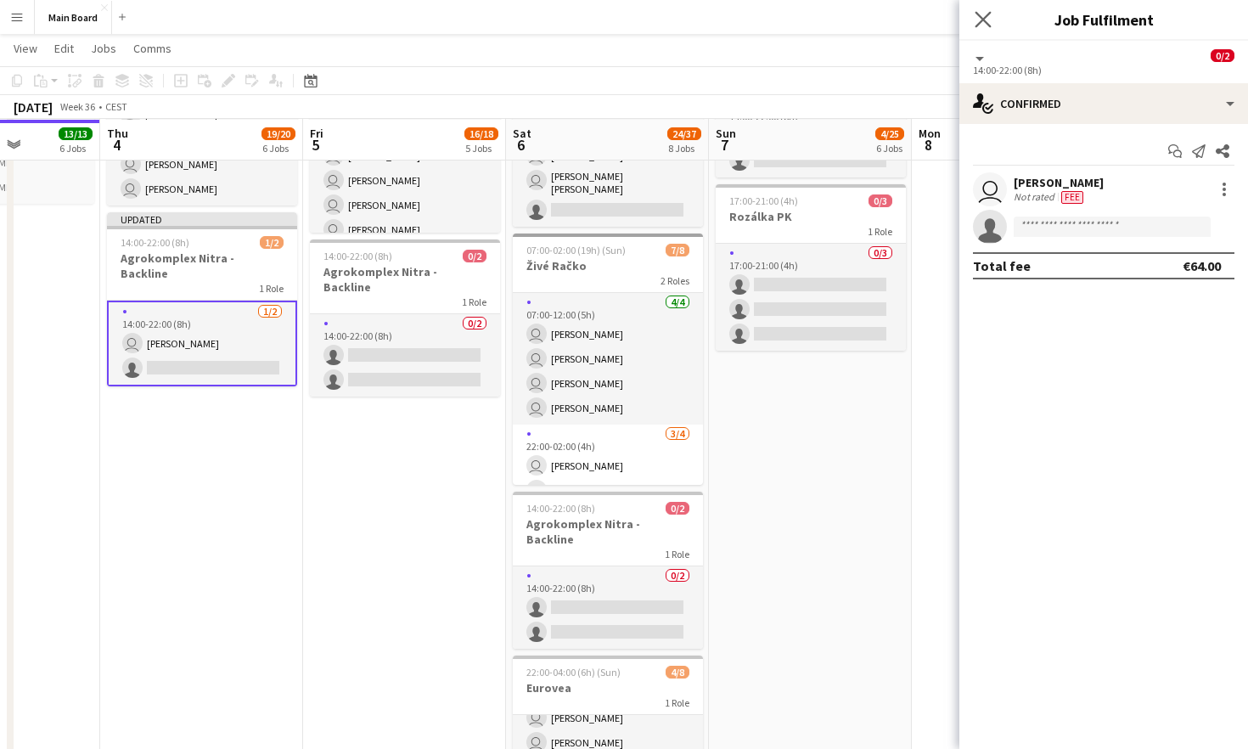
click at [779, 27] on app-icon "Close pop-in" at bounding box center [983, 20] width 25 height 25
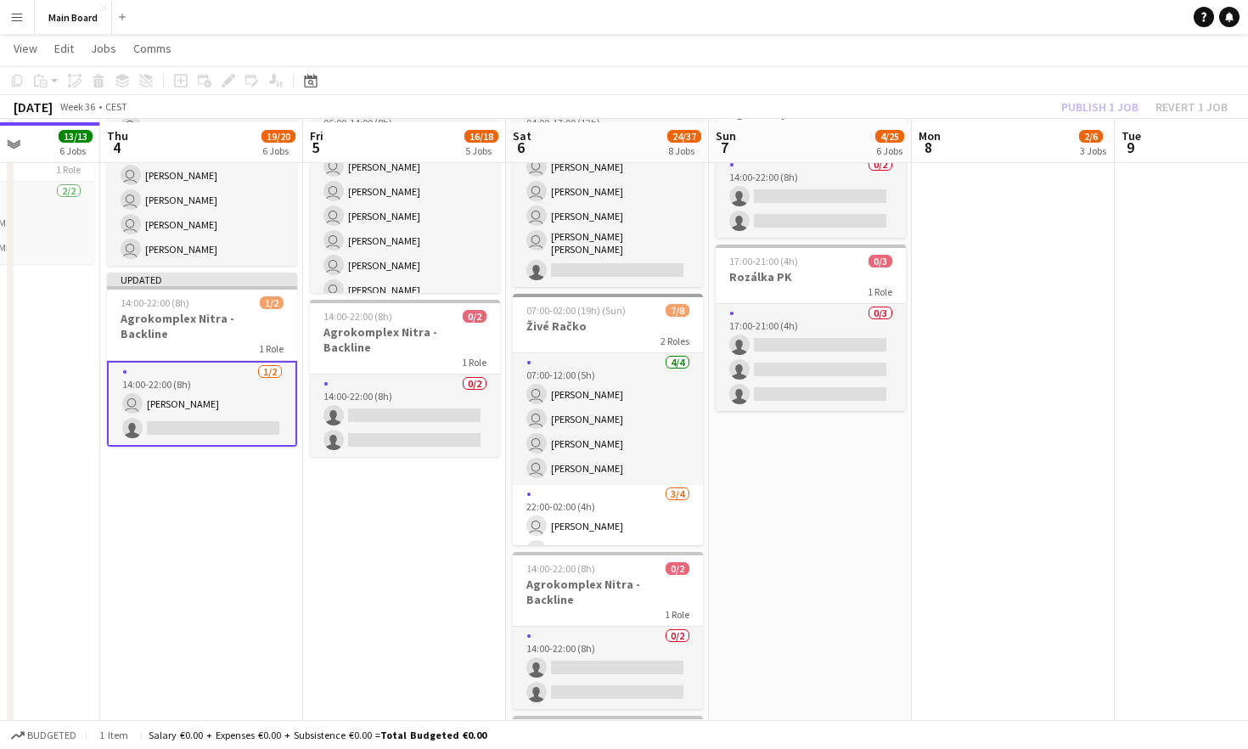
scroll to position [1075, 0]
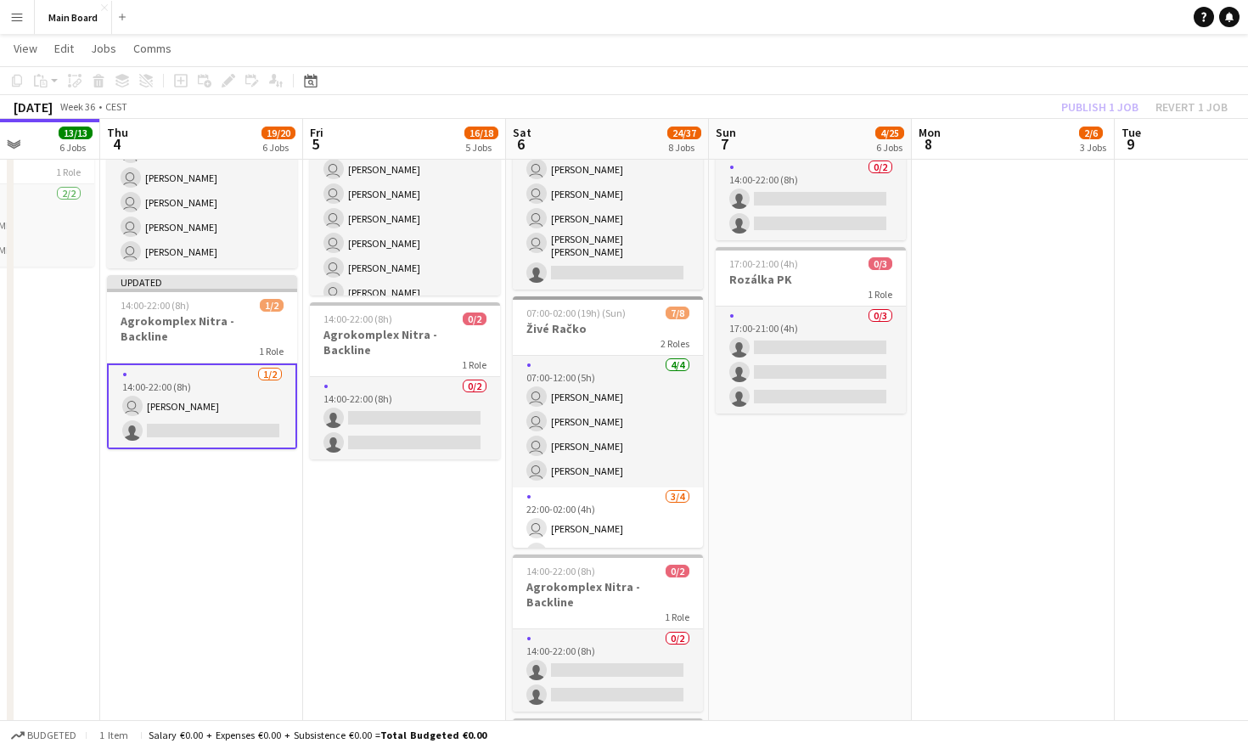
click at [271, 406] on app-card-role "[DATE] 14:00-22:00 (8h) user [PERSON_NAME] single-neutral-actions" at bounding box center [202, 406] width 190 height 86
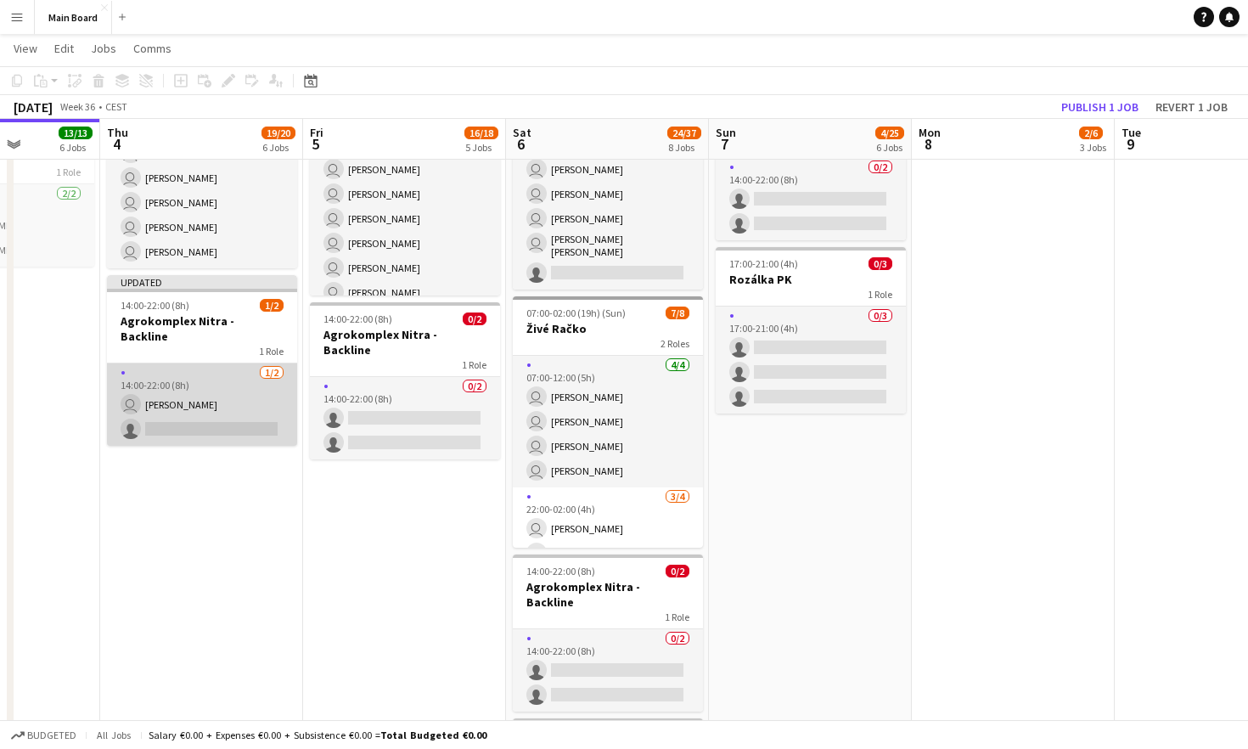
click at [216, 369] on app-card-role "[DATE] 14:00-22:00 (8h) user [PERSON_NAME] single-neutral-actions" at bounding box center [202, 404] width 190 height 82
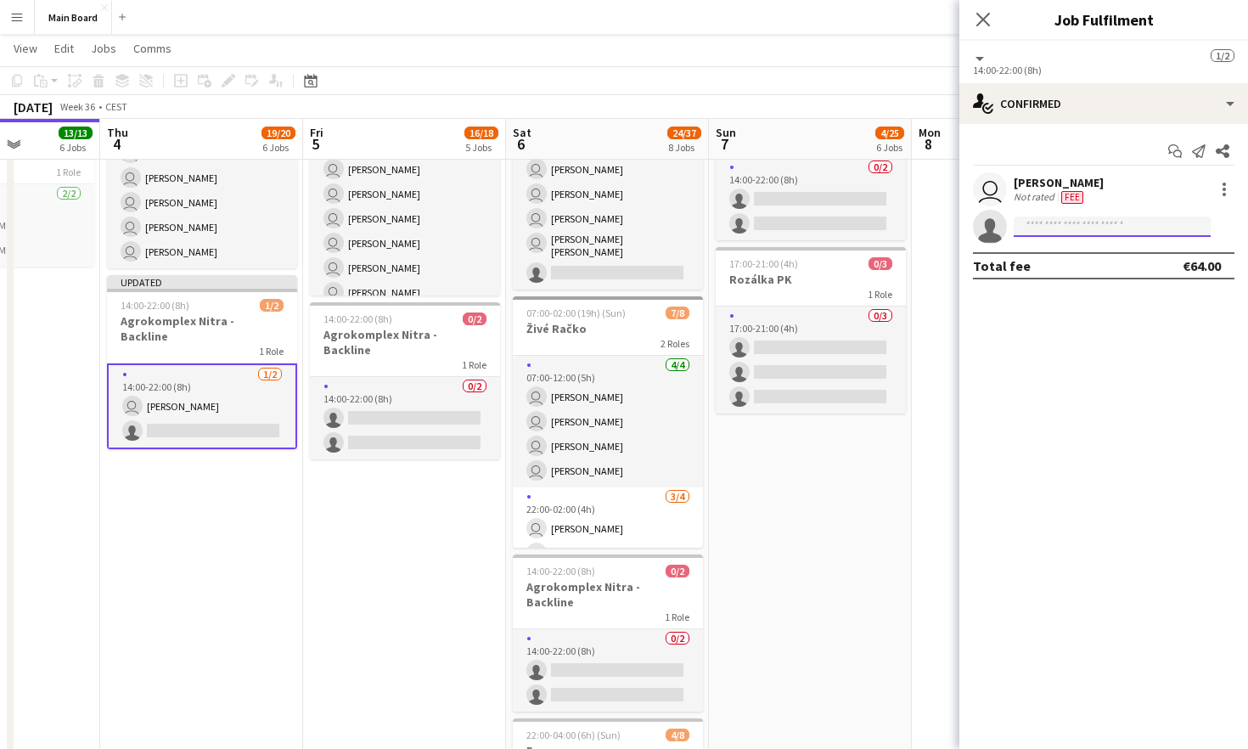
click at [779, 232] on input at bounding box center [1111, 226] width 197 height 20
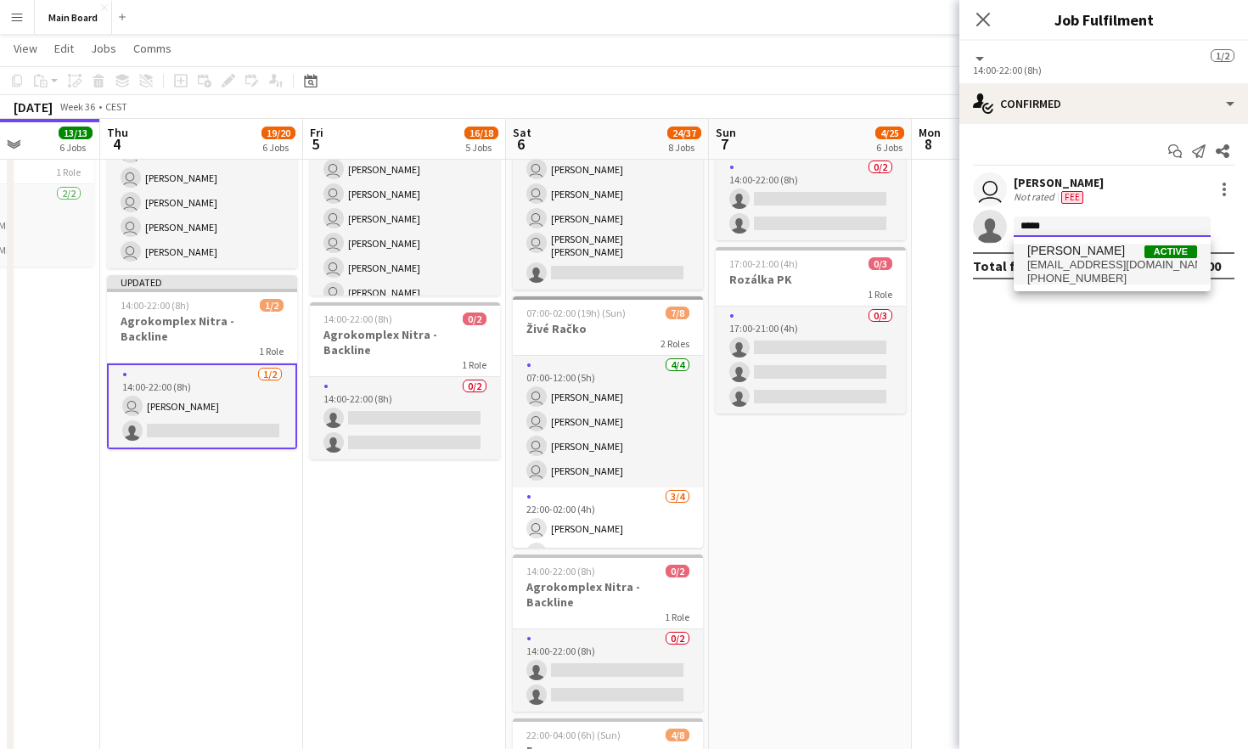
type input "*****"
click at [779, 244] on span "[PERSON_NAME] Active" at bounding box center [1112, 251] width 170 height 14
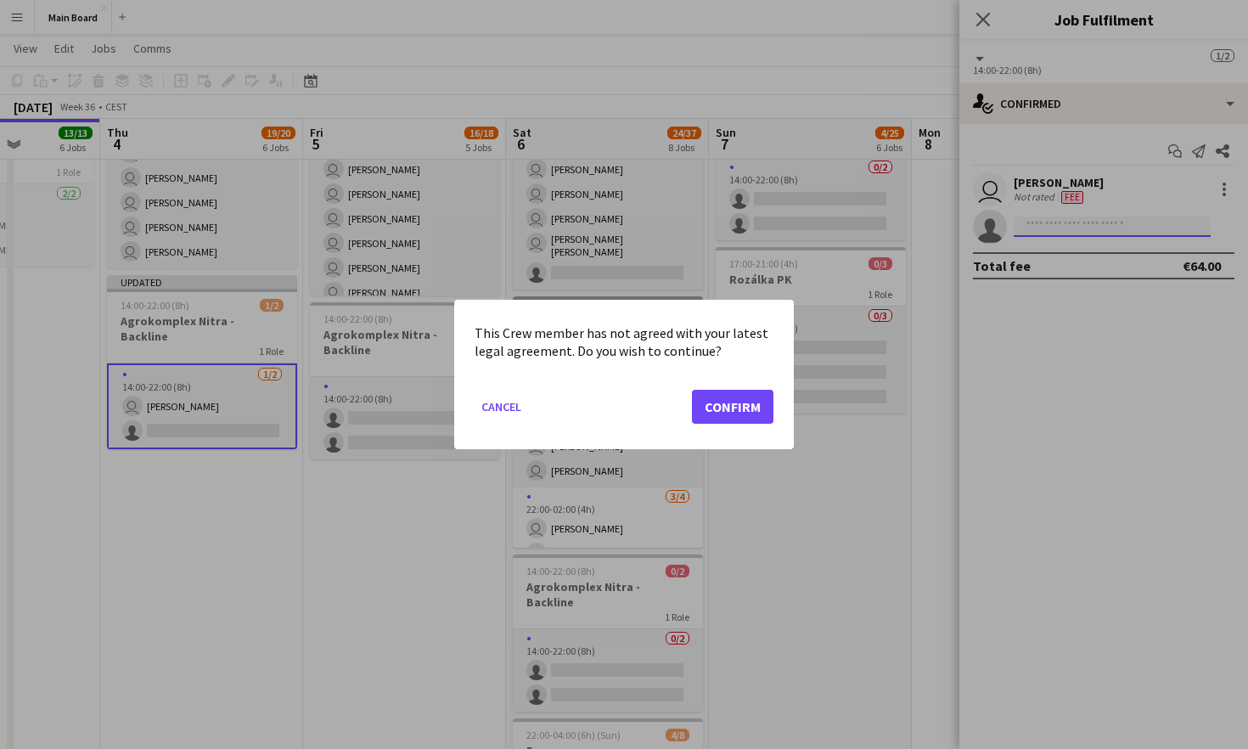
scroll to position [0, 0]
click at [731, 411] on button "Confirm" at bounding box center [732, 407] width 81 height 34
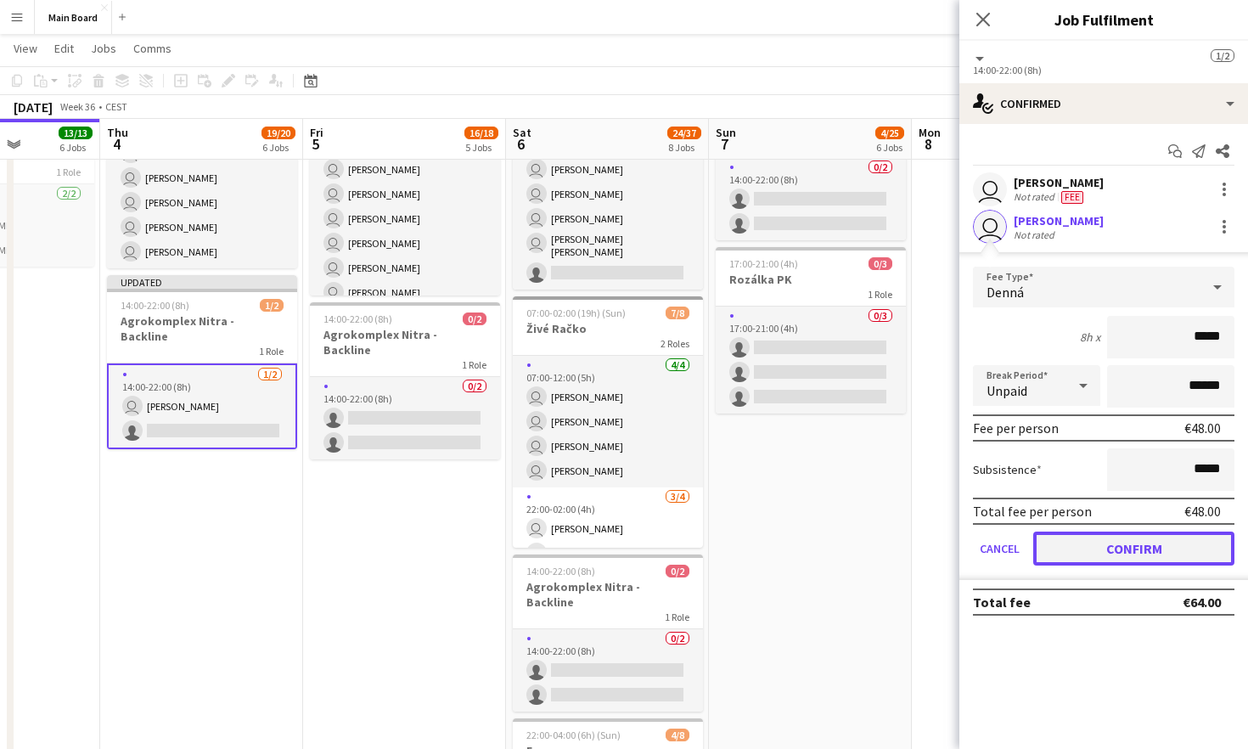
click at [779, 533] on button "Confirm" at bounding box center [1133, 548] width 201 height 34
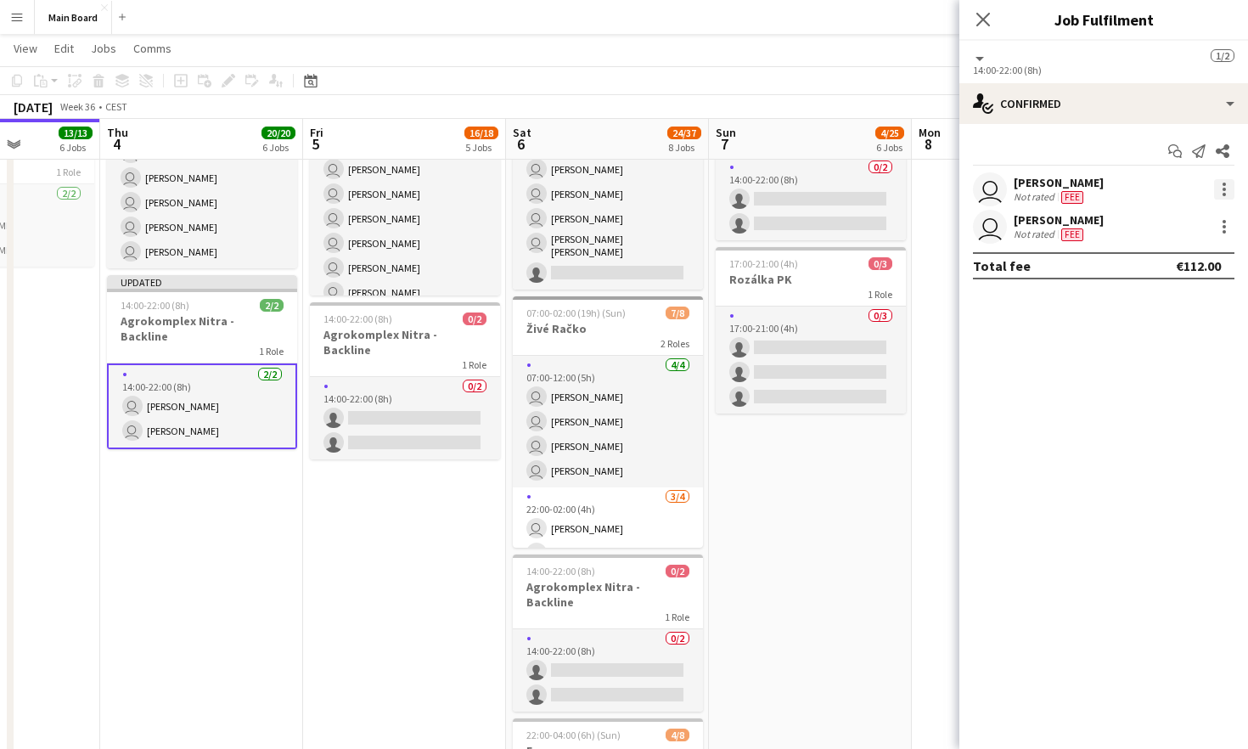
click at [779, 194] on div at bounding box center [1223, 194] width 3 height 3
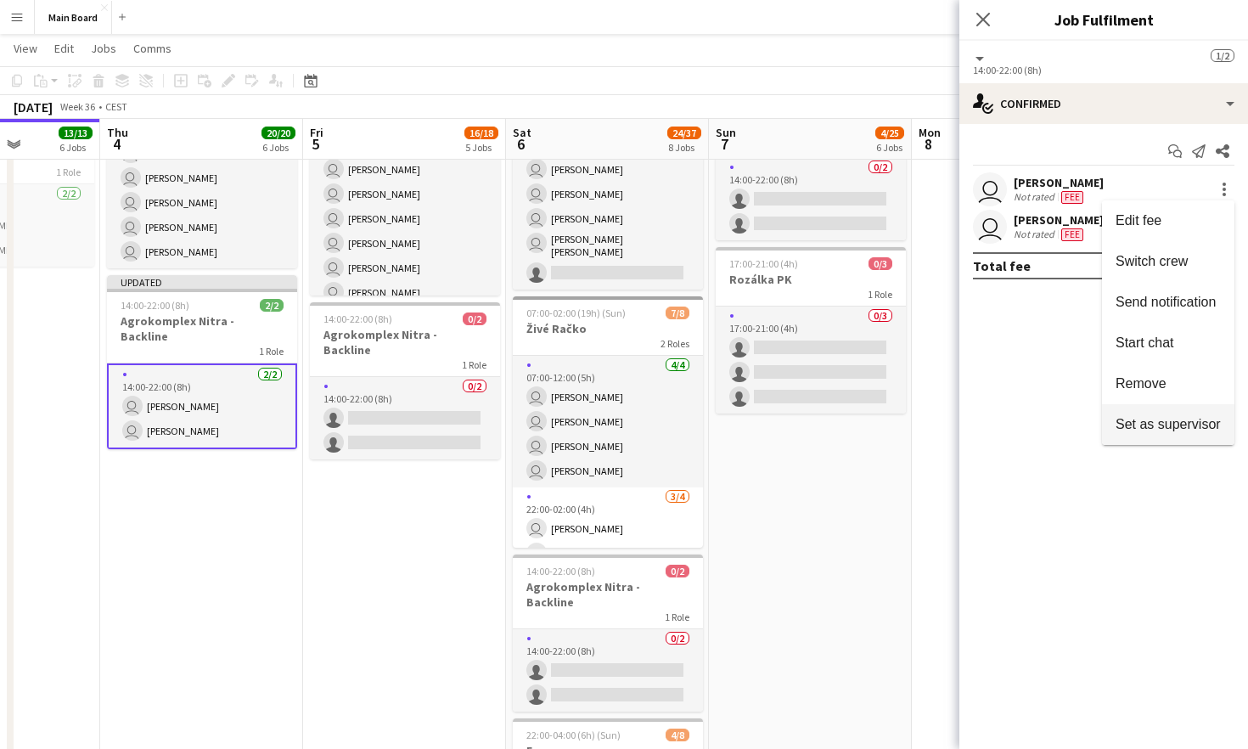
click at [779, 418] on span "Set as supervisor" at bounding box center [1167, 424] width 105 height 14
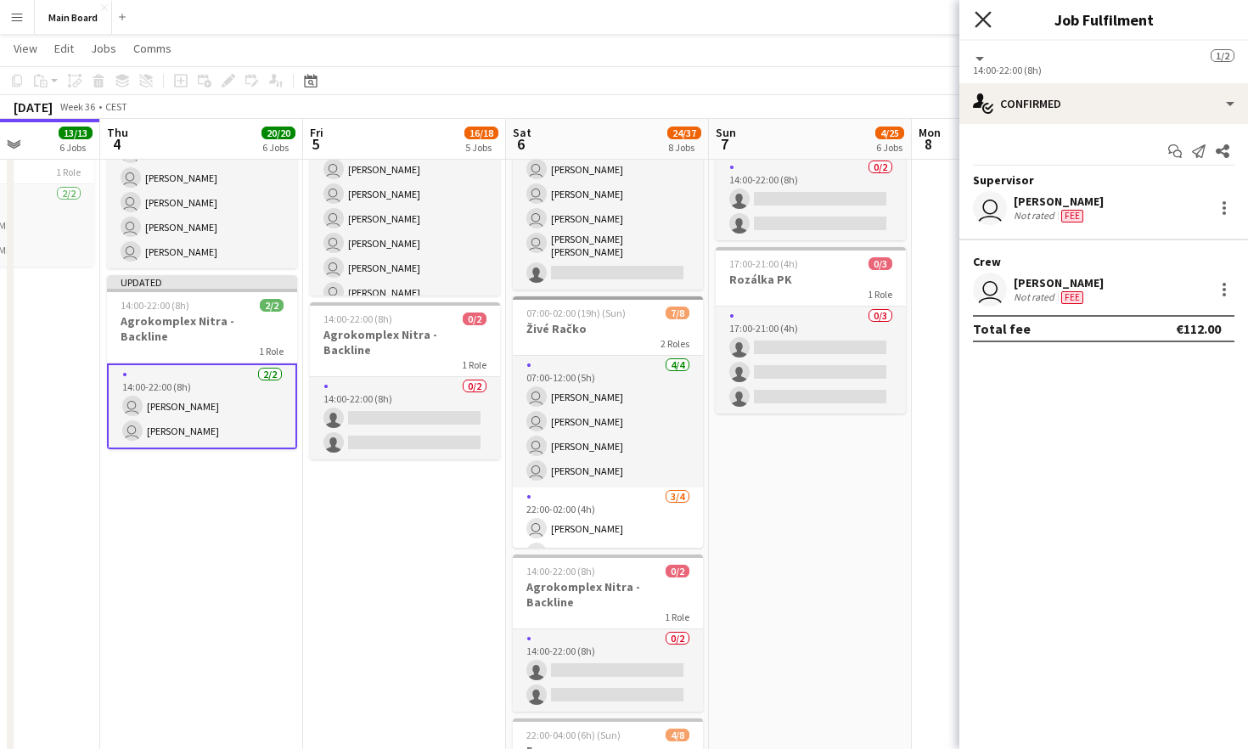
click at [779, 16] on icon "Close pop-in" at bounding box center [982, 19] width 16 height 16
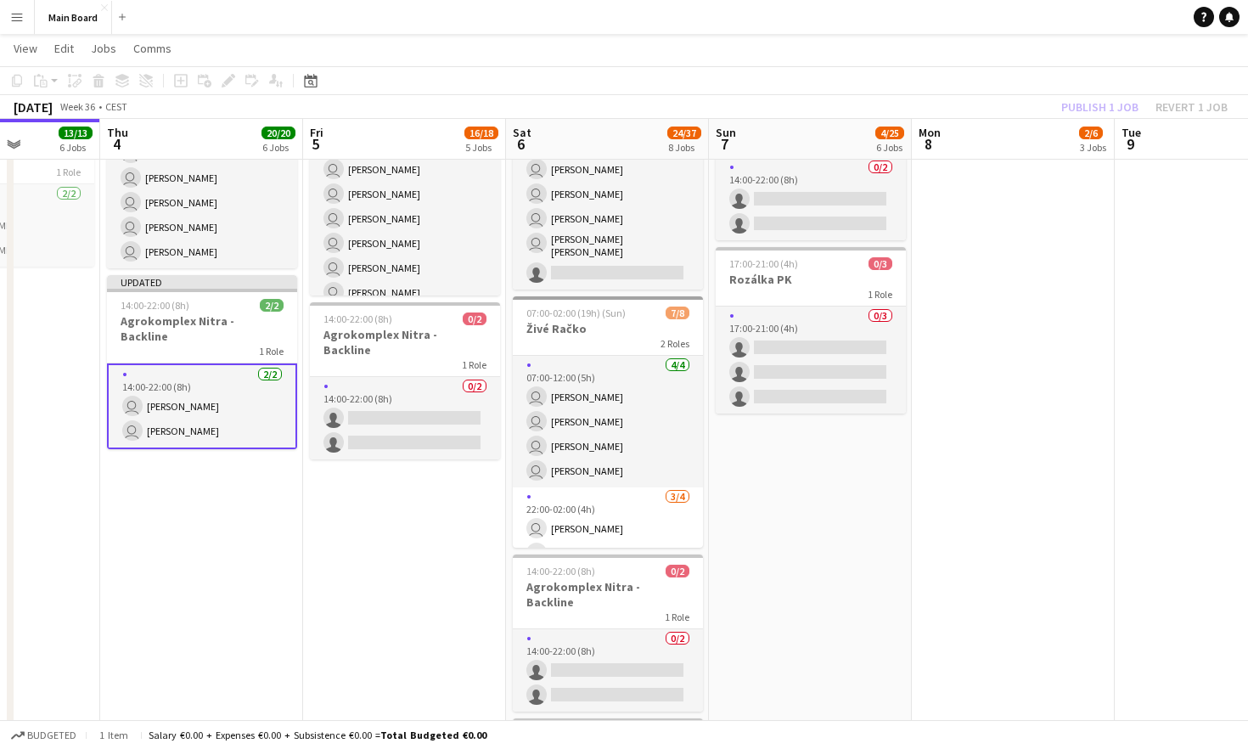
click at [423, 480] on app-date-cell "pin Backstage Crew Click to add Role Click to add Role Click to add Role Click …" at bounding box center [404, 170] width 203 height 2109
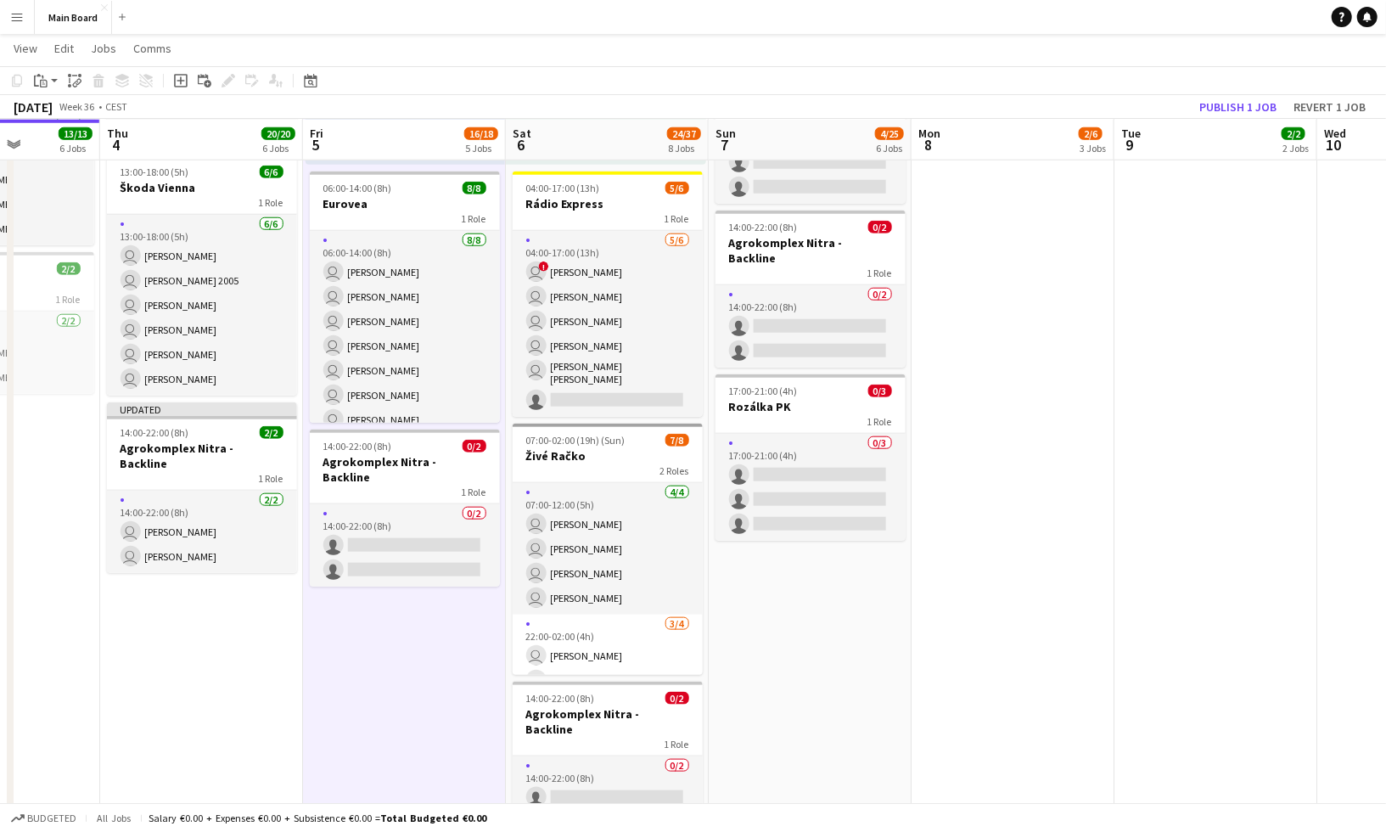
scroll to position [794, 0]
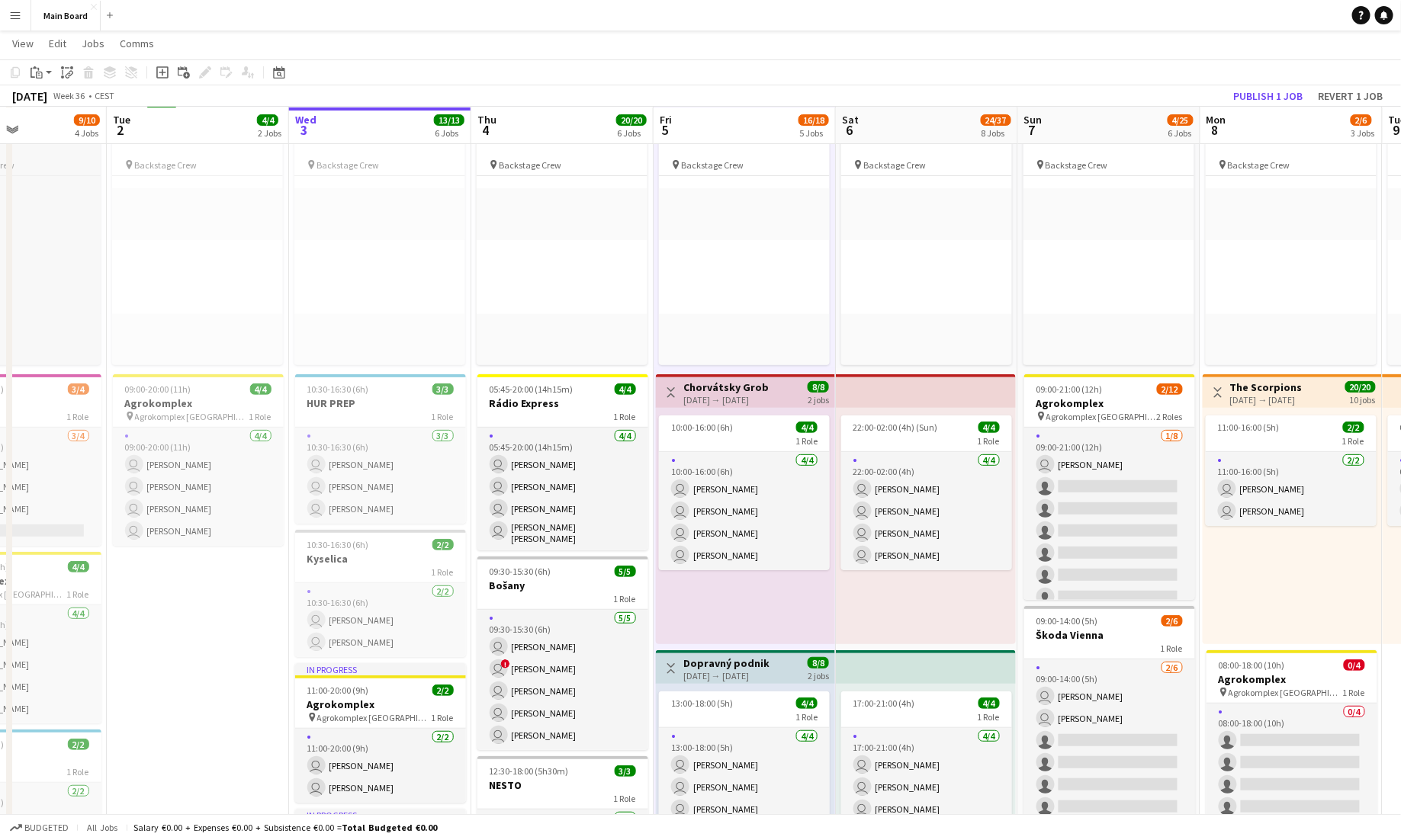
click at [57, 154] on div at bounding box center [15, 151] width 171 height 12
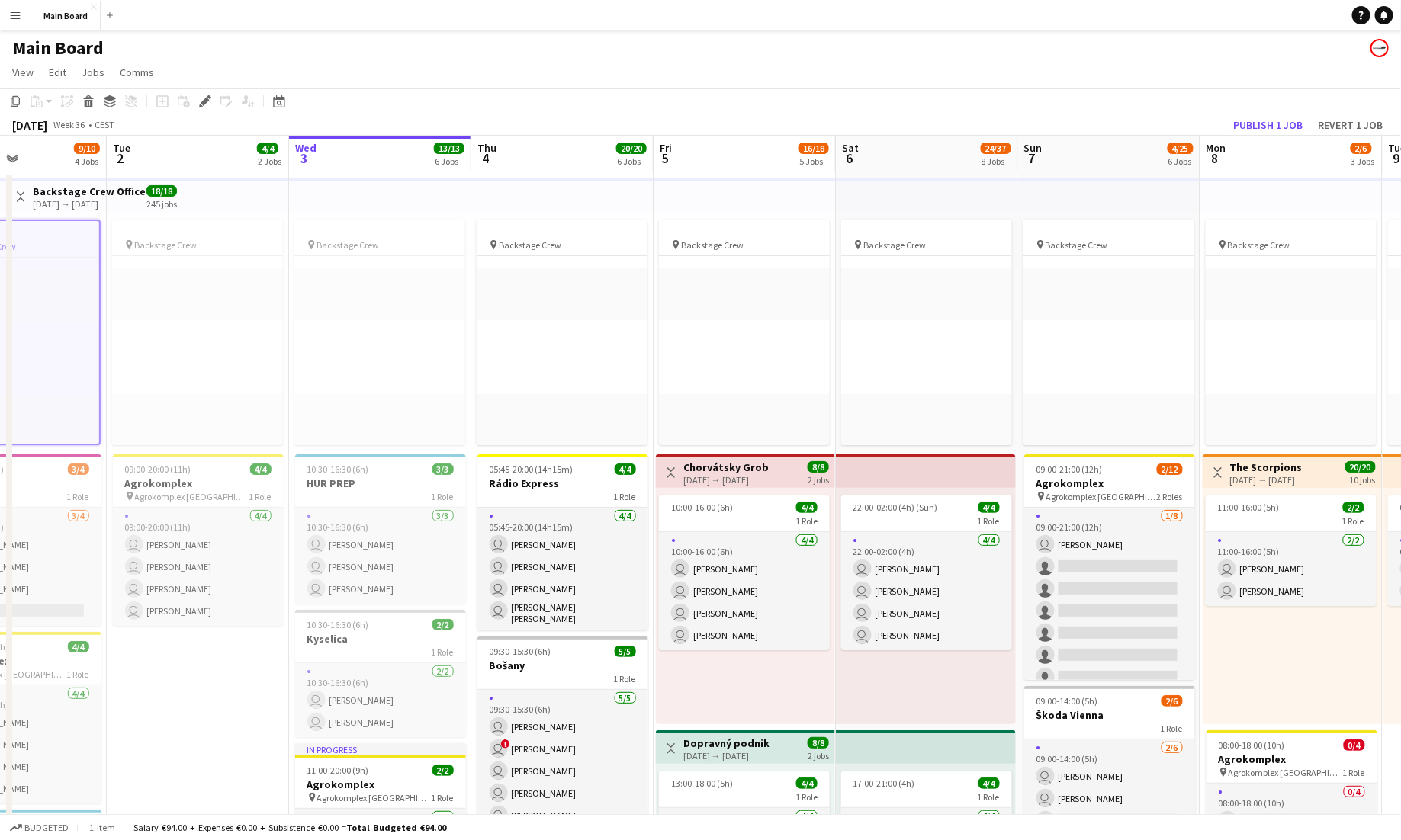
click at [26, 195] on button "Toggle View" at bounding box center [21, 197] width 18 height 18
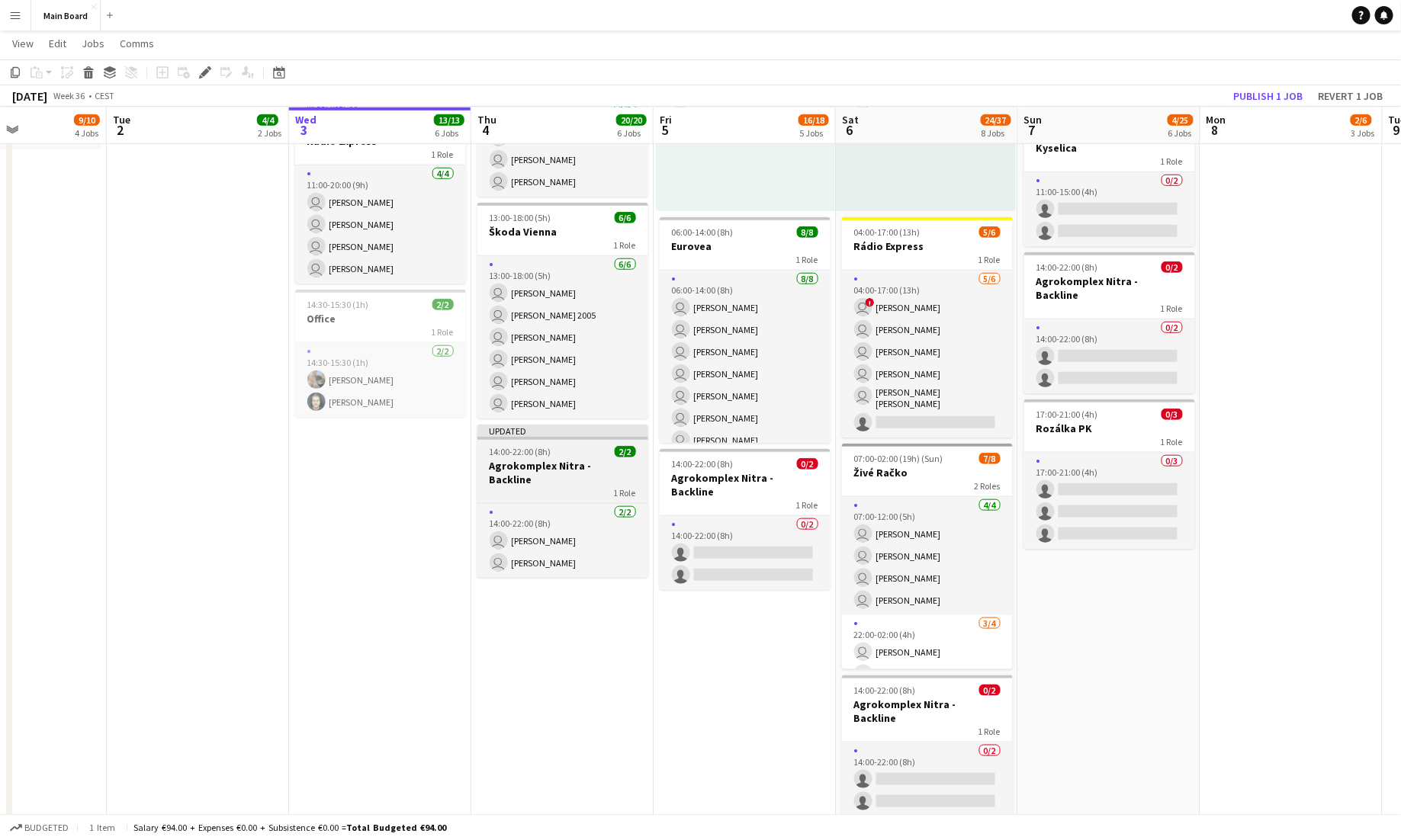
click at [558, 448] on div "14:00-22:00 (8h) 2/2" at bounding box center [563, 452] width 171 height 12
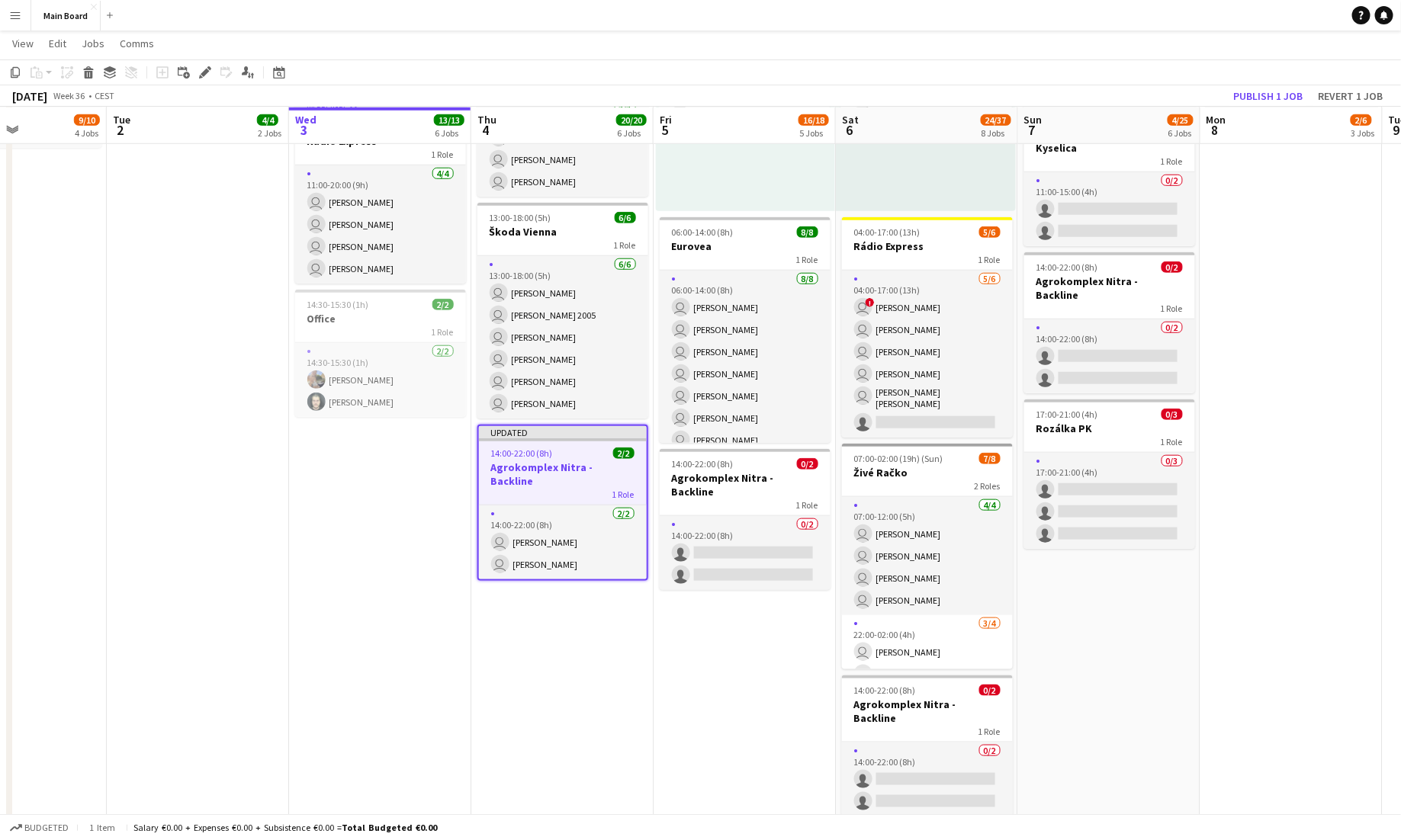
click at [505, 447] on span "14:00-22:00 (8h)" at bounding box center [522, 453] width 62 height 12
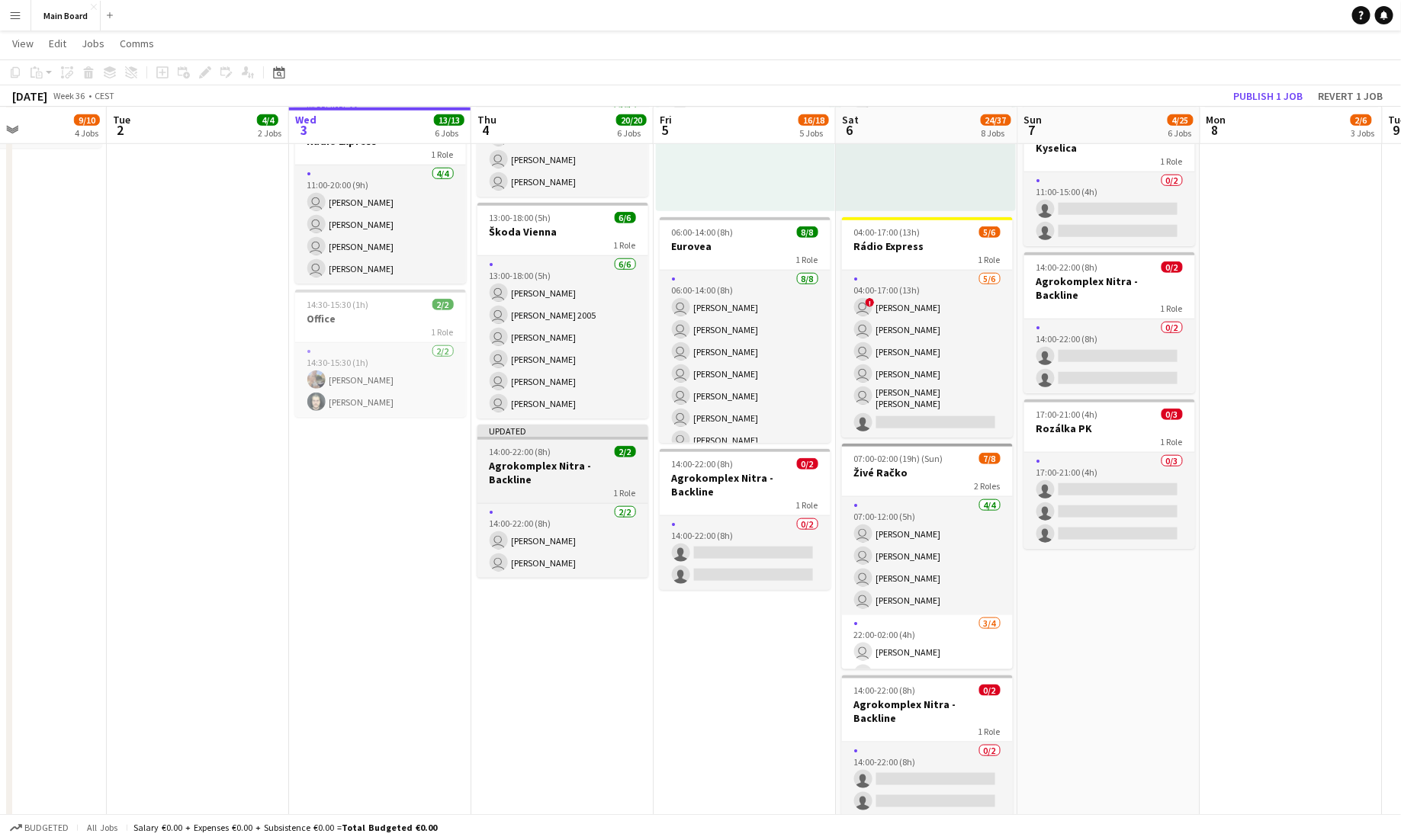
click at [541, 487] on div "1 Role" at bounding box center [563, 493] width 171 height 13
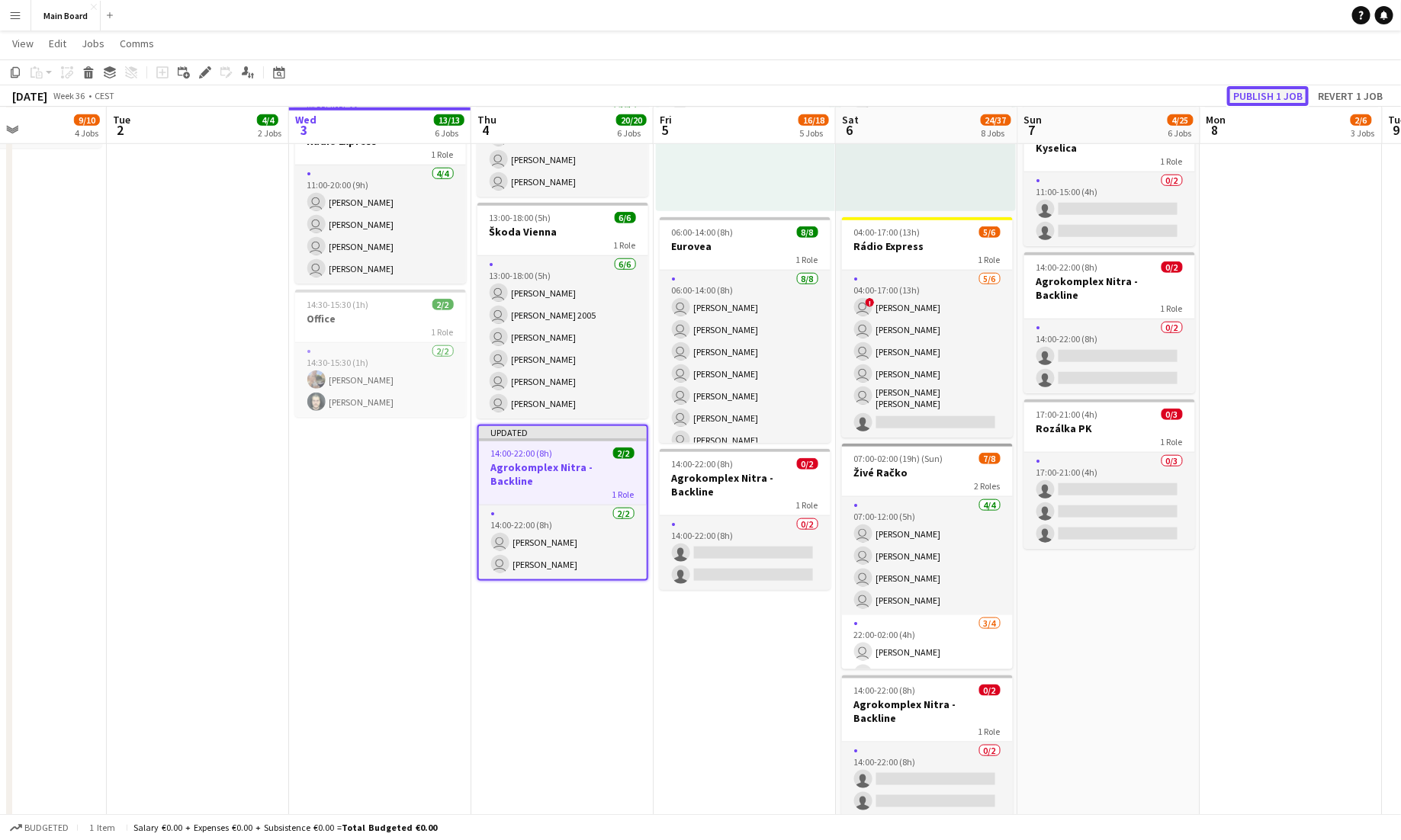
click at [700, 91] on button "Publish 1 job" at bounding box center [1268, 96] width 82 height 20
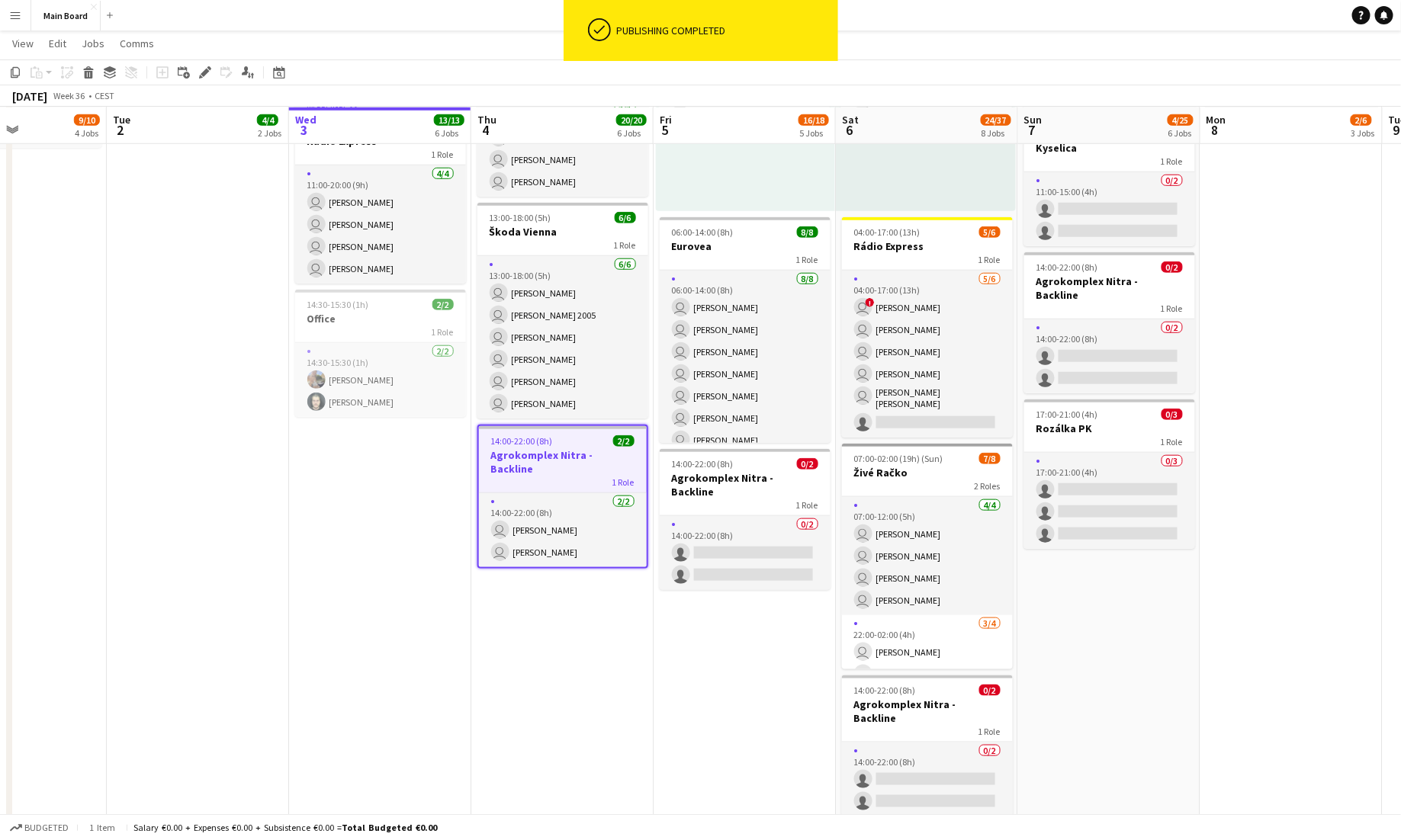
click at [557, 492] on div "[DATE] 14:00-22:00 (8h) user [PERSON_NAME] user [PERSON_NAME]" at bounding box center [563, 529] width 168 height 75
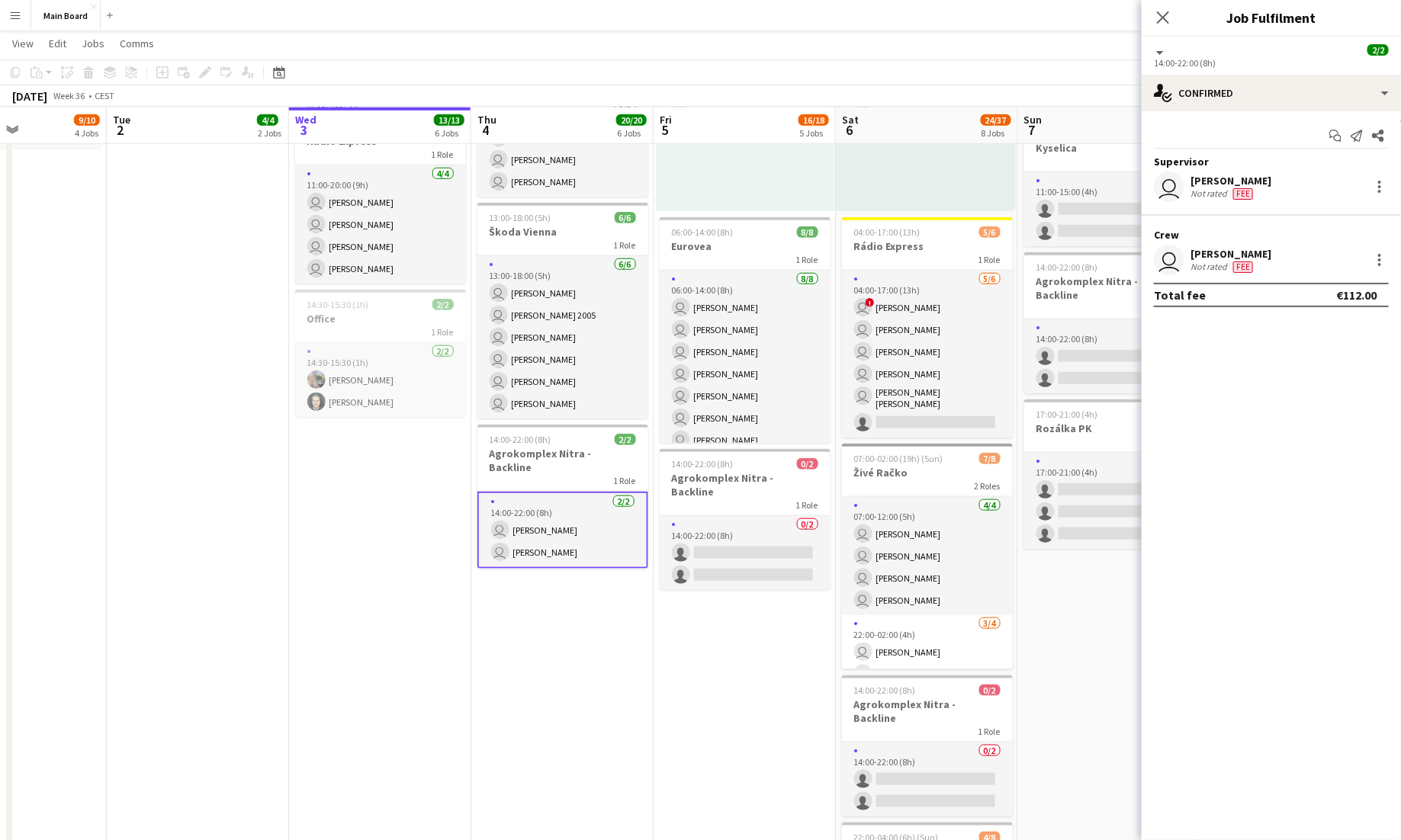
click at [519, 632] on app-date-cell "05:45-20:00 (14h15m) 4/4 Rádio Express 1 Role [DATE] 05:45-20:00 (14h15m) user …" at bounding box center [563, 448] width 182 height 1658
